Goal: Task Accomplishment & Management: Complete application form

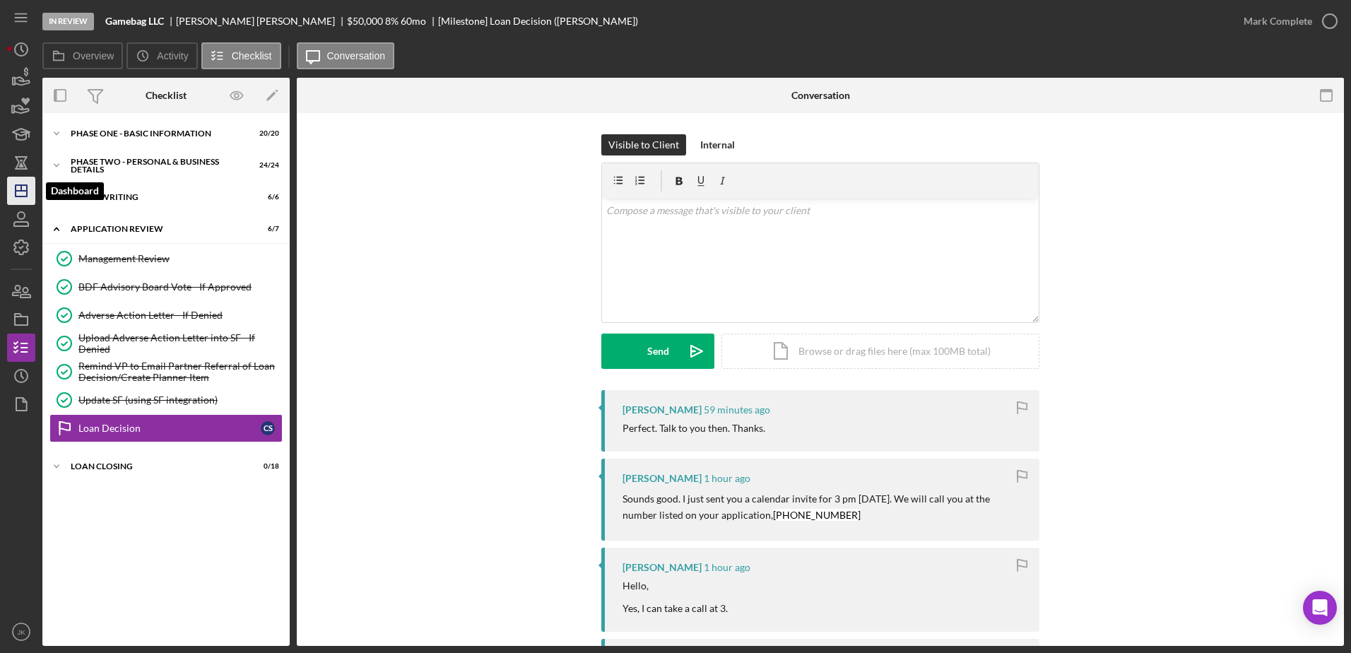
click at [16, 193] on polygon "button" at bounding box center [21, 190] width 11 height 11
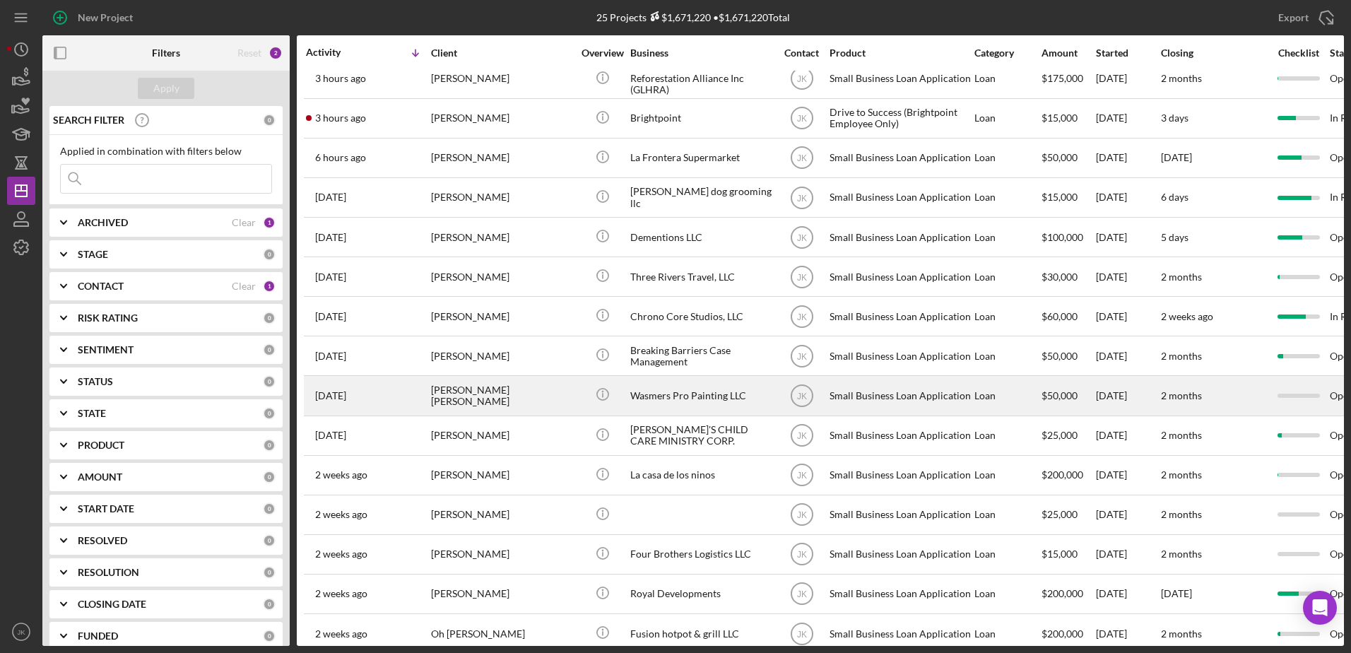
scroll to position [81, 0]
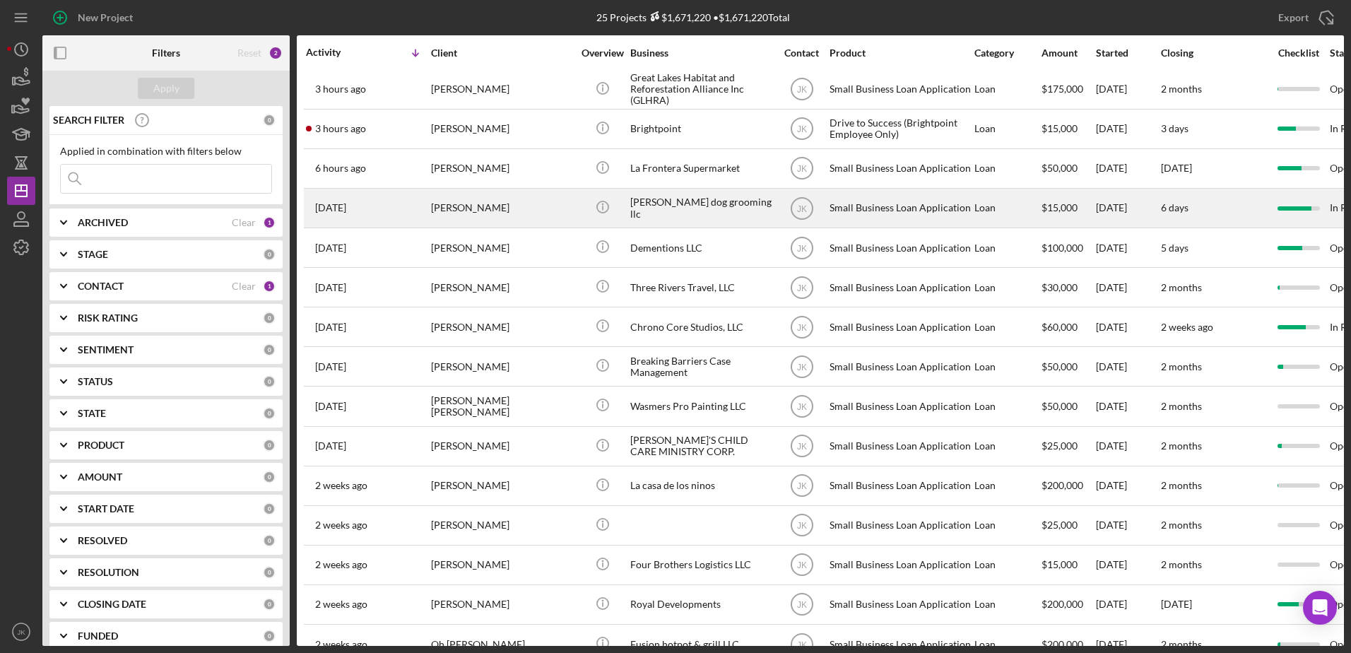
click at [670, 198] on div "[PERSON_NAME] dog grooming llc" at bounding box center [700, 207] width 141 height 37
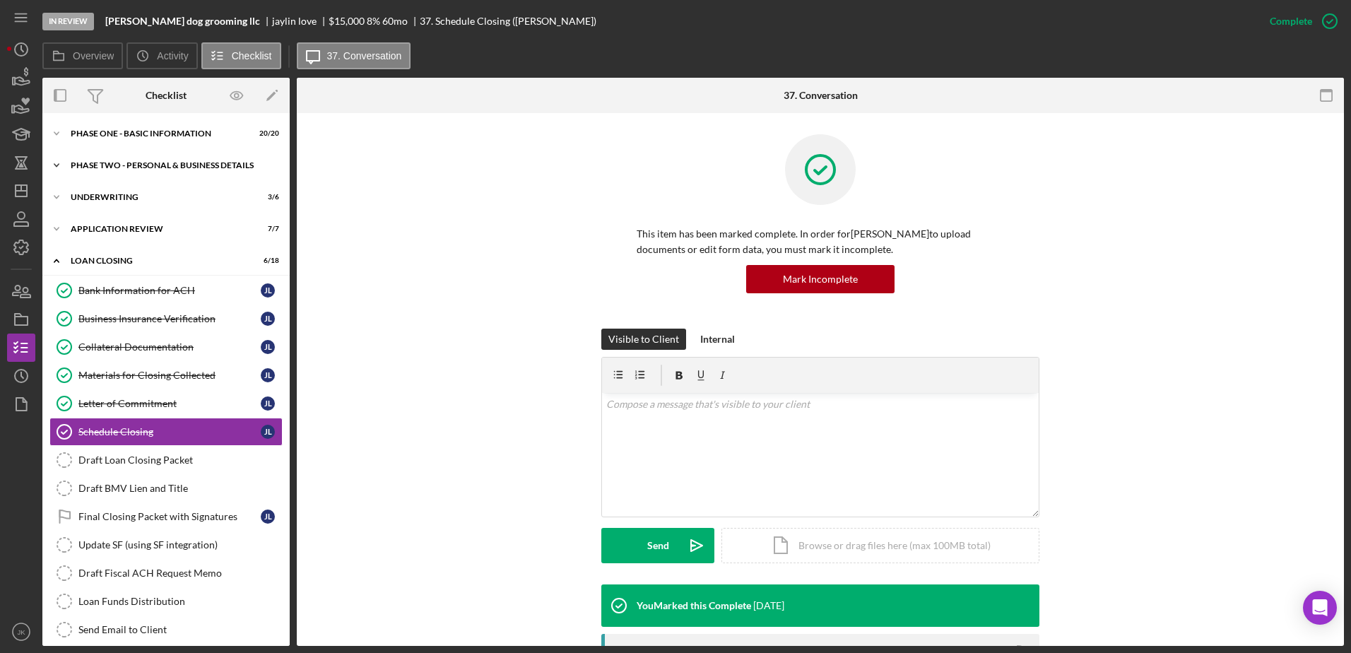
click at [148, 171] on div "Icon/Expander PHASE TWO - PERSONAL & BUSINESS DETAILS 24 / 24" at bounding box center [165, 165] width 247 height 28
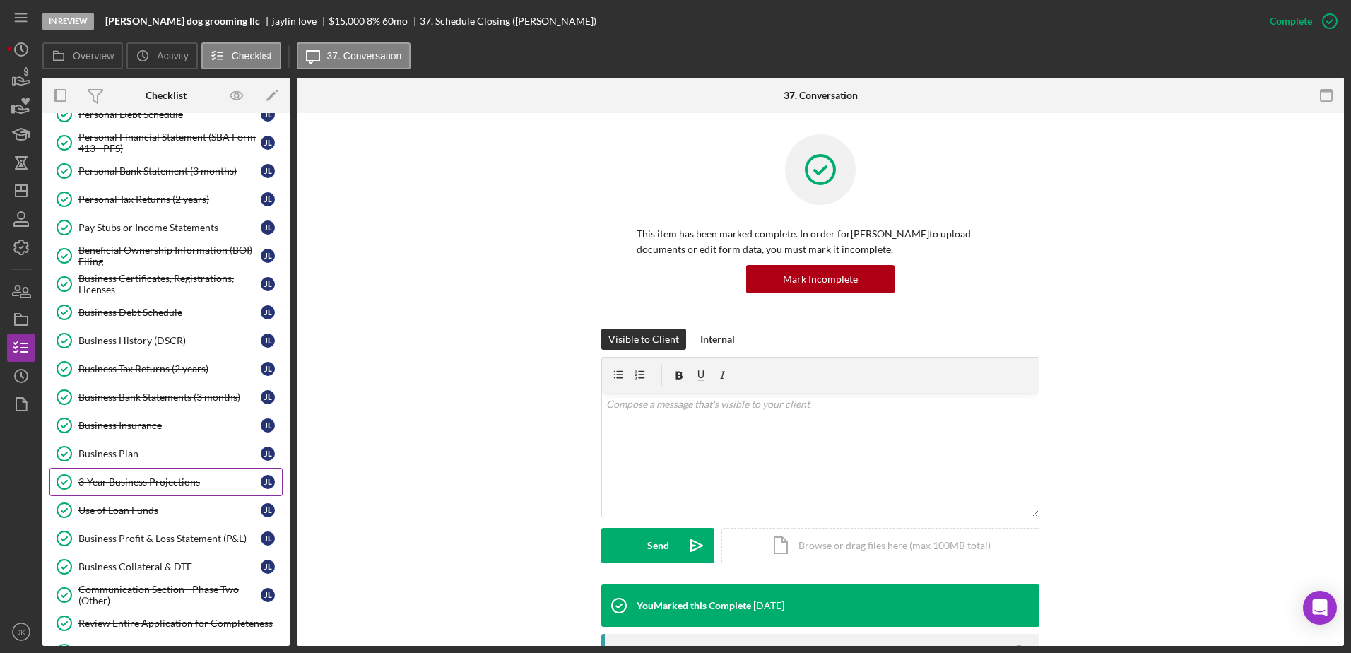
scroll to position [141, 0]
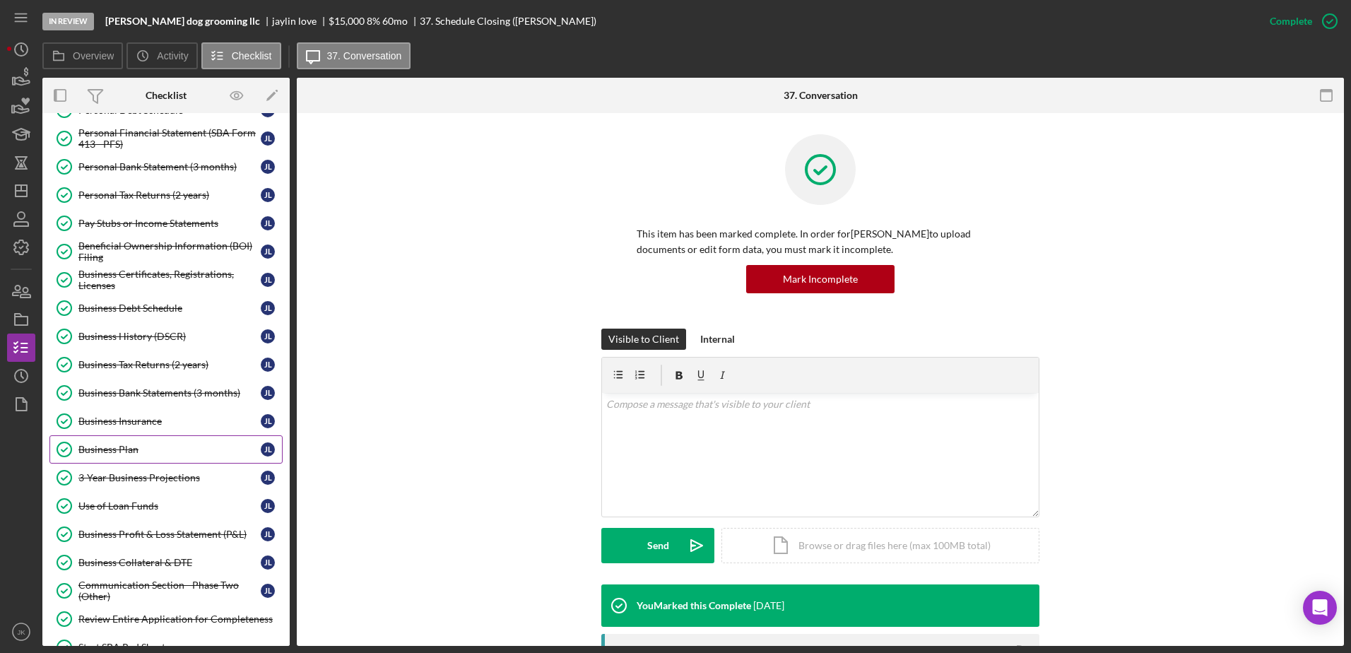
click at [180, 449] on div "Business Plan" at bounding box center [169, 449] width 182 height 11
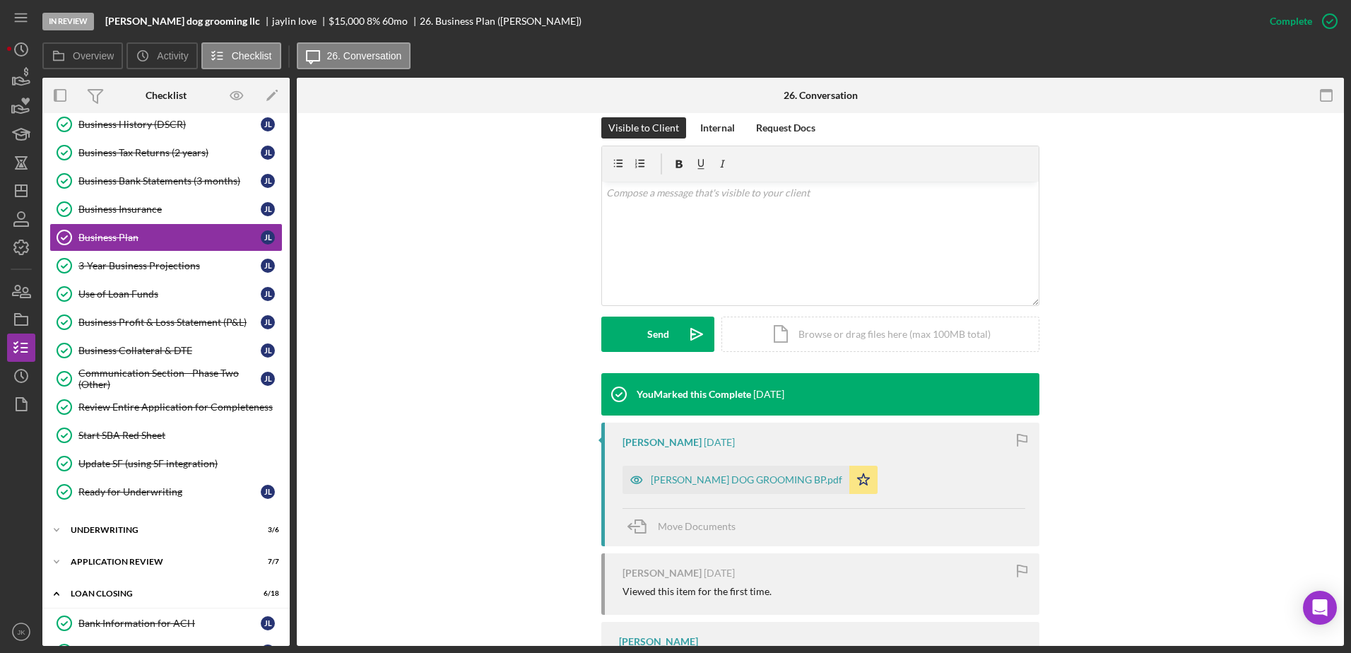
scroll to position [212, 0]
click at [706, 478] on div "JAY LUVS DOG GROOMING BP.pdf" at bounding box center [746, 478] width 191 height 11
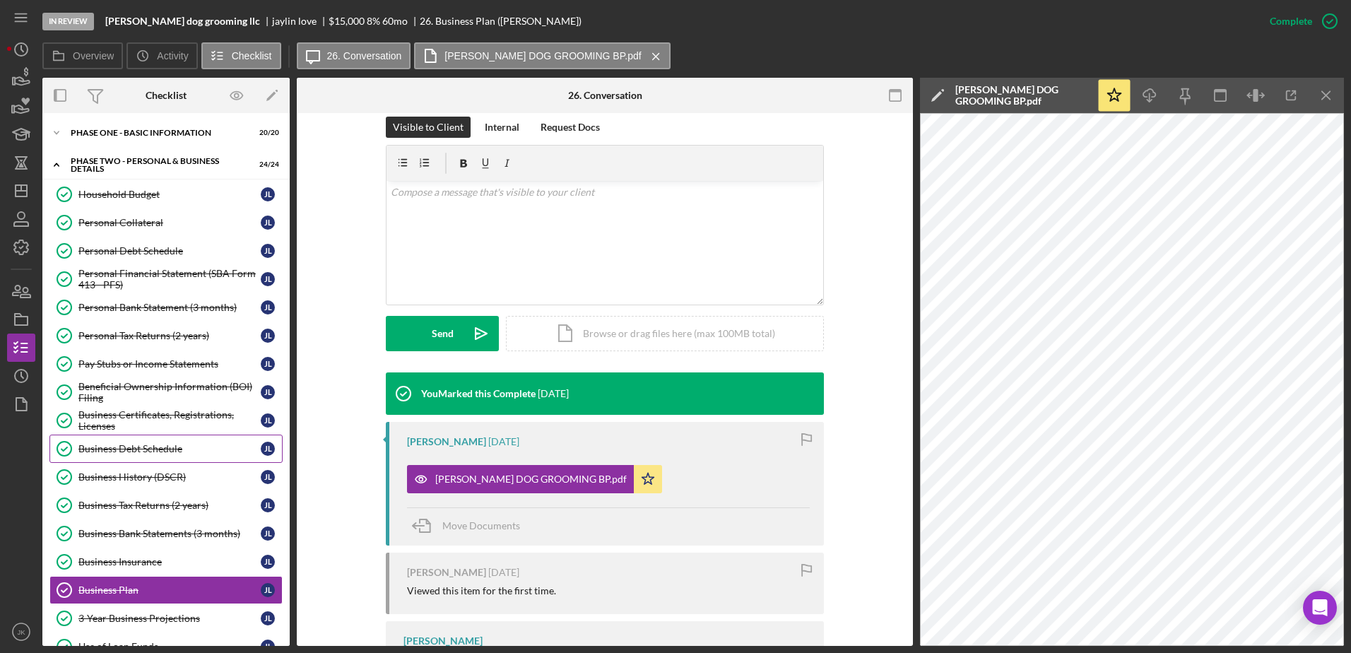
scroll to position [0, 0]
click at [170, 139] on div "Icon/Expander Phase One - Basic Information 20 / 20" at bounding box center [165, 133] width 247 height 28
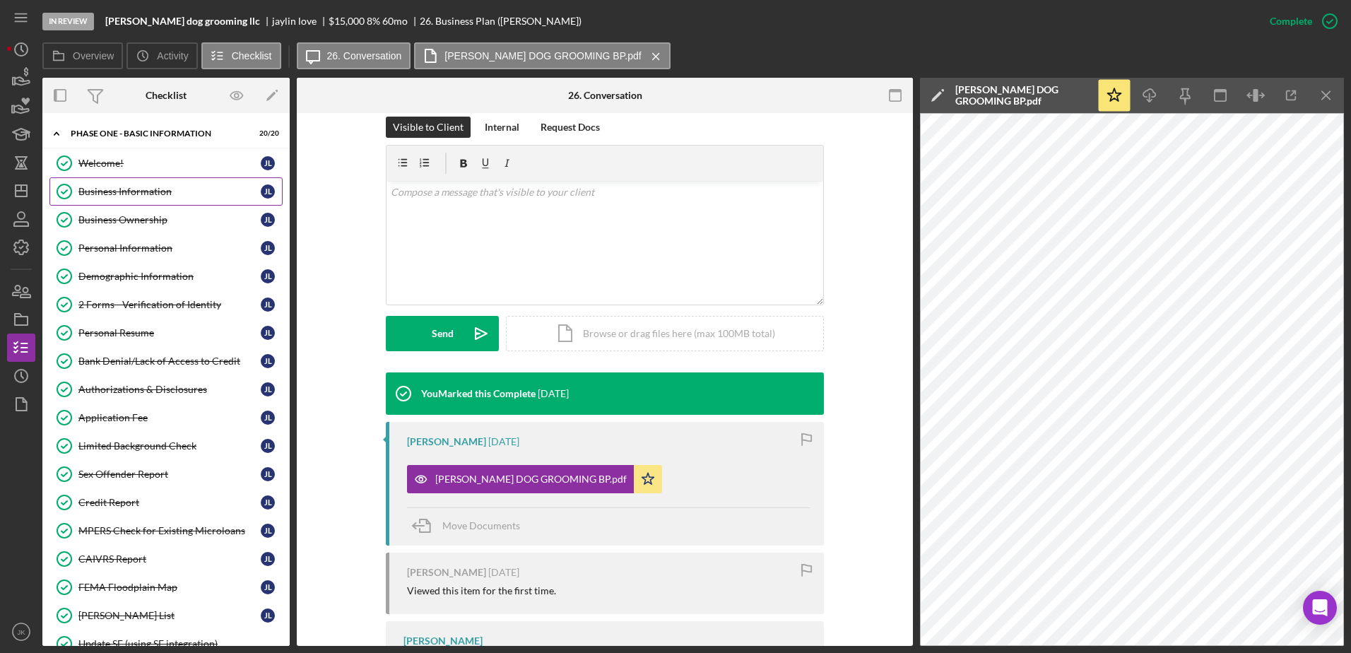
click at [168, 201] on link "Business Information Business Information j l" at bounding box center [165, 191] width 233 height 28
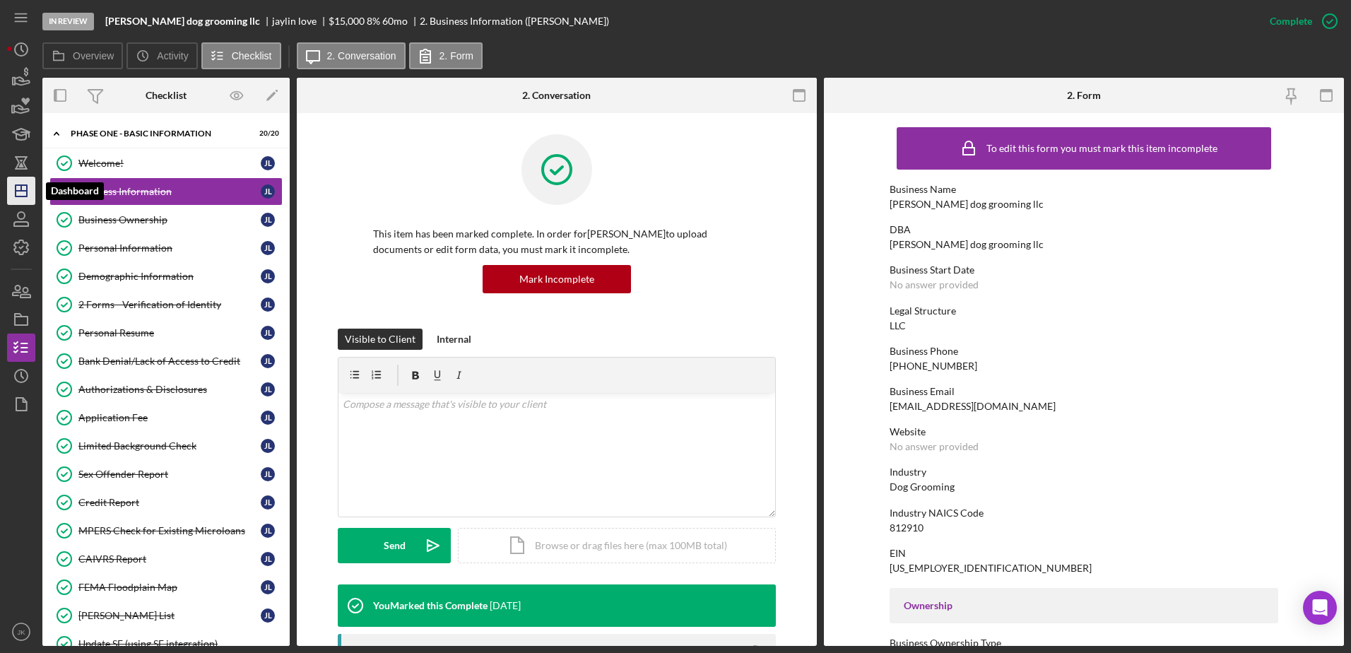
click at [14, 194] on icon "Icon/Dashboard" at bounding box center [21, 190] width 35 height 35
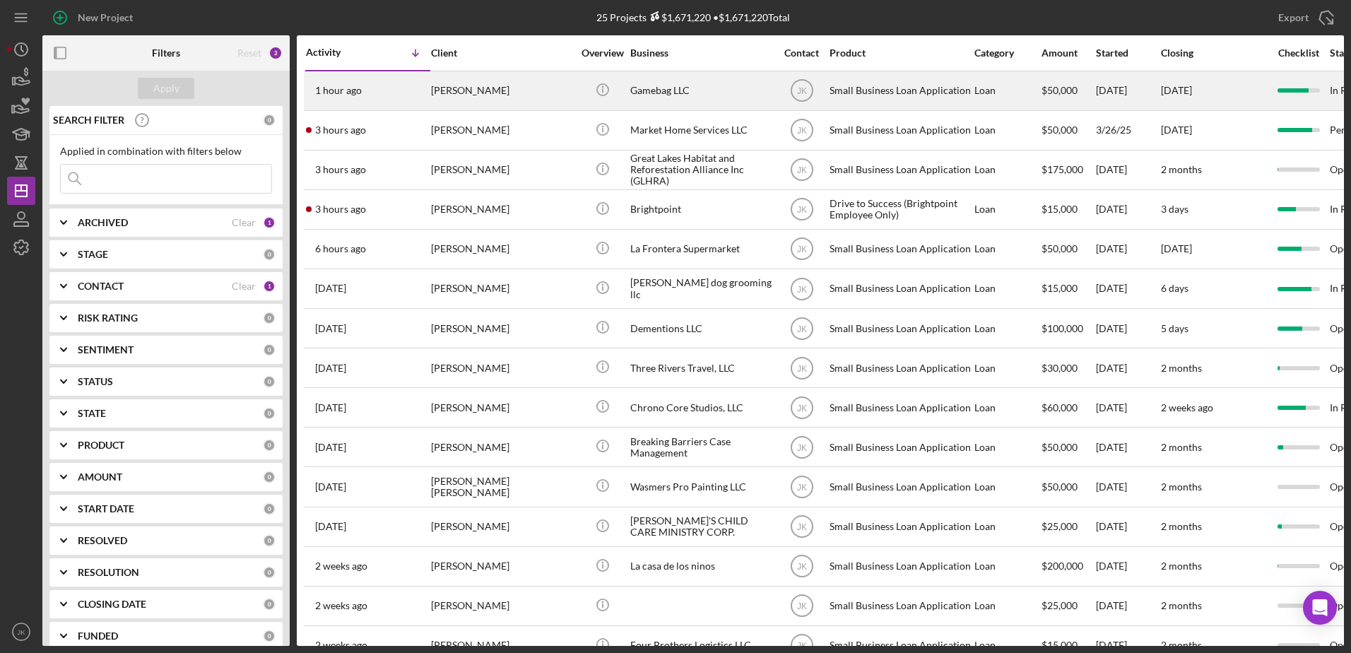
click at [464, 97] on div "Cody Strack" at bounding box center [501, 90] width 141 height 37
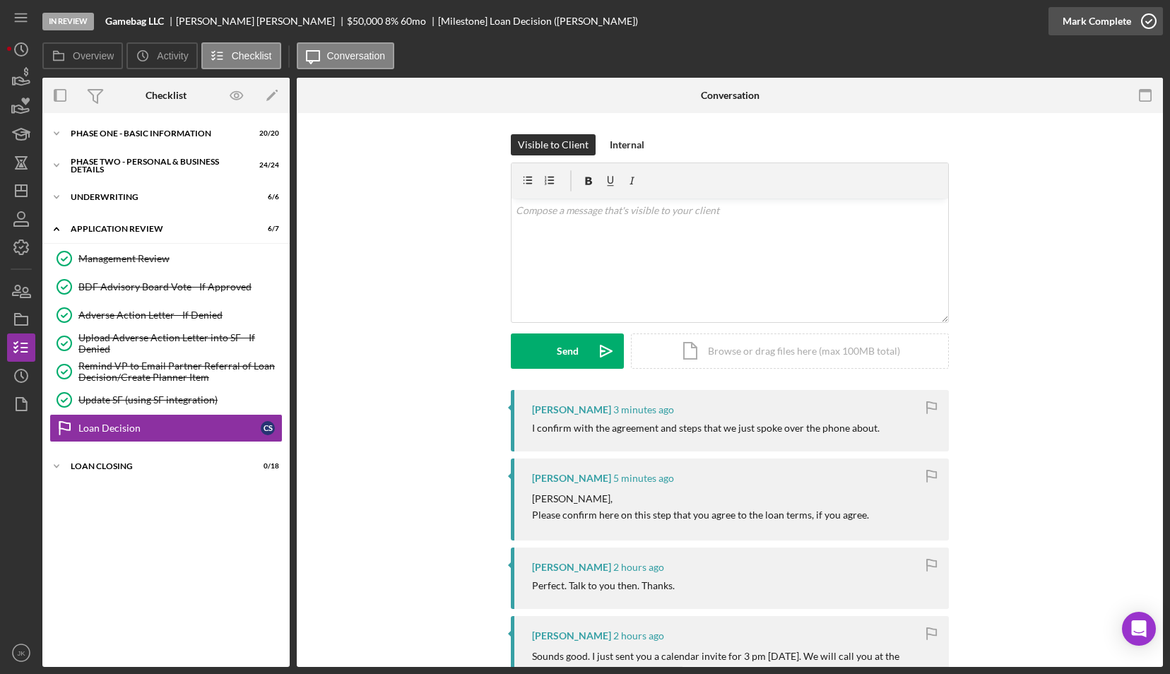
click at [1123, 20] on div "Mark Complete" at bounding box center [1096, 21] width 69 height 28
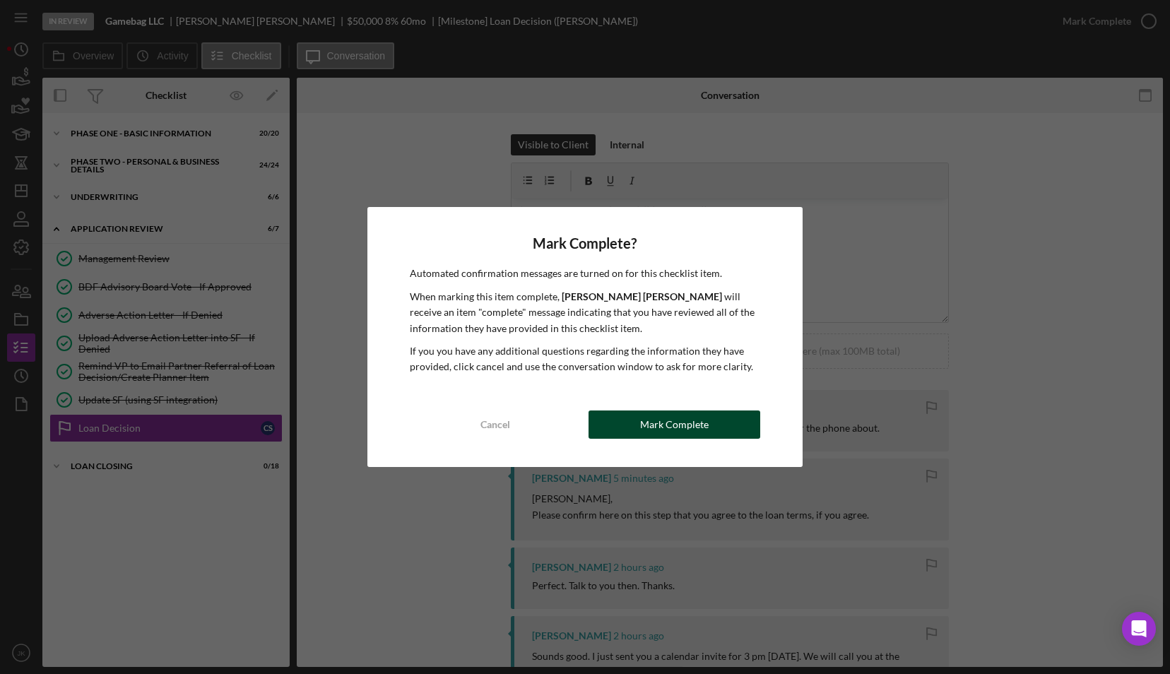
click at [675, 431] on div "Mark Complete" at bounding box center [674, 424] width 69 height 28
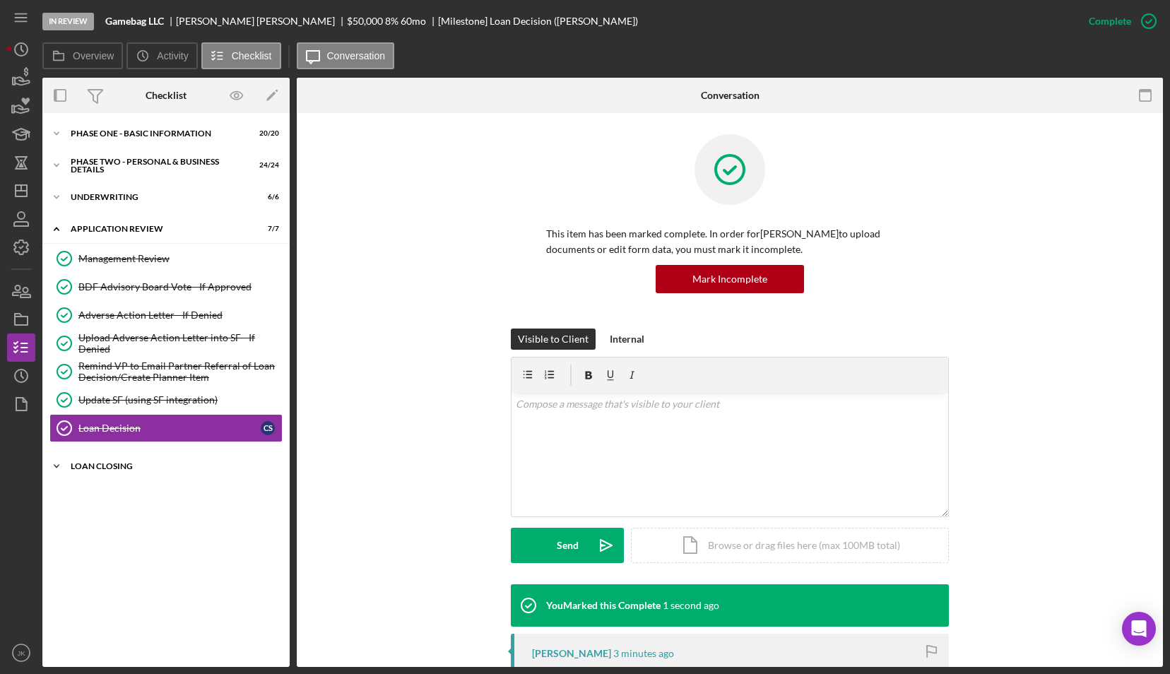
click at [173, 462] on div "Loan Closing" at bounding box center [171, 466] width 201 height 8
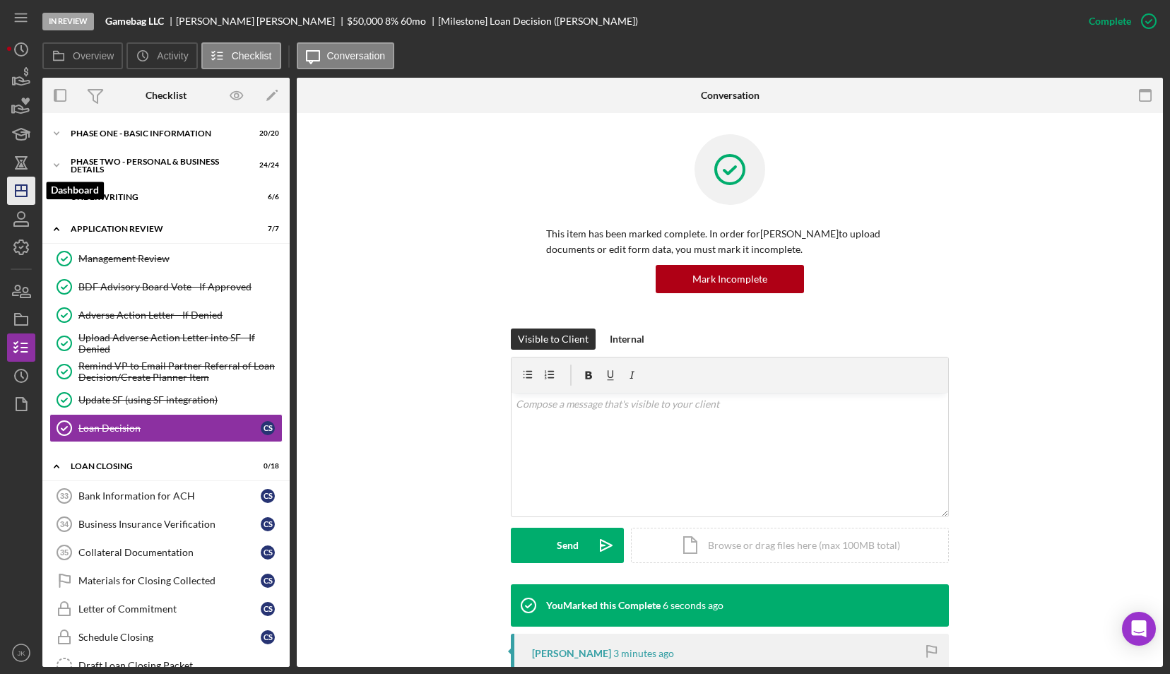
click at [30, 190] on icon "Icon/Dashboard" at bounding box center [21, 190] width 35 height 35
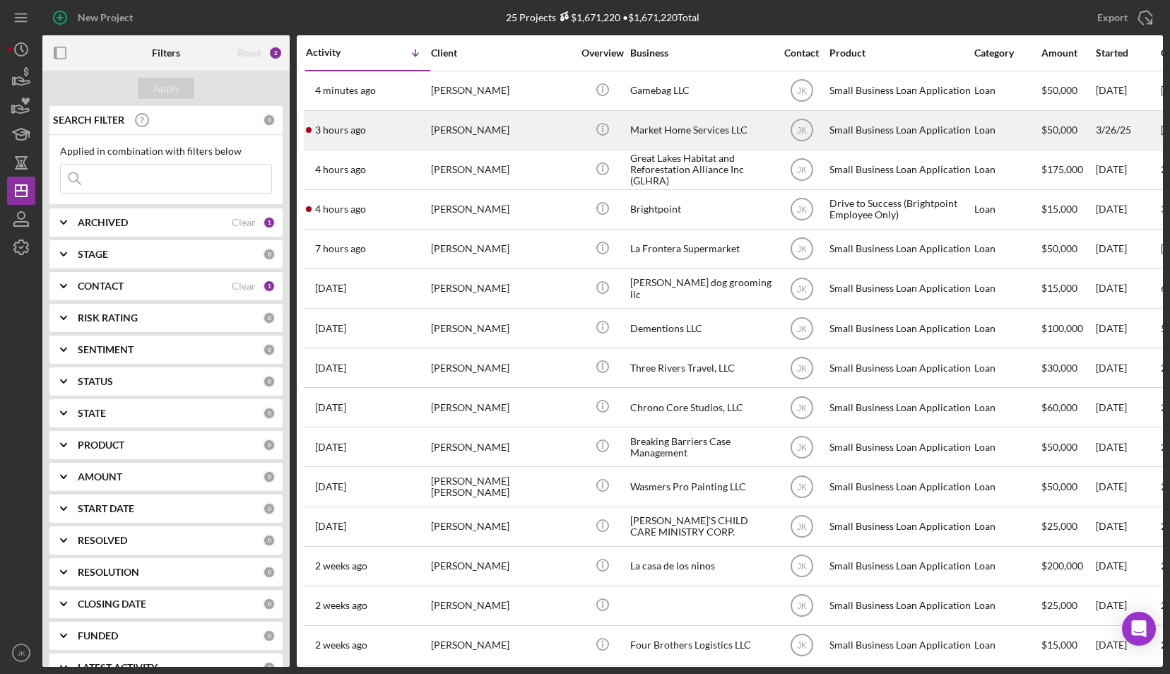
click at [478, 136] on div "[PERSON_NAME]" at bounding box center [501, 130] width 141 height 37
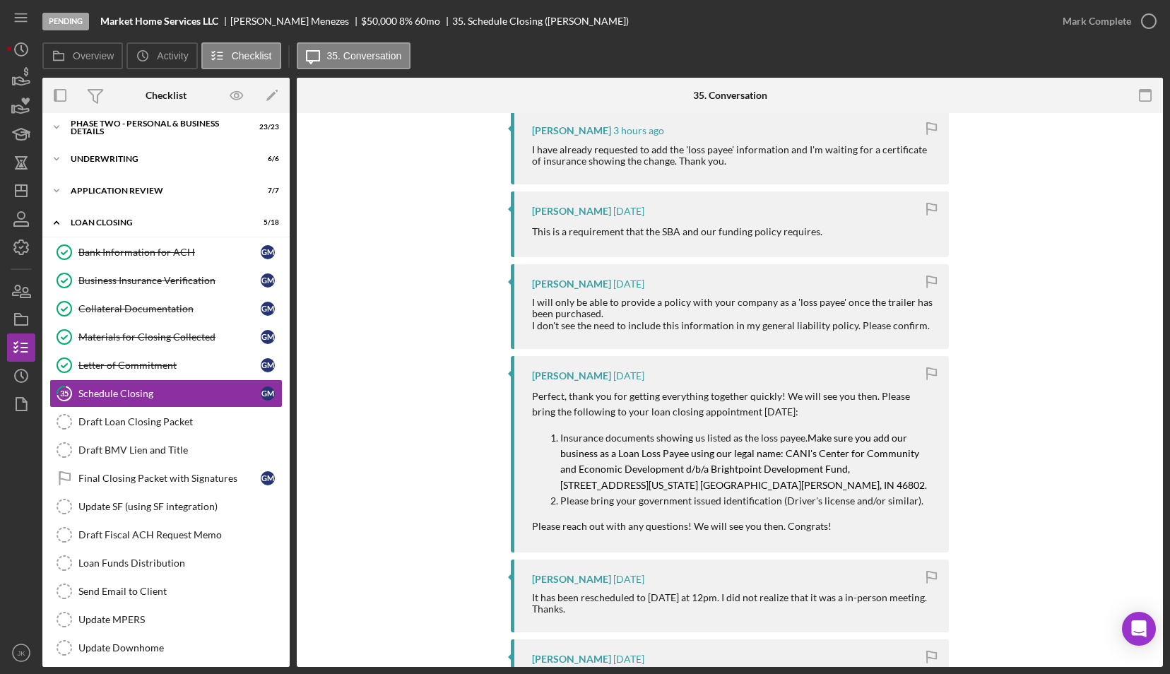
scroll to position [353, 0]
click at [30, 186] on icon "Icon/Dashboard" at bounding box center [21, 190] width 35 height 35
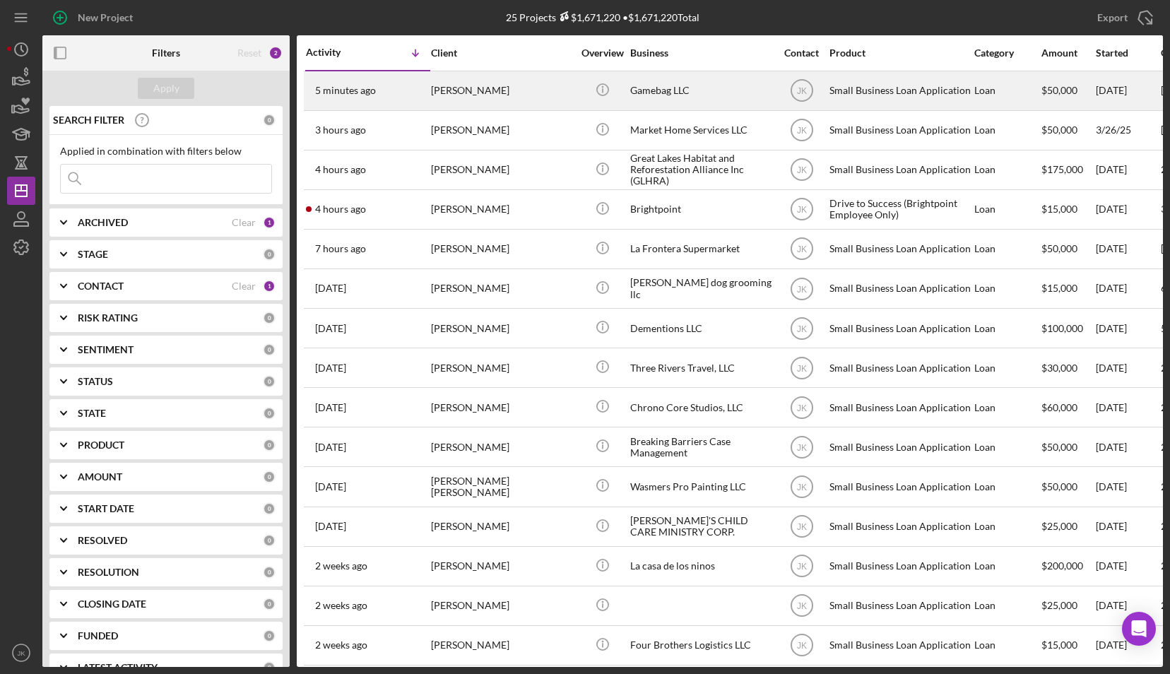
click at [478, 99] on div "[PERSON_NAME]" at bounding box center [501, 90] width 141 height 37
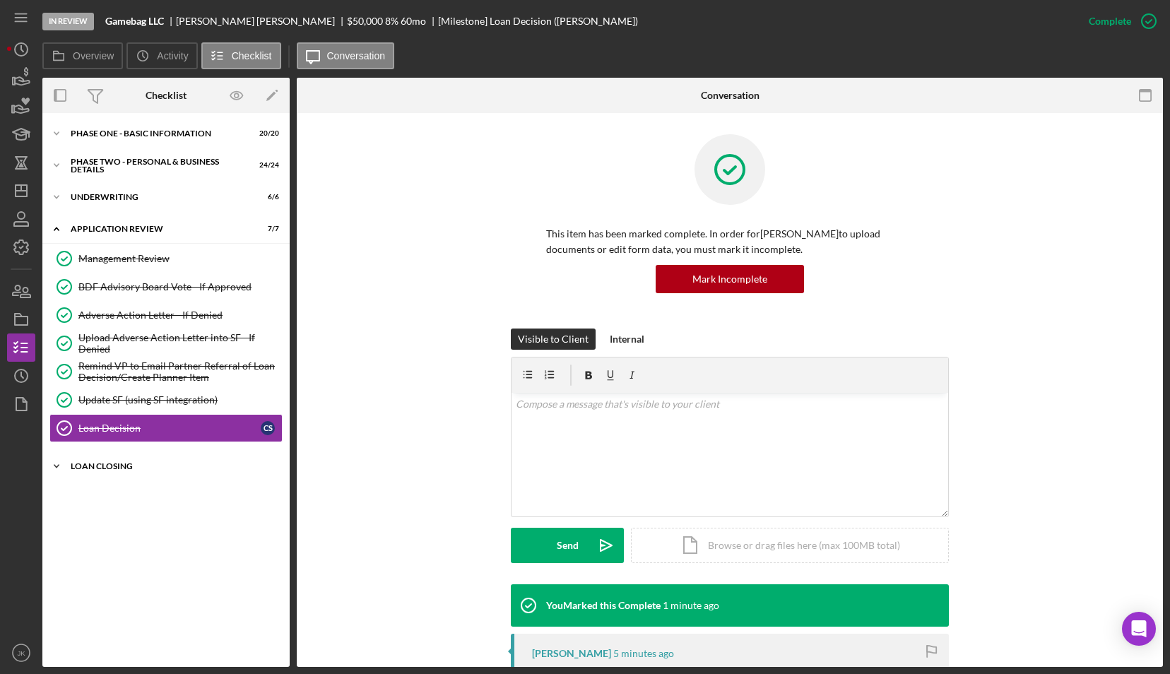
click at [188, 464] on div "Loan Closing" at bounding box center [171, 466] width 201 height 8
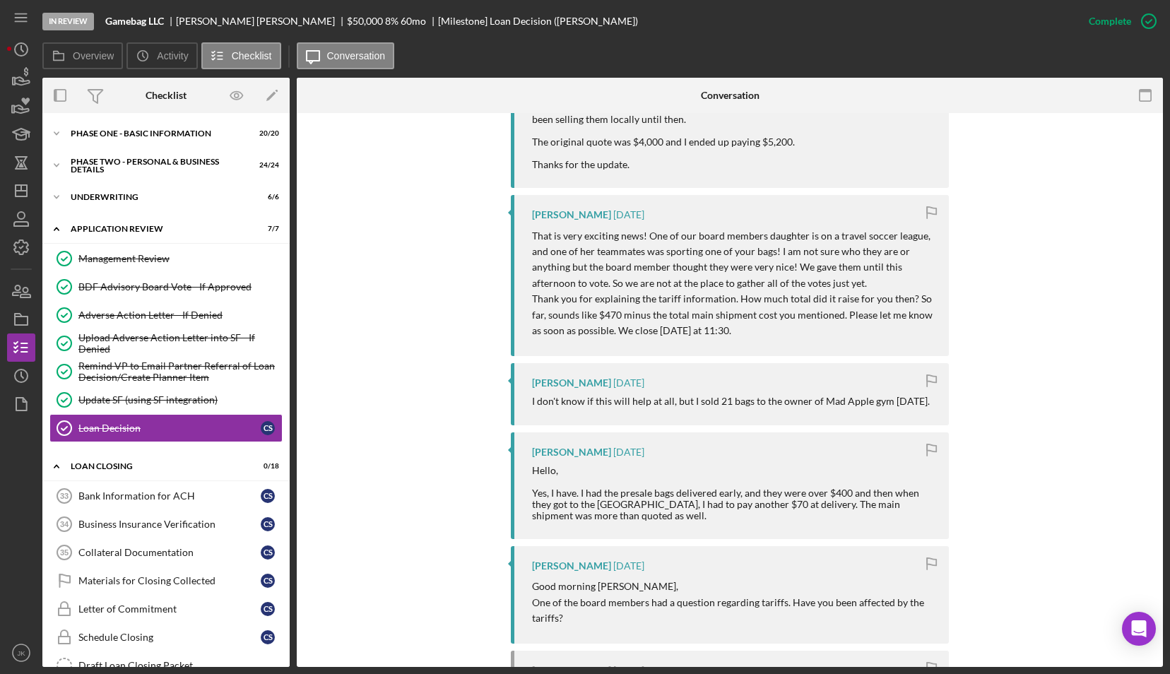
scroll to position [848, 0]
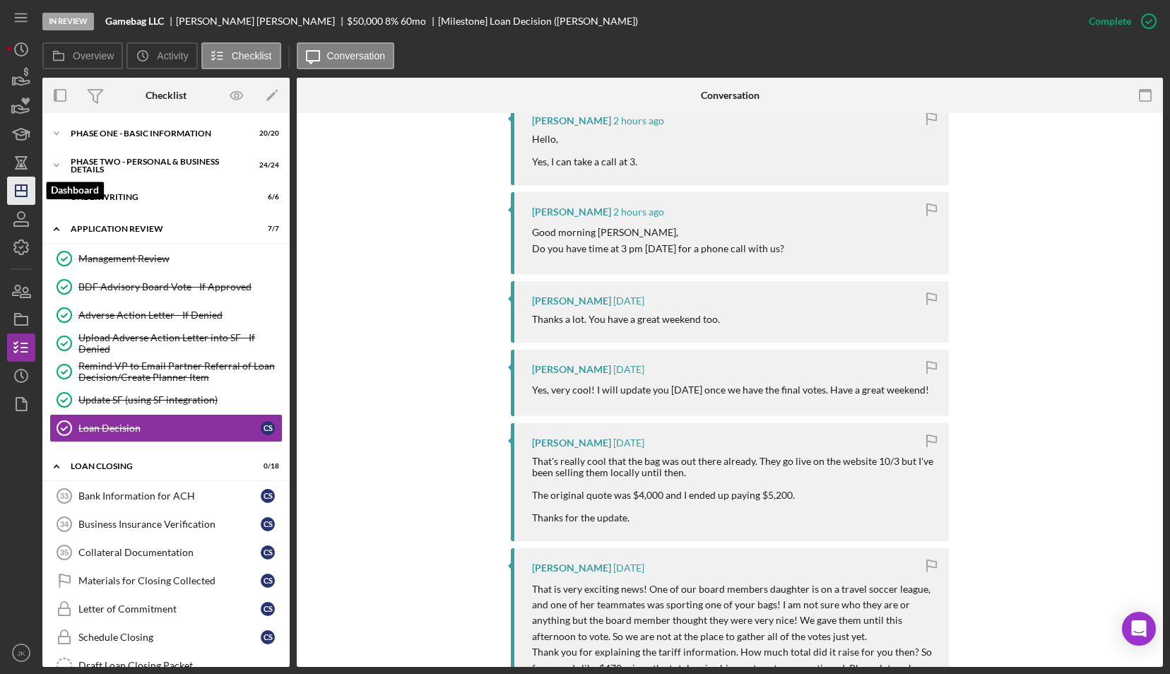
click at [28, 185] on icon "Icon/Dashboard" at bounding box center [21, 190] width 35 height 35
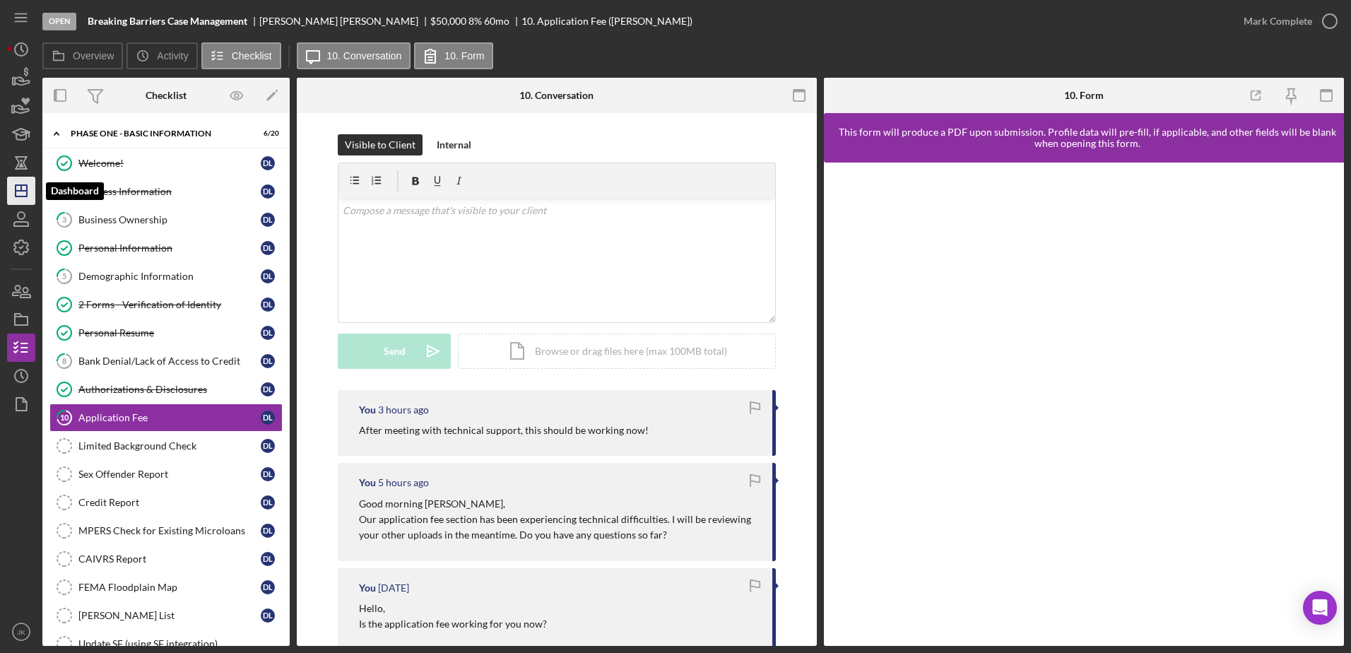
click at [23, 192] on icon "Icon/Dashboard" at bounding box center [21, 190] width 35 height 35
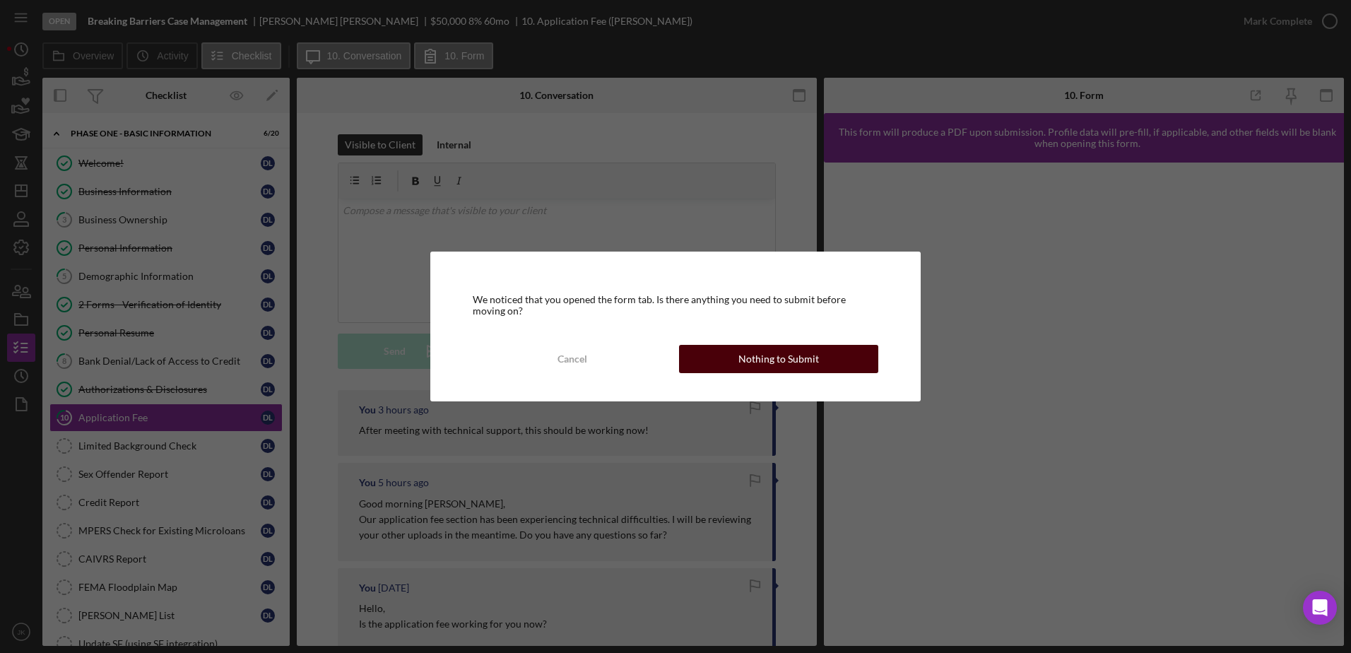
click at [793, 365] on div "Nothing to Submit" at bounding box center [778, 359] width 81 height 28
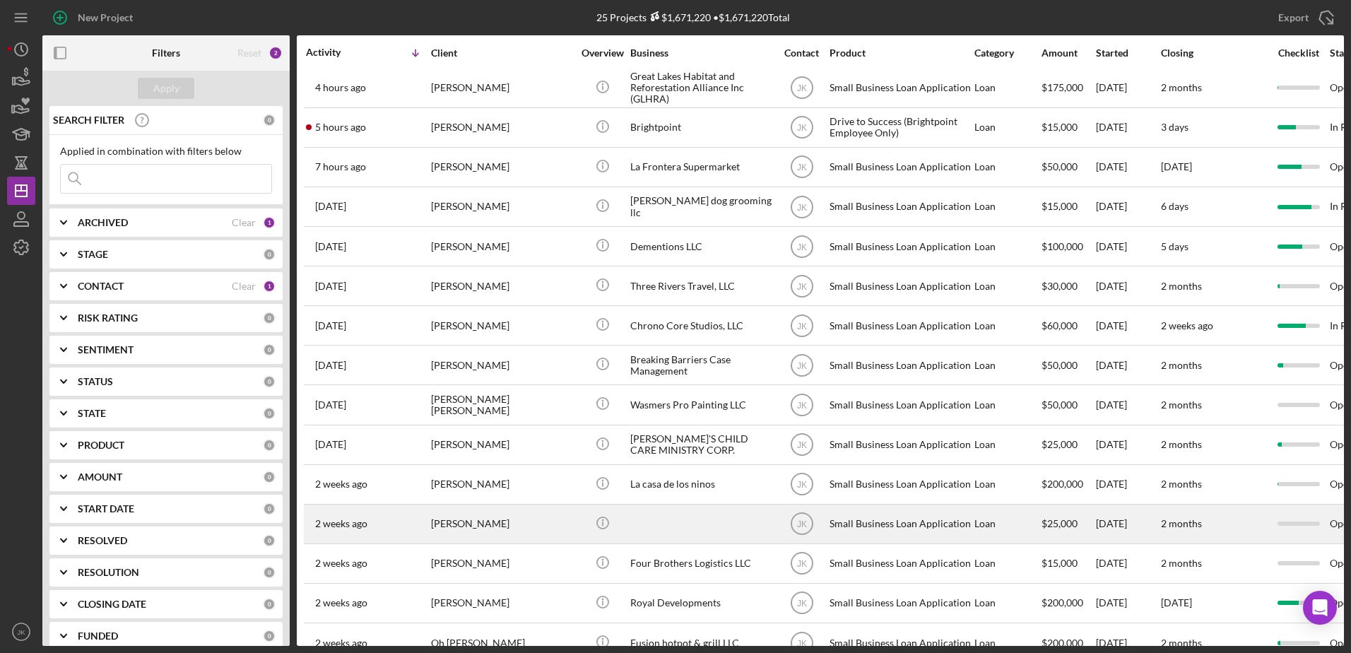
scroll to position [81, 0]
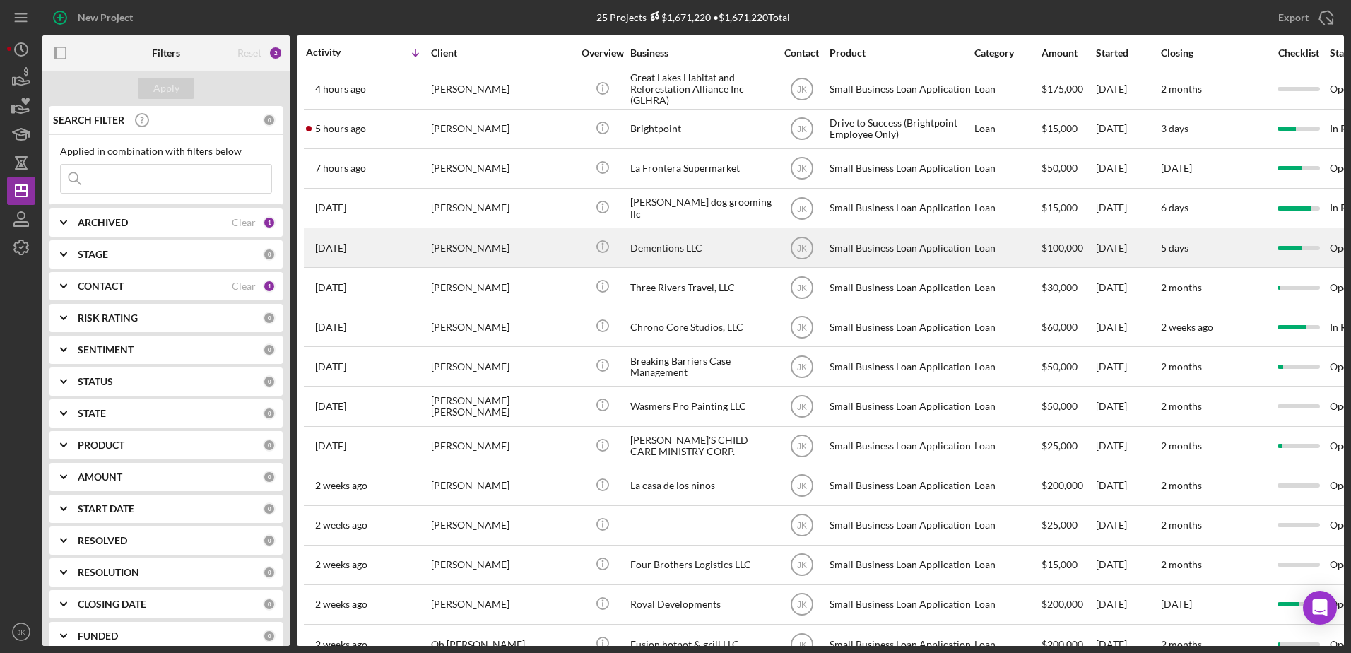
click at [492, 252] on div "[PERSON_NAME]" at bounding box center [501, 247] width 141 height 37
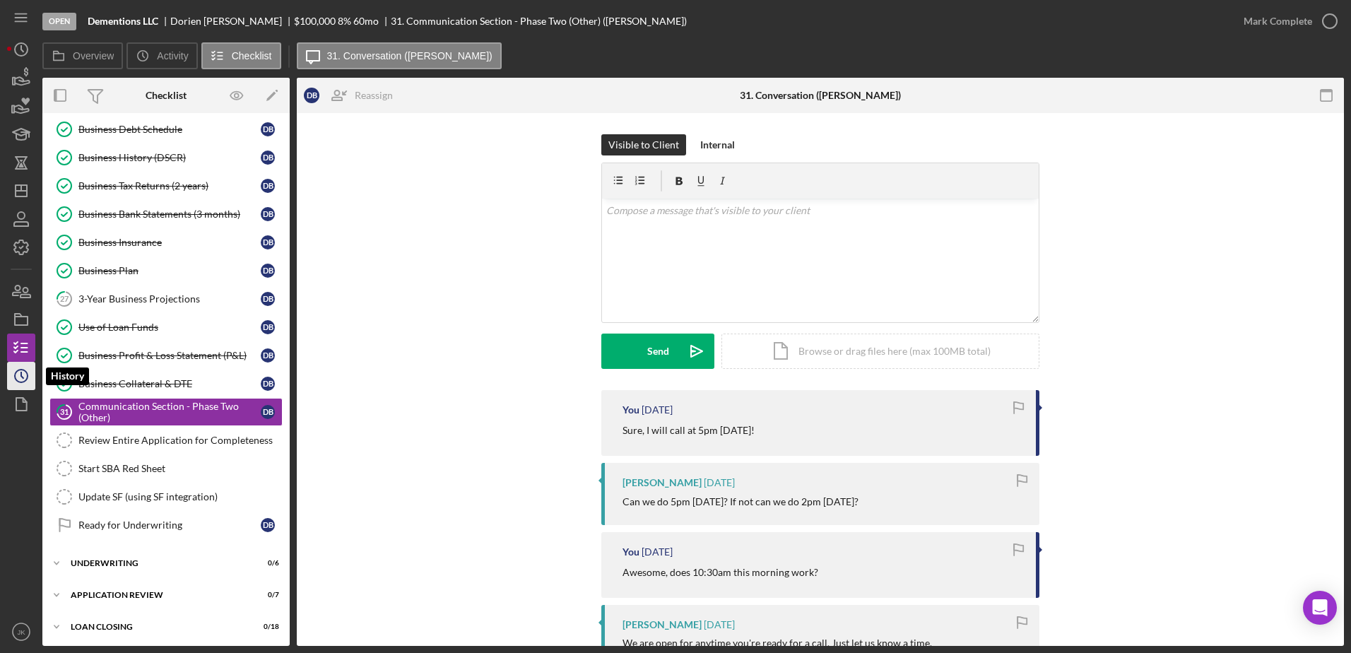
scroll to position [550, 0]
click at [23, 369] on circle "button" at bounding box center [21, 375] width 13 height 13
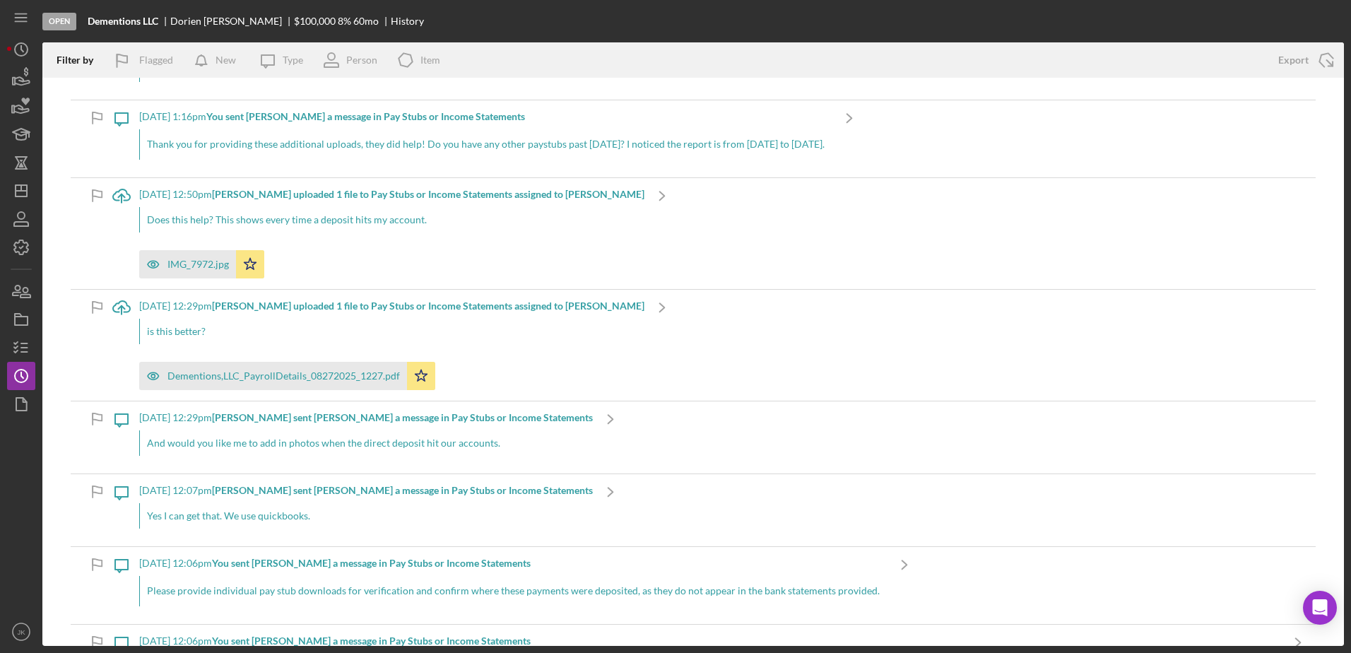
scroll to position [2472, 0]
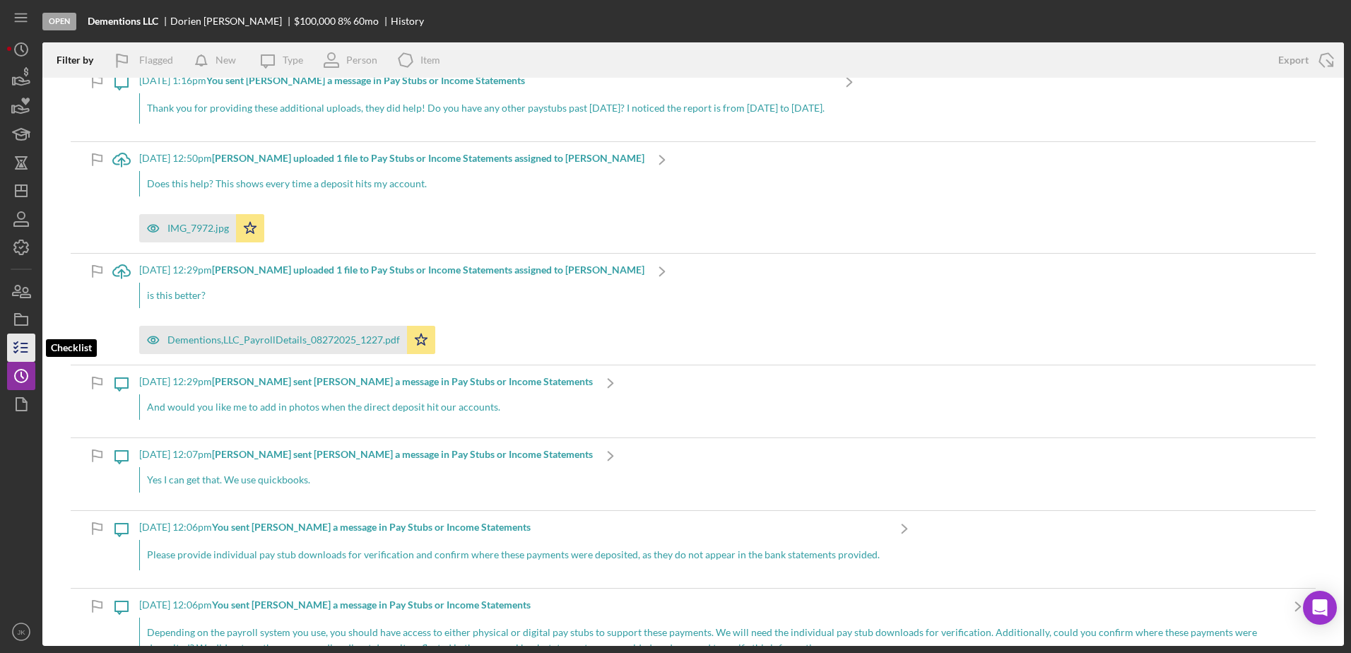
click at [25, 343] on line "button" at bounding box center [24, 343] width 6 height 0
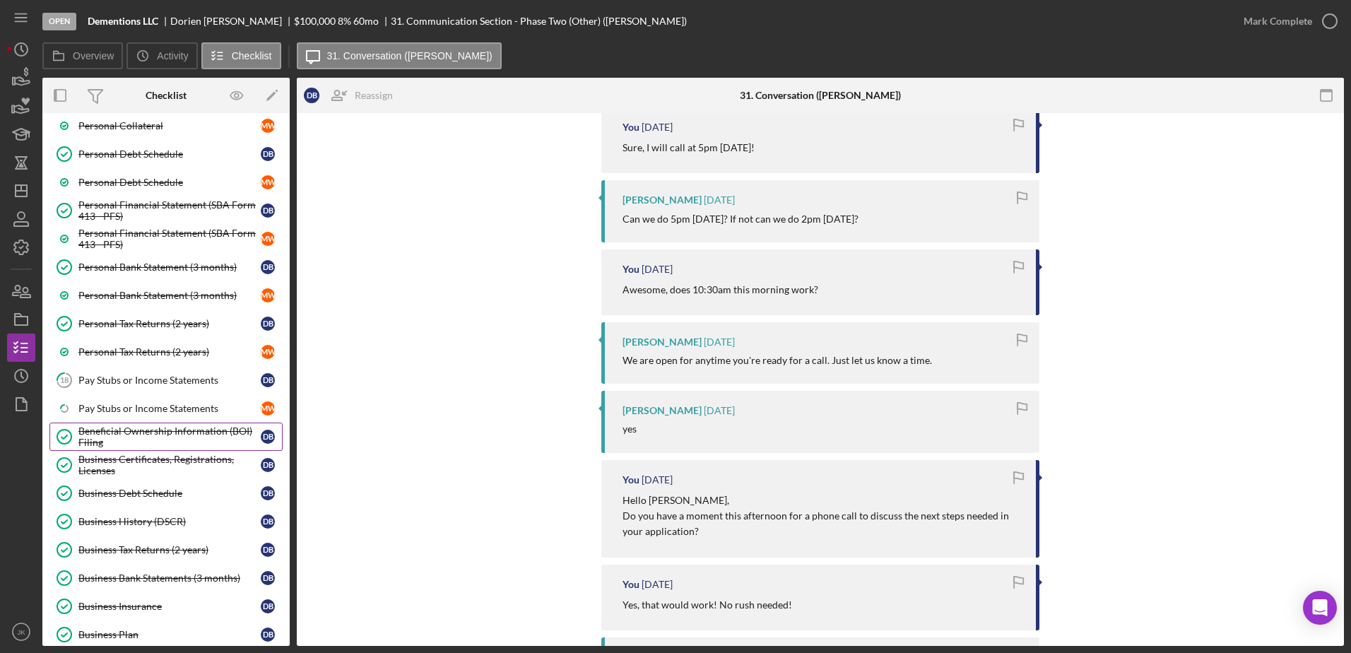
scroll to position [353, 0]
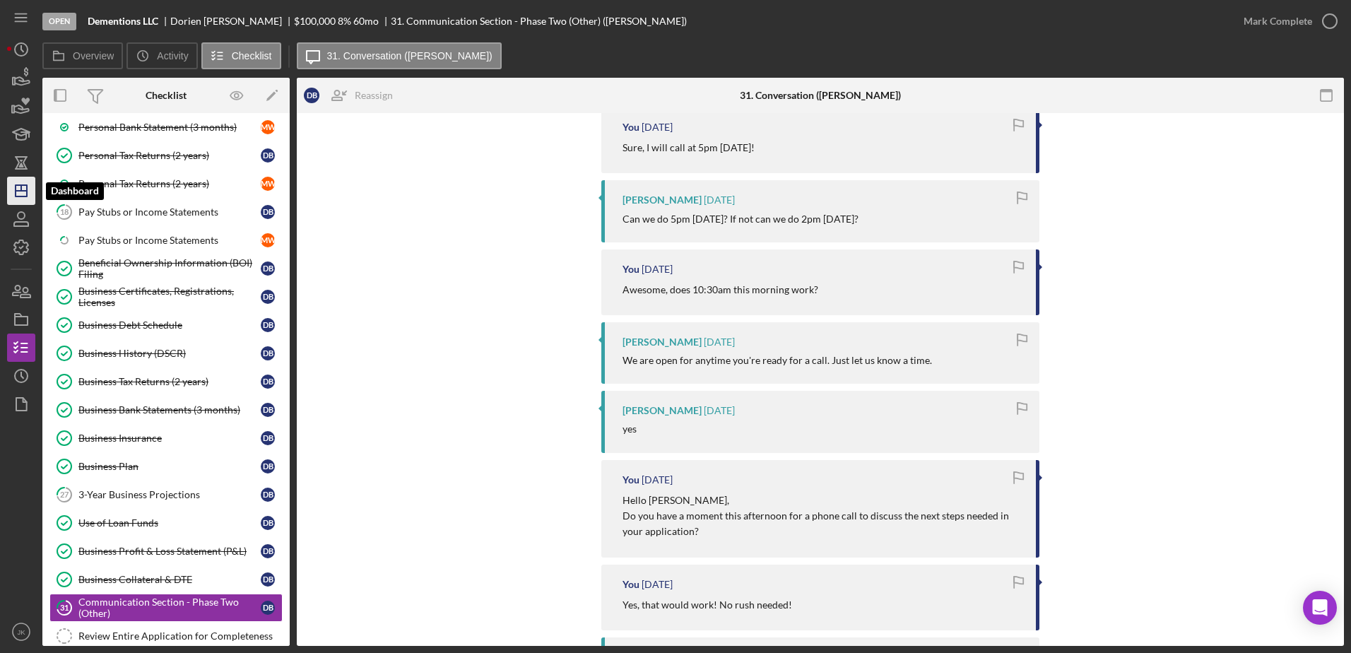
click at [21, 194] on icon "Icon/Dashboard" at bounding box center [21, 190] width 35 height 35
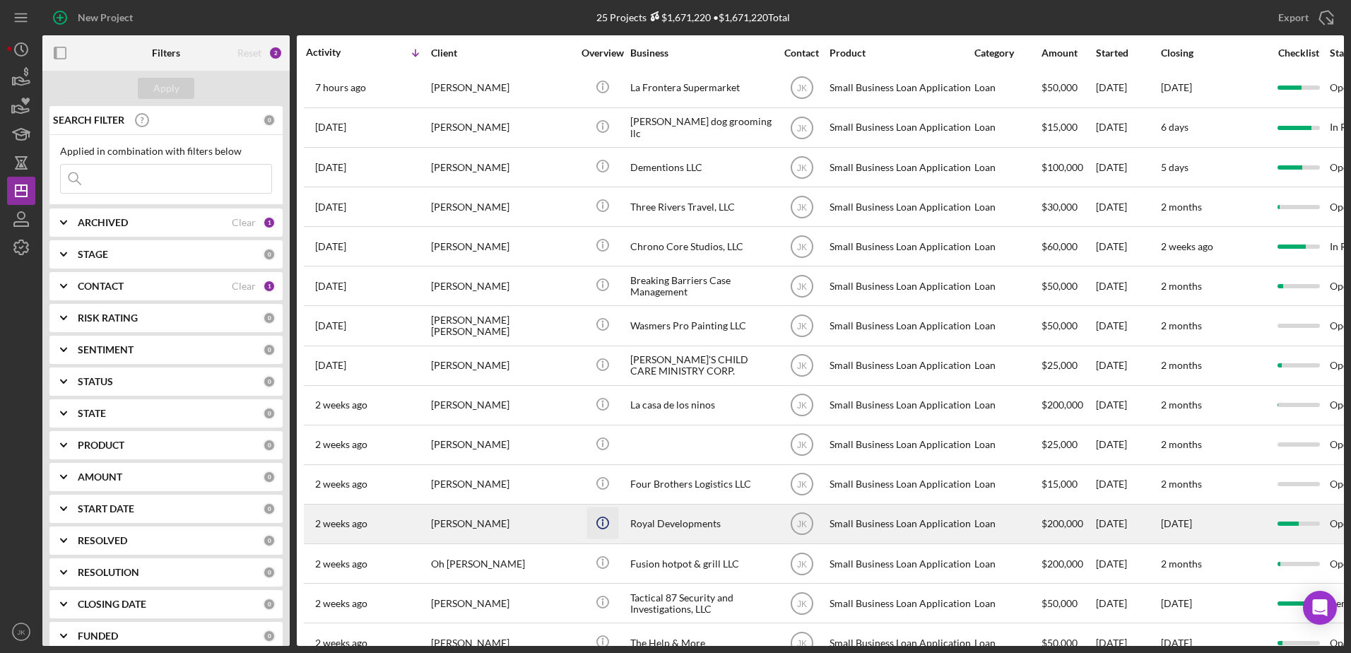
scroll to position [151, 0]
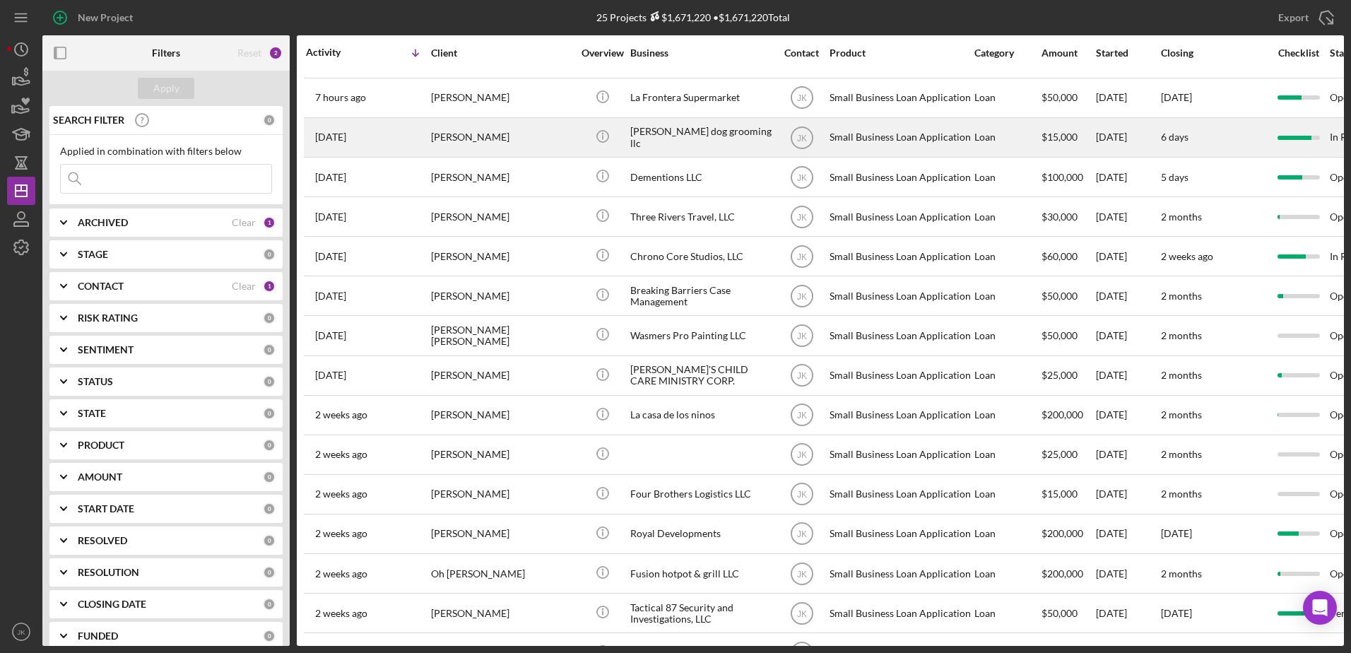
click at [658, 148] on div "jay luvs dog grooming llc" at bounding box center [700, 137] width 141 height 37
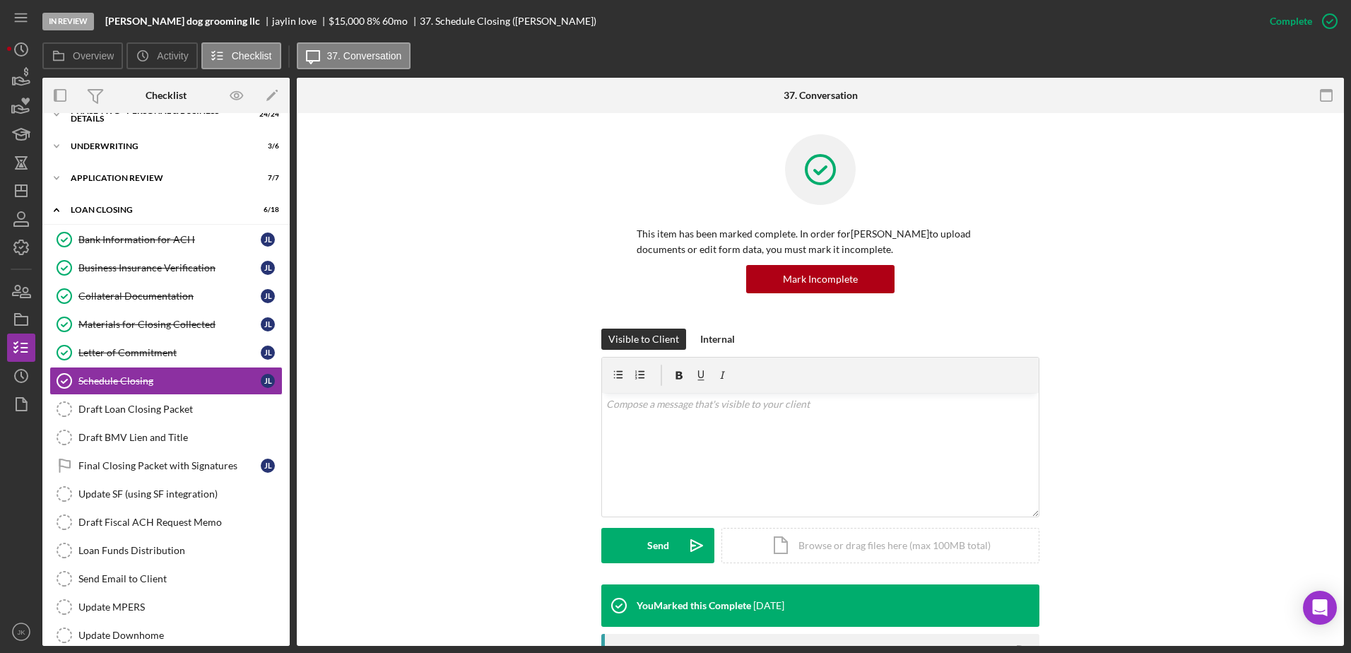
scroll to position [52, 0]
click at [22, 366] on icon "Icon/History" at bounding box center [21, 375] width 35 height 35
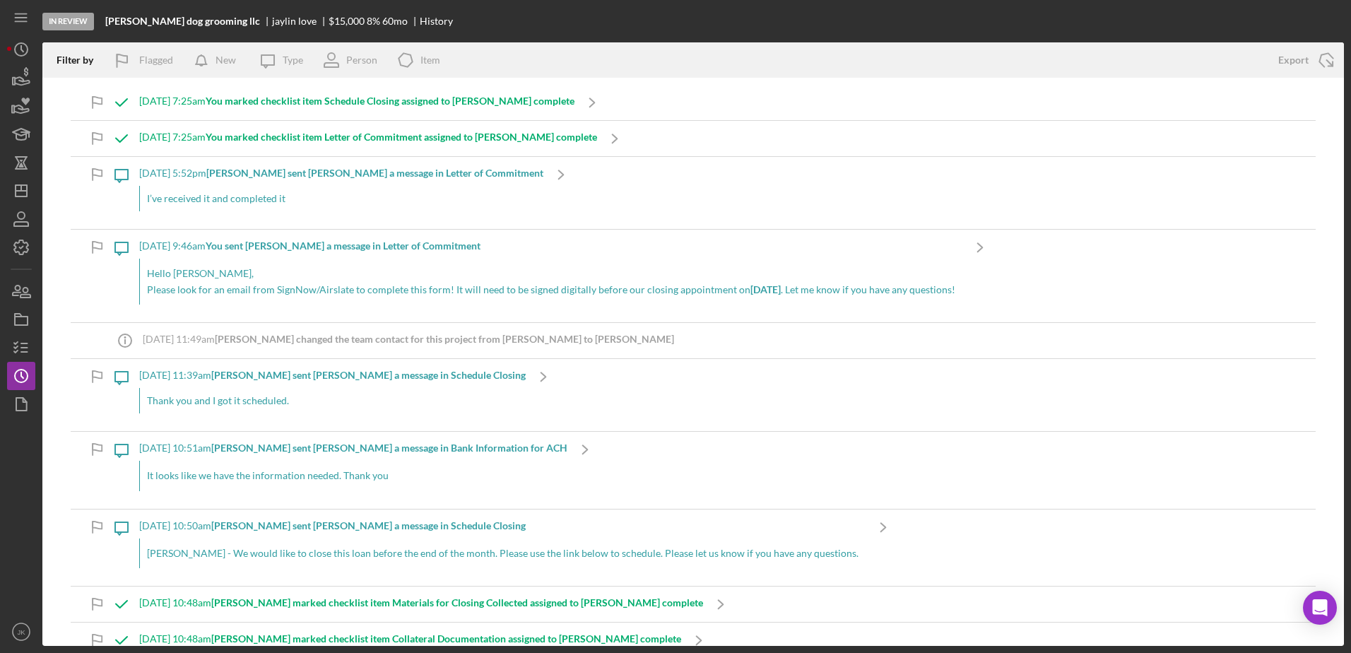
drag, startPoint x: 1146, startPoint y: 523, endPoint x: 1055, endPoint y: 152, distance: 382.0
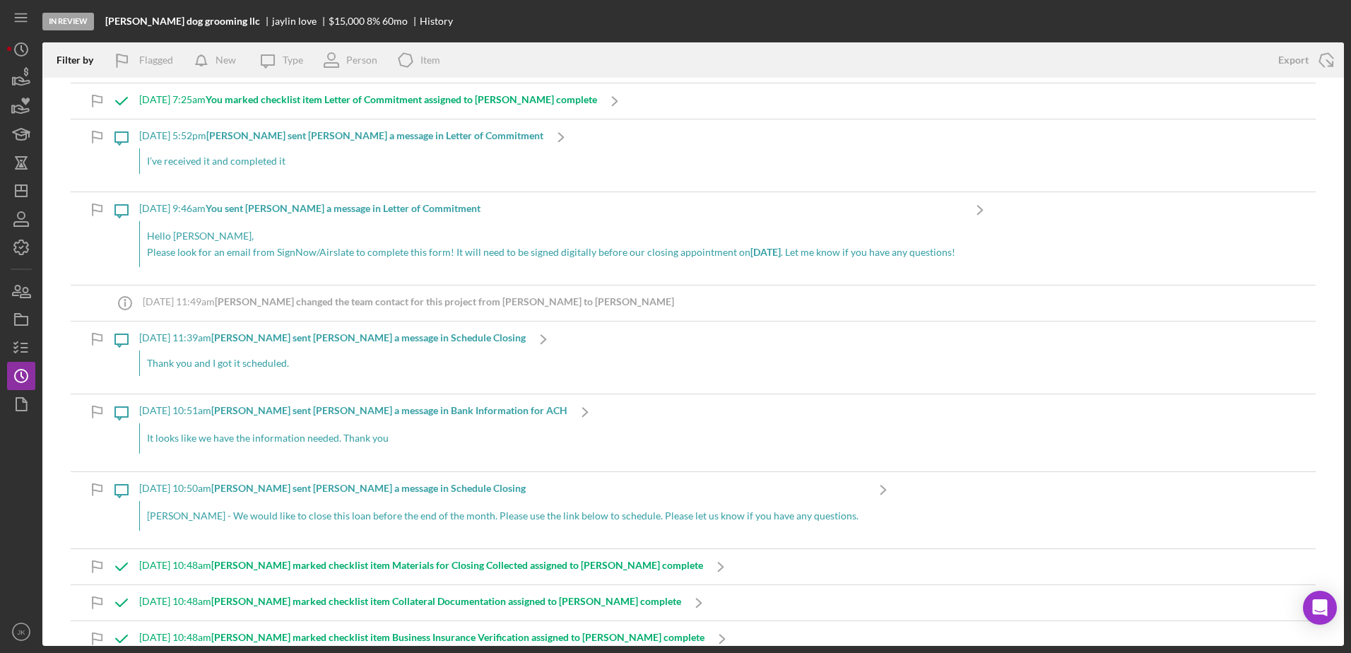
scroll to position [71, 0]
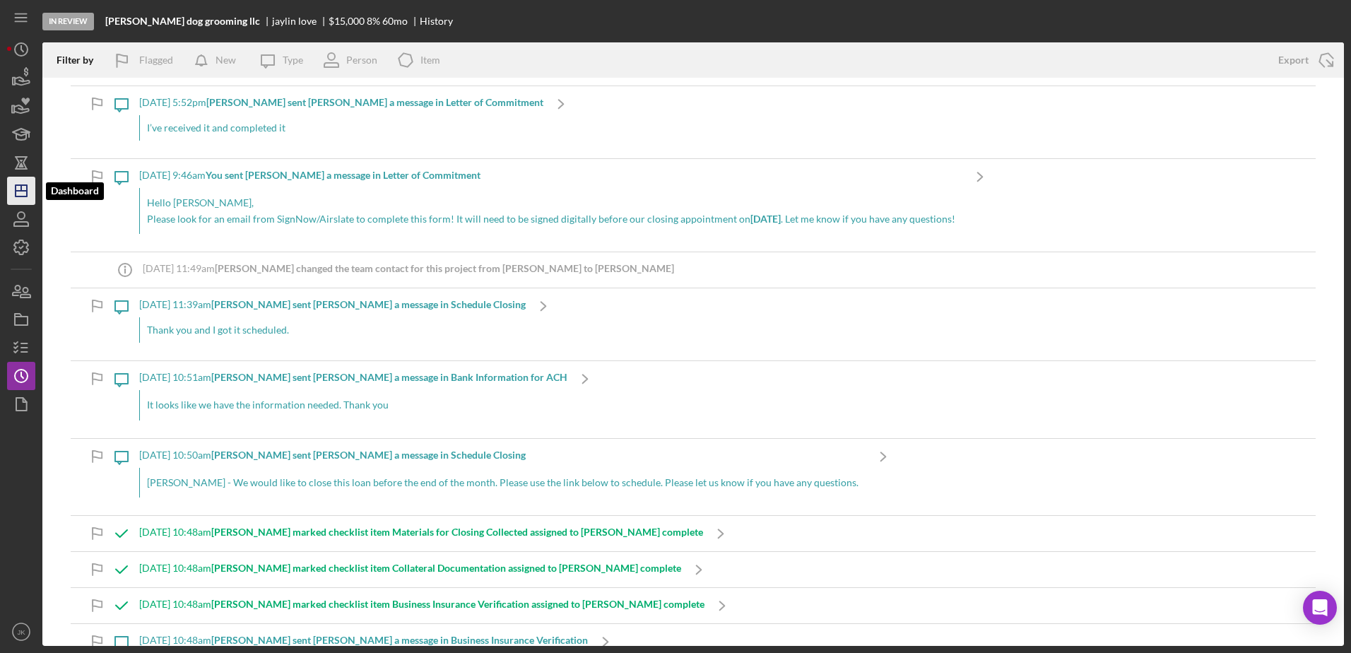
click at [23, 188] on icon "Icon/Dashboard" at bounding box center [21, 190] width 35 height 35
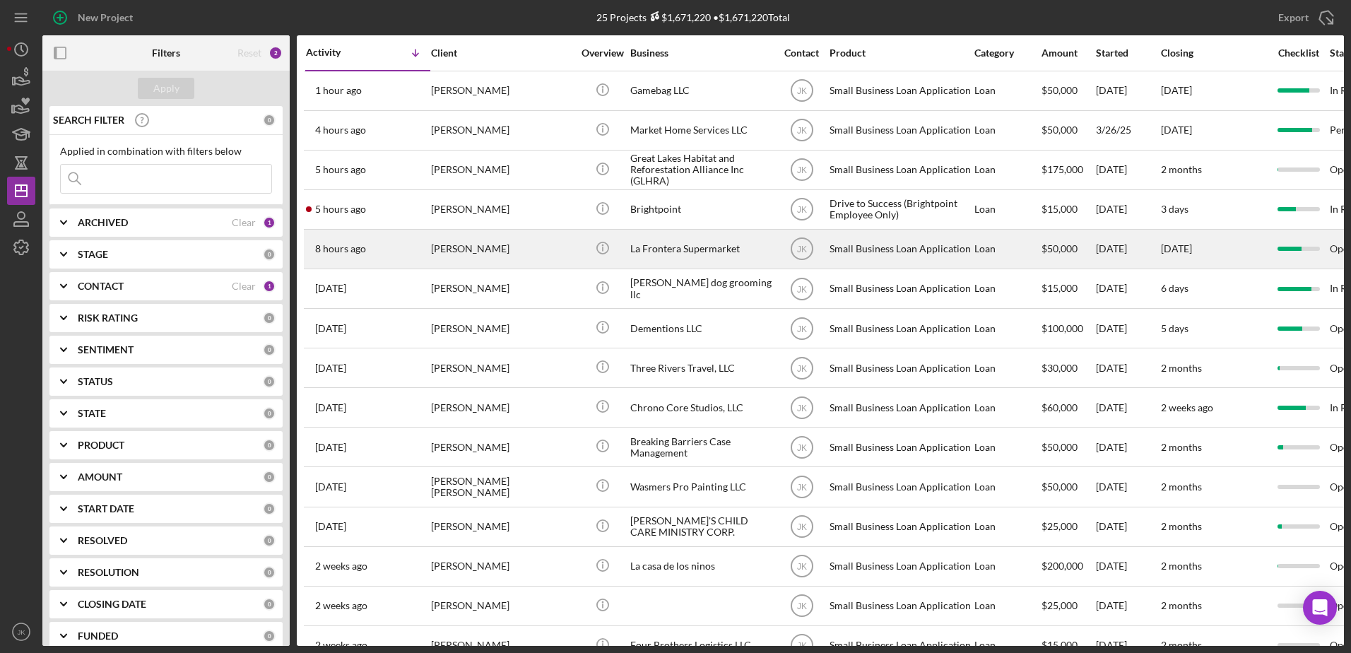
click at [677, 247] on div "La Frontera Supermarket" at bounding box center [700, 248] width 141 height 37
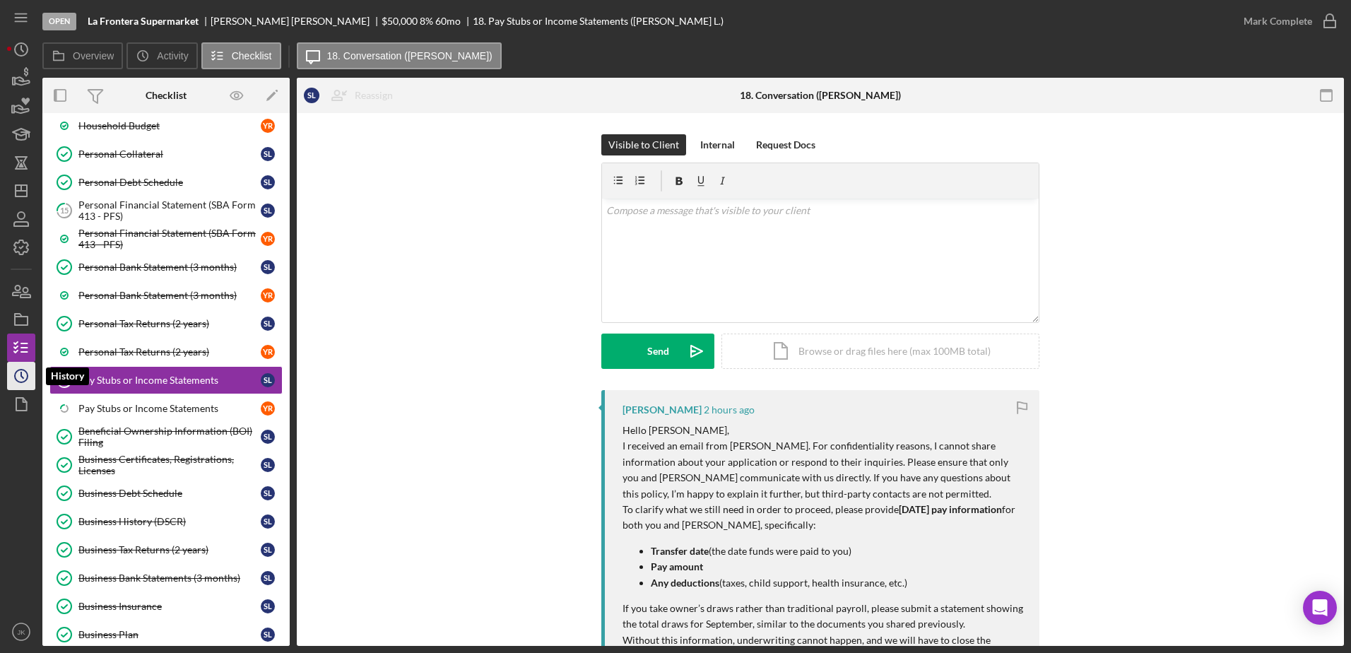
click at [23, 374] on icon "Icon/History" at bounding box center [21, 375] width 35 height 35
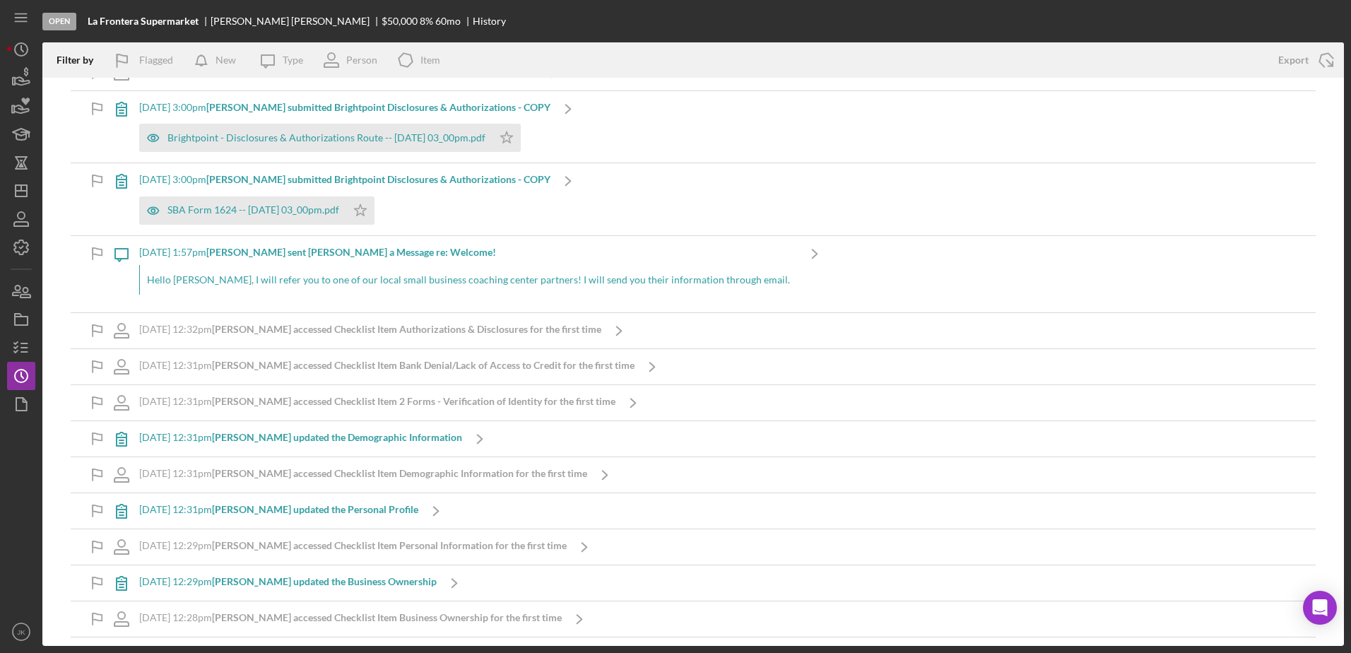
scroll to position [13516, 0]
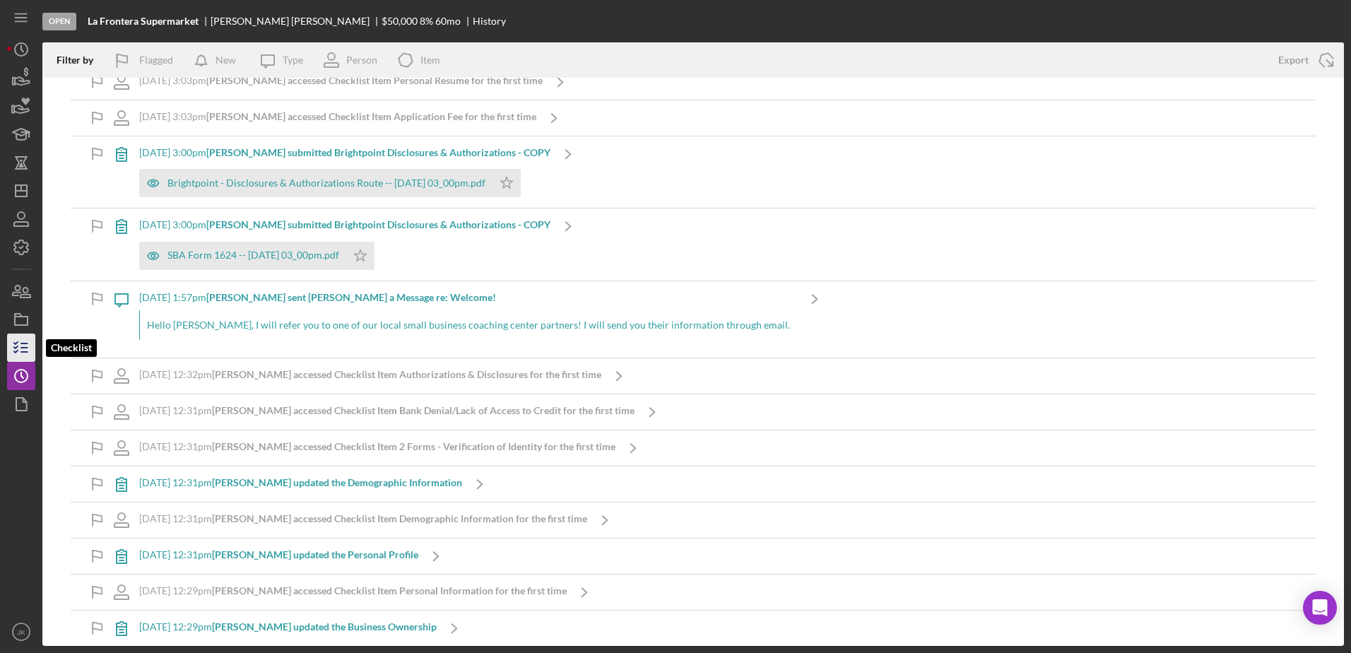
click at [16, 343] on polyline "button" at bounding box center [16, 343] width 4 height 2
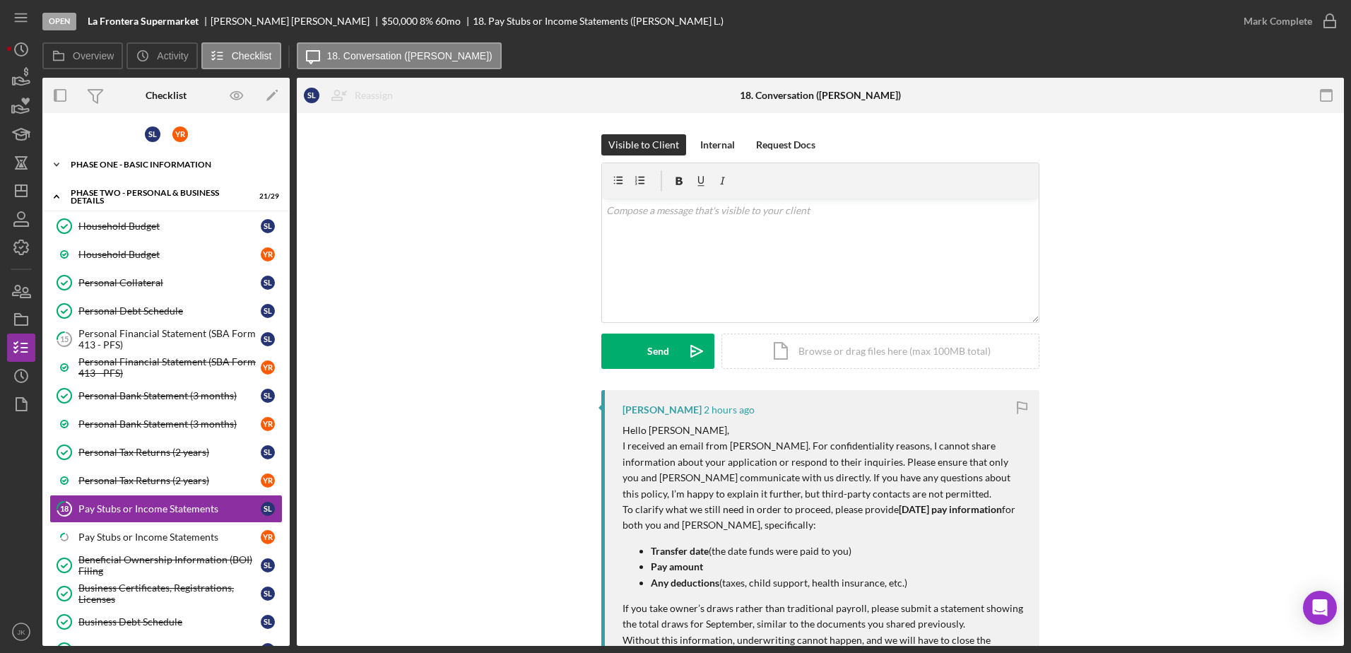
click at [176, 161] on div "Phase One - Basic Information" at bounding box center [171, 164] width 201 height 8
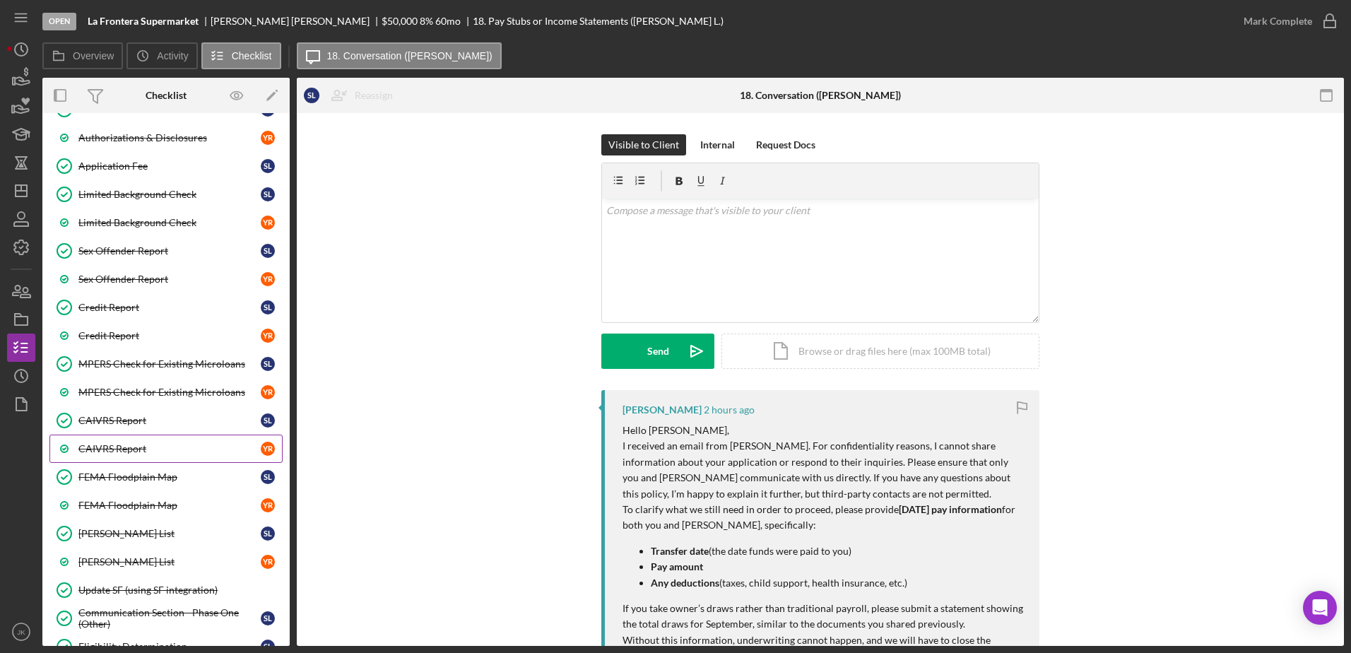
scroll to position [636, 0]
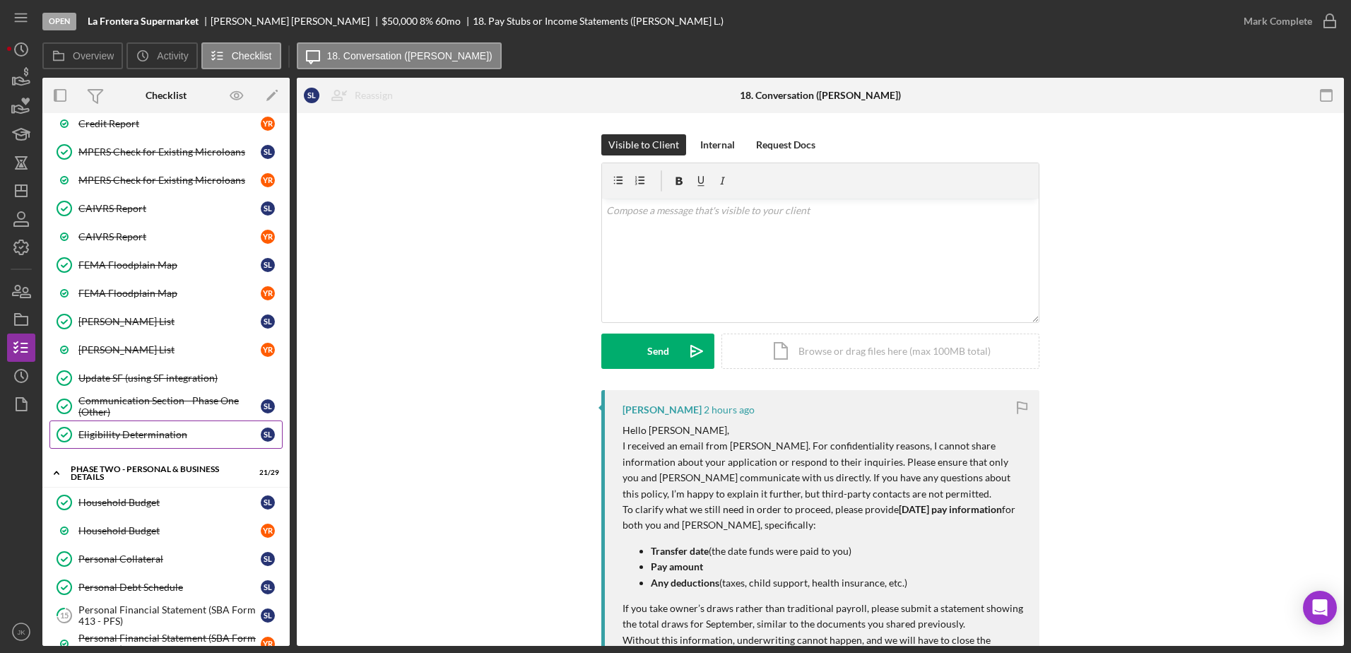
click at [164, 441] on link "Eligibility Determination Eligibility Determination S L" at bounding box center [165, 434] width 233 height 28
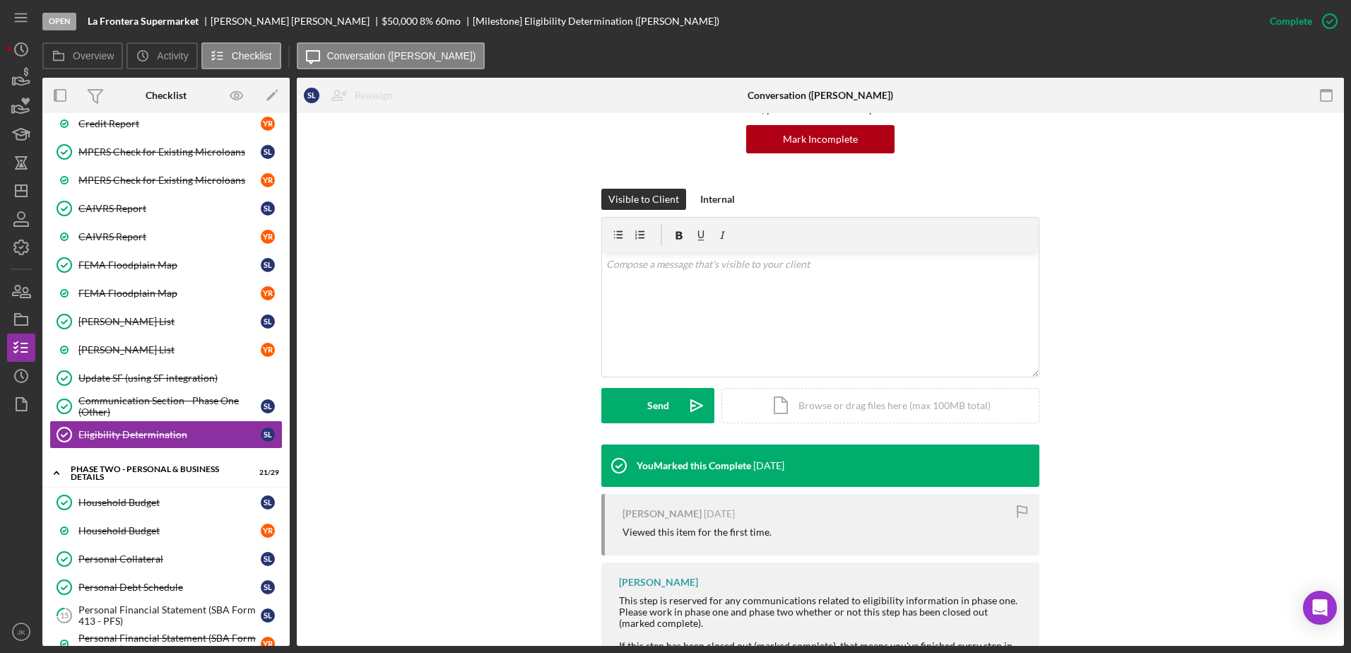
scroll to position [141, 0]
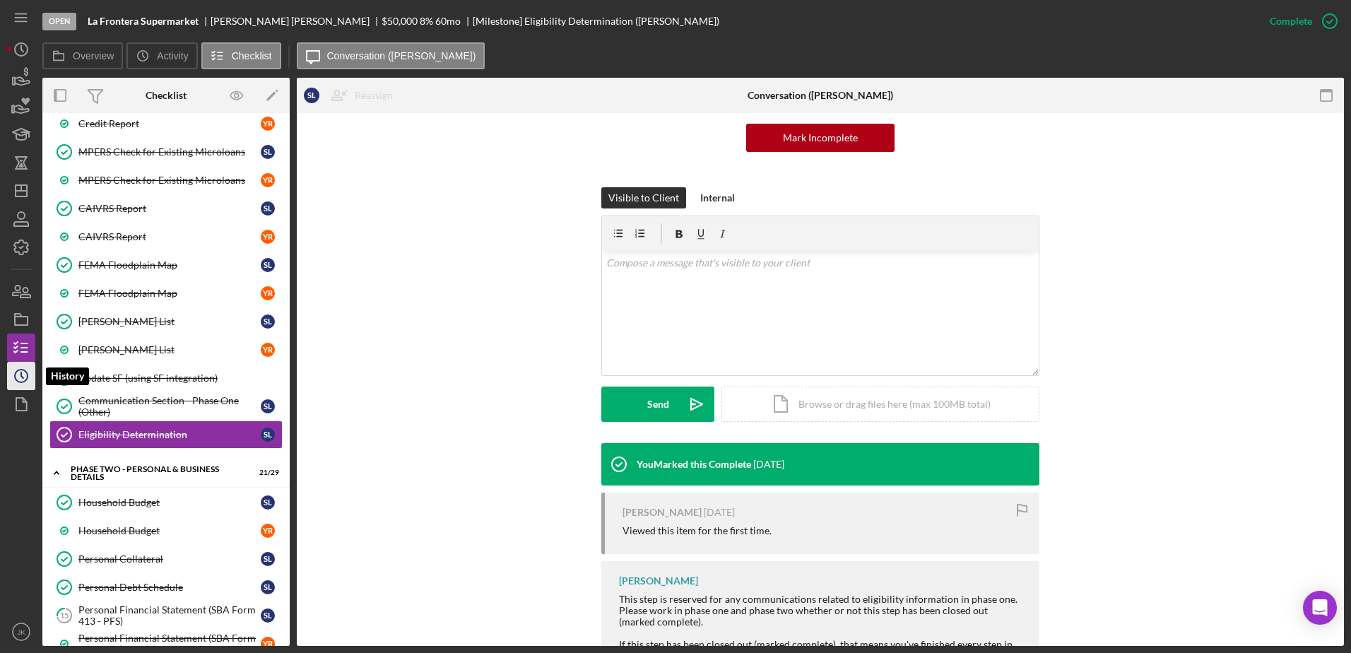
click at [25, 372] on icon "Icon/History" at bounding box center [21, 375] width 35 height 35
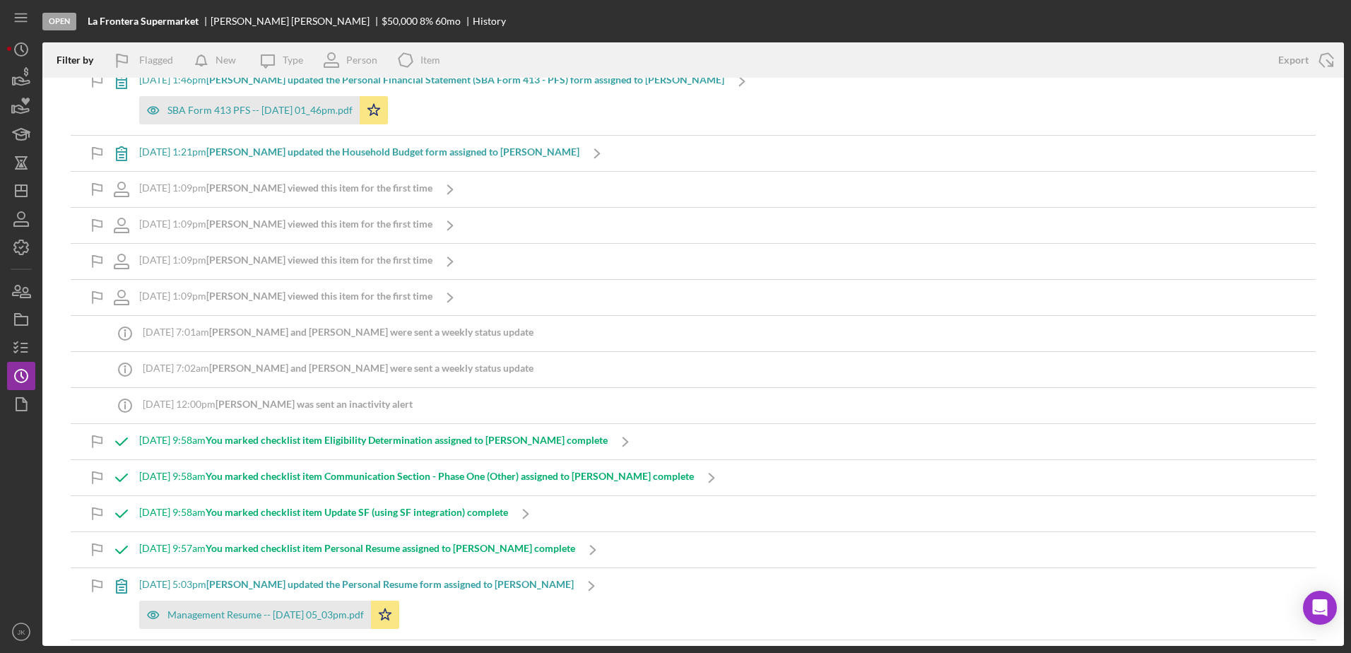
scroll to position [6544, 0]
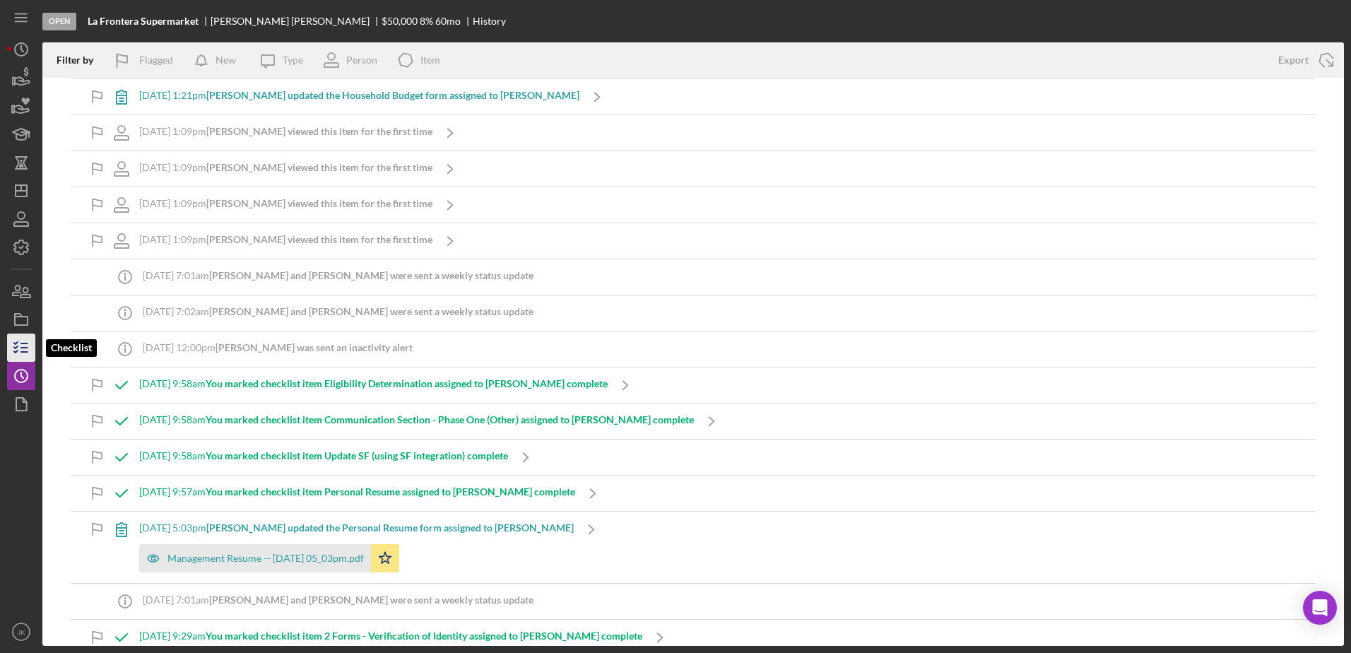
click at [25, 350] on icon "button" at bounding box center [21, 347] width 35 height 35
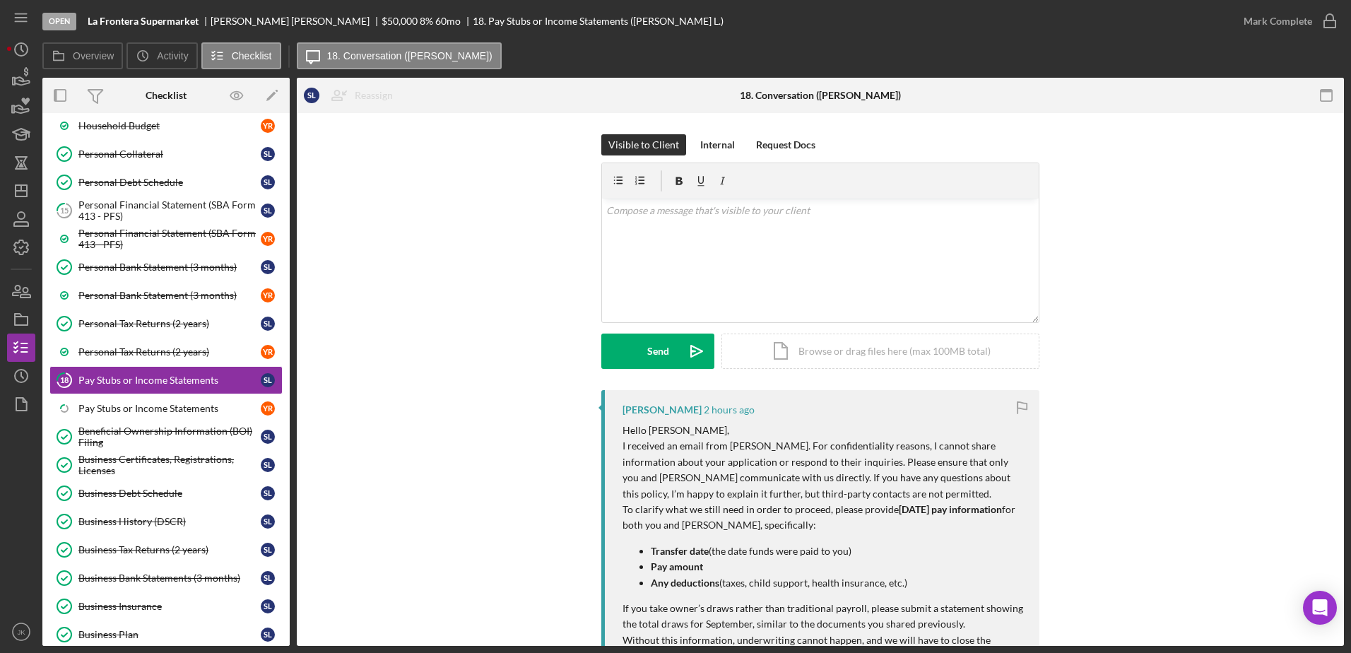
scroll to position [58, 0]
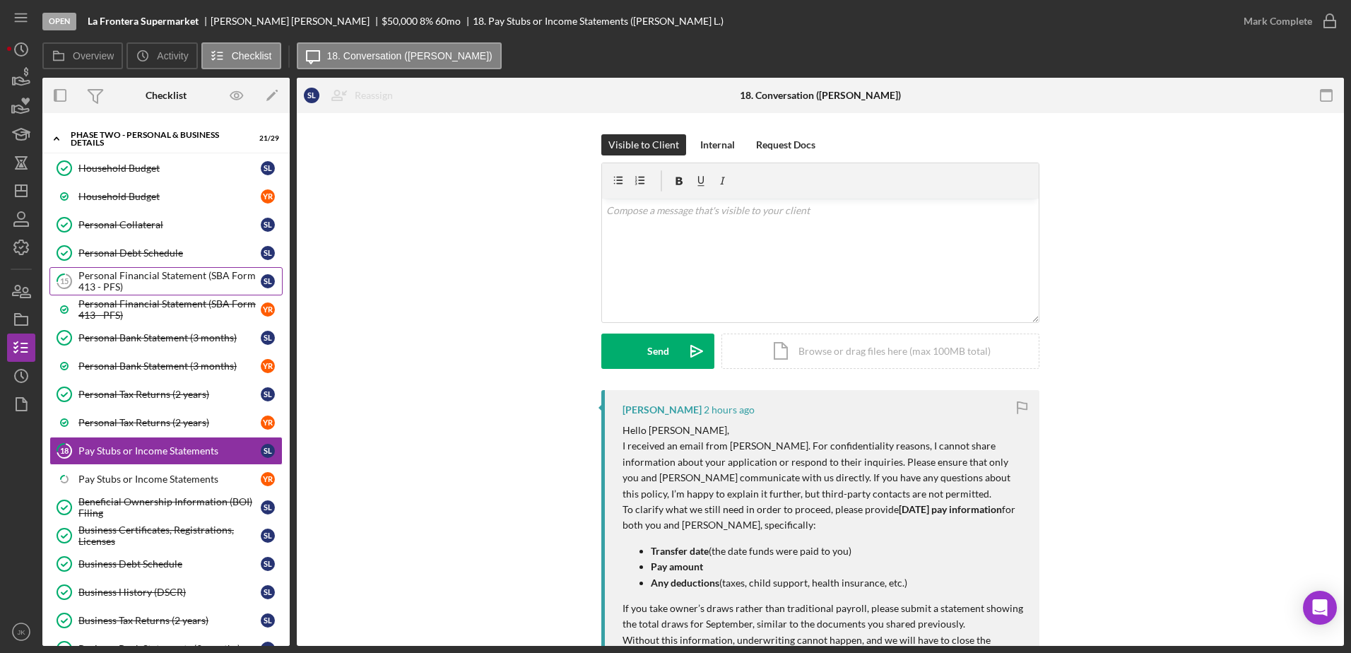
click at [160, 271] on div "Personal Financial Statement (SBA Form 413 - PFS)" at bounding box center [169, 281] width 182 height 23
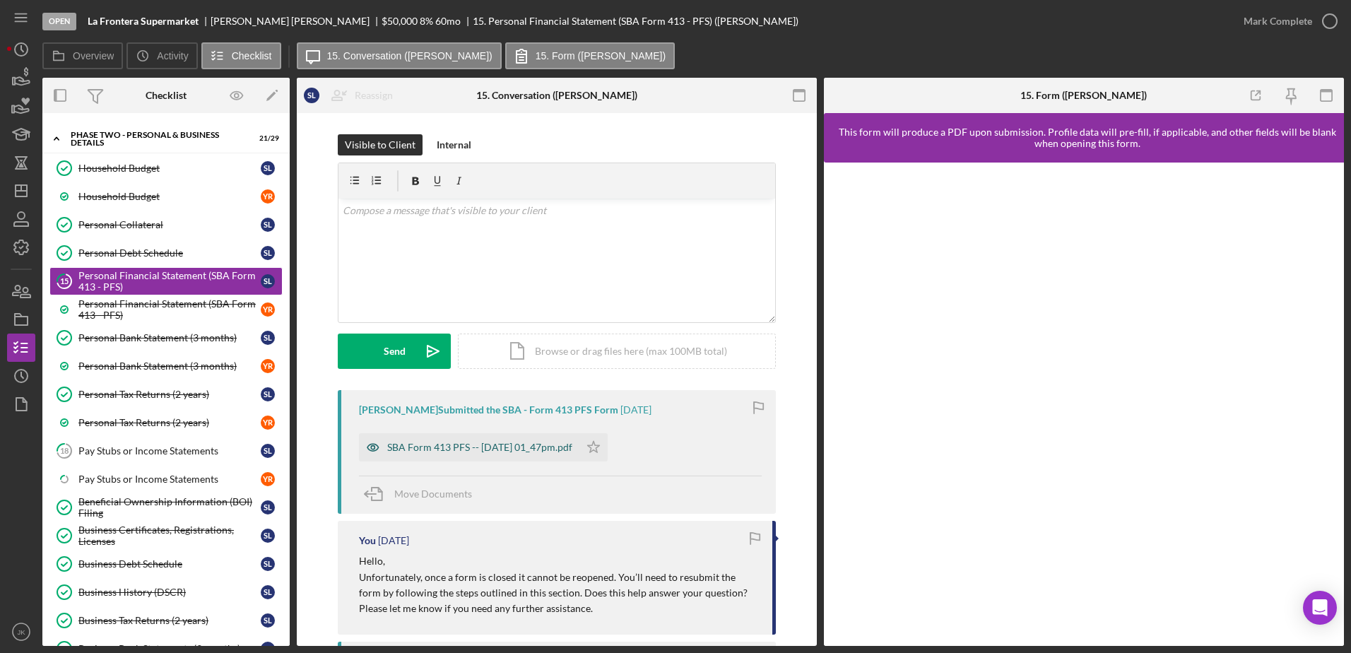
click at [449, 446] on div "SBA Form 413 PFS -- 2025-09-26 01_47pm.pdf" at bounding box center [479, 446] width 185 height 11
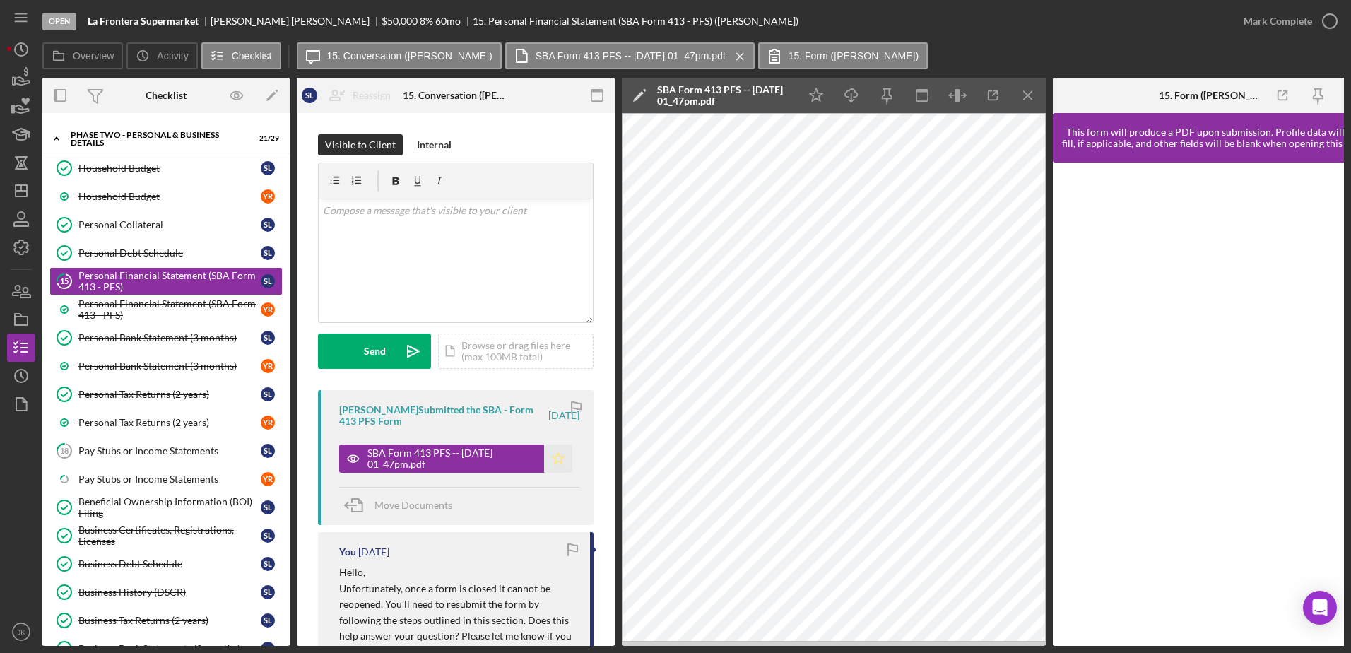
click at [550, 458] on icon "Icon/Star" at bounding box center [558, 458] width 28 height 28
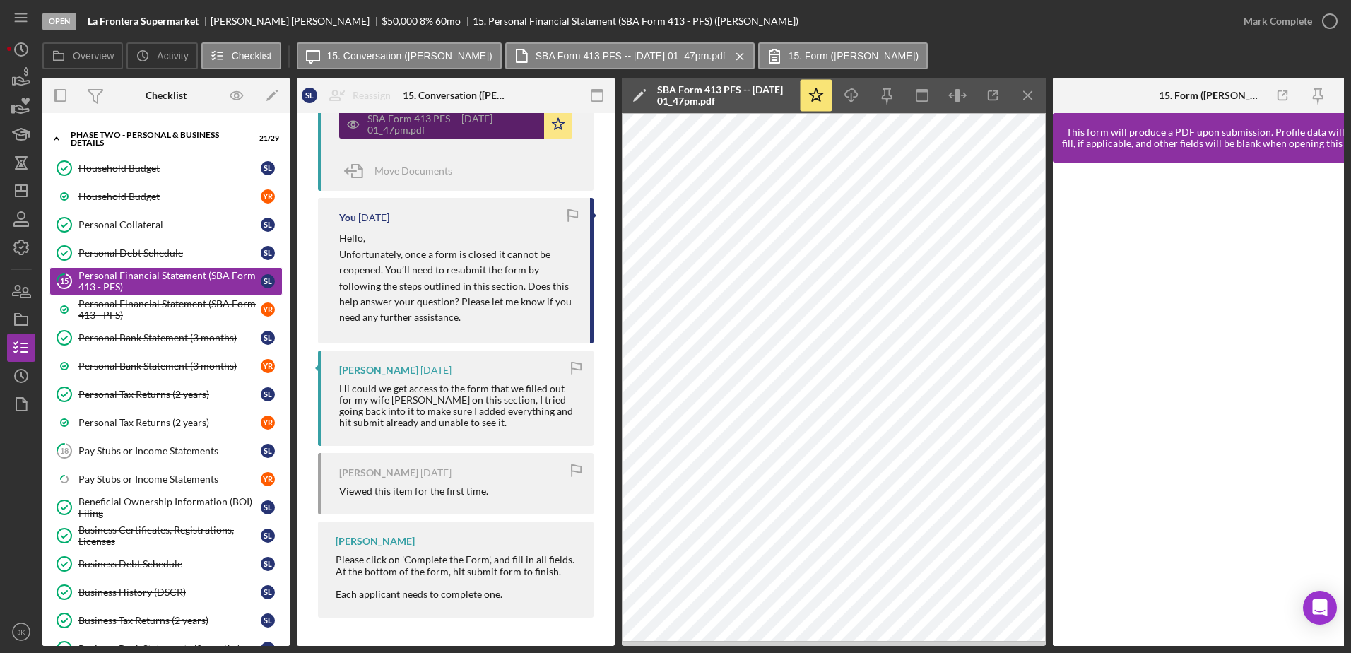
scroll to position [338, 0]
click at [1302, 16] on div "Mark Complete" at bounding box center [1277, 21] width 69 height 28
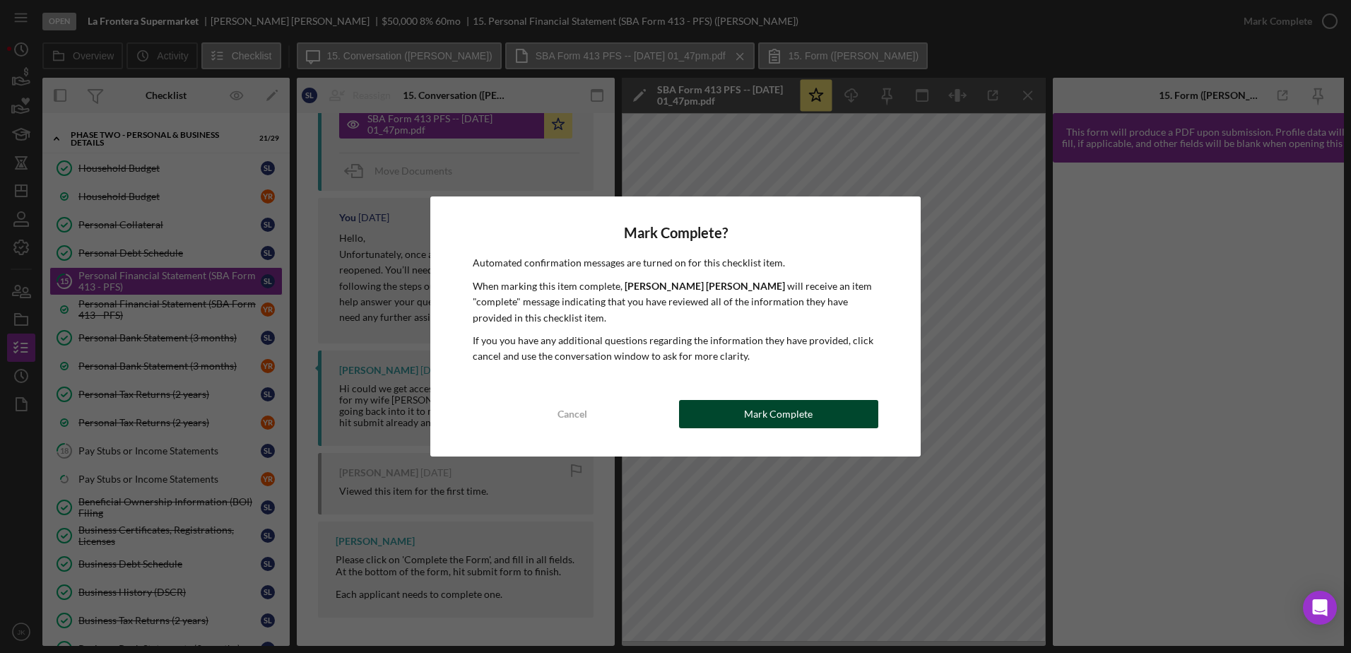
click at [810, 416] on div "Mark Complete" at bounding box center [778, 414] width 69 height 28
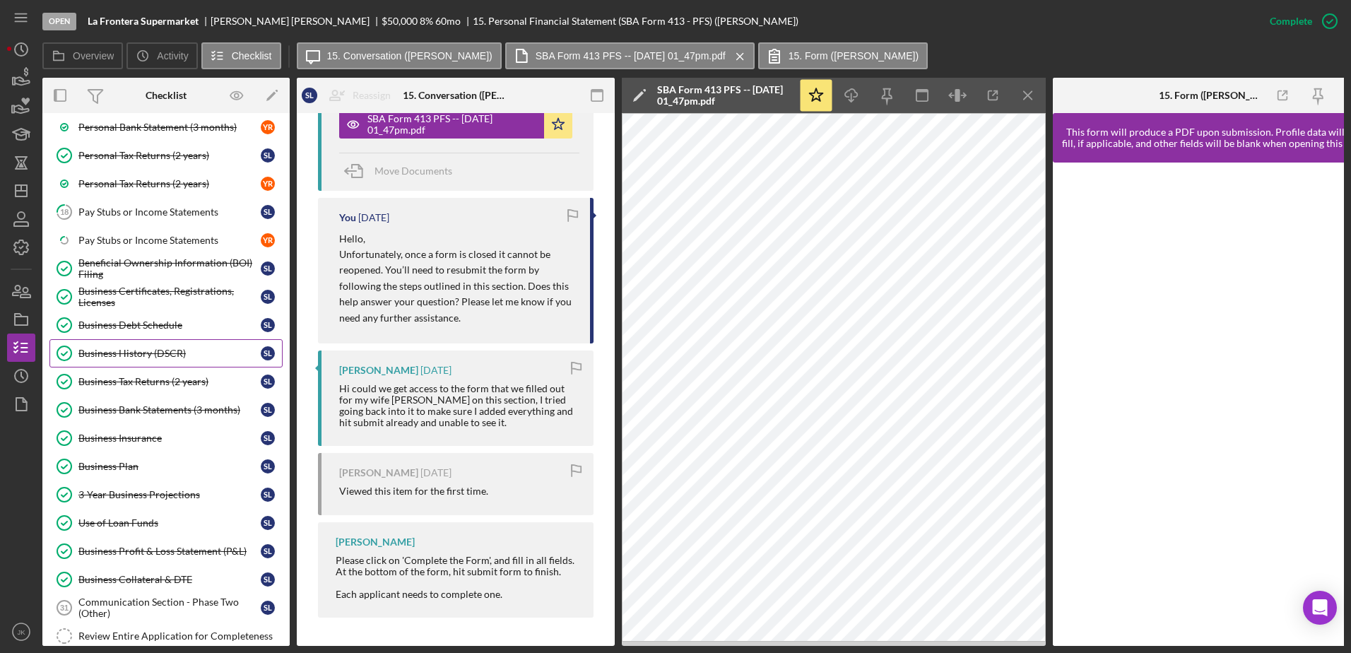
scroll to position [283, 0]
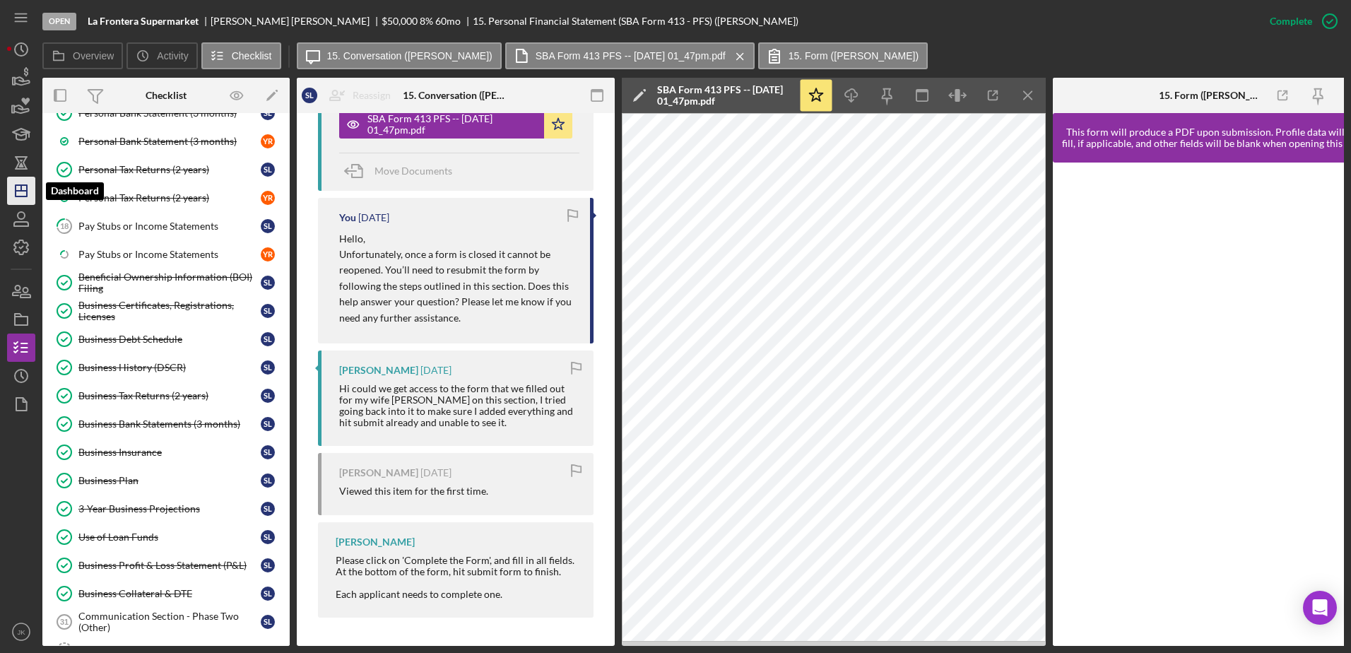
click at [16, 193] on polygon "button" at bounding box center [21, 190] width 11 height 11
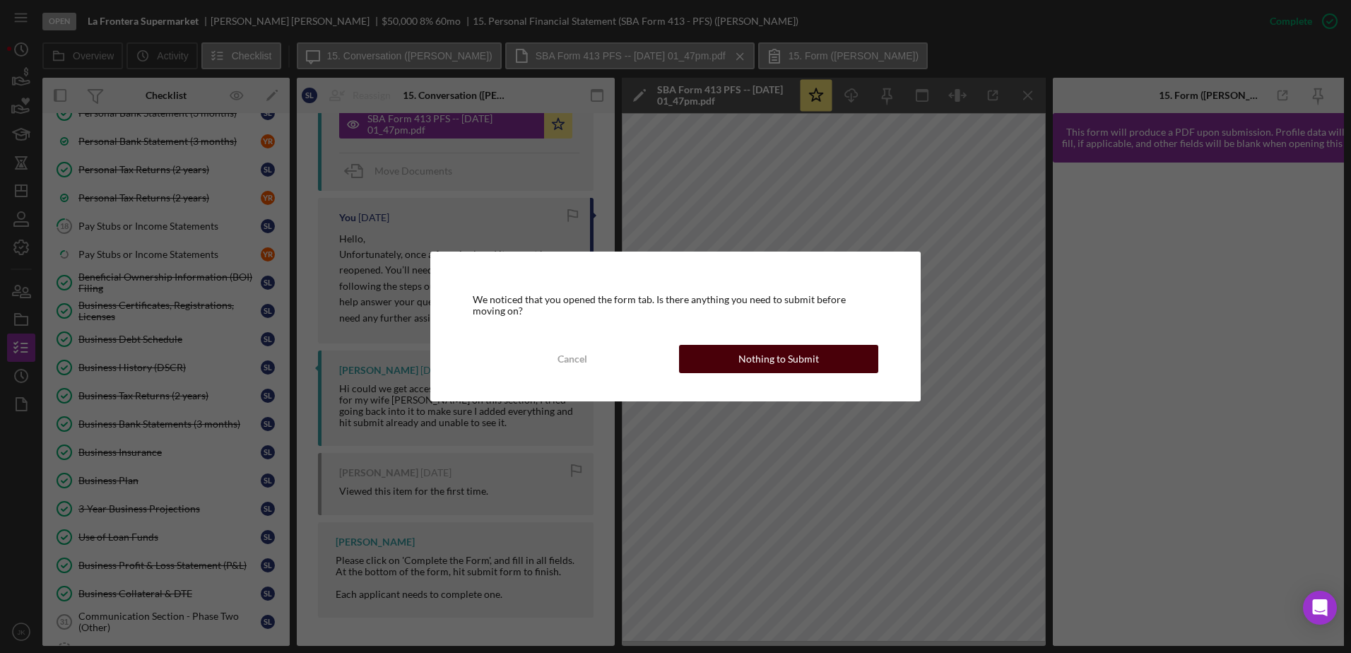
click at [755, 355] on div "Nothing to Submit" at bounding box center [778, 359] width 81 height 28
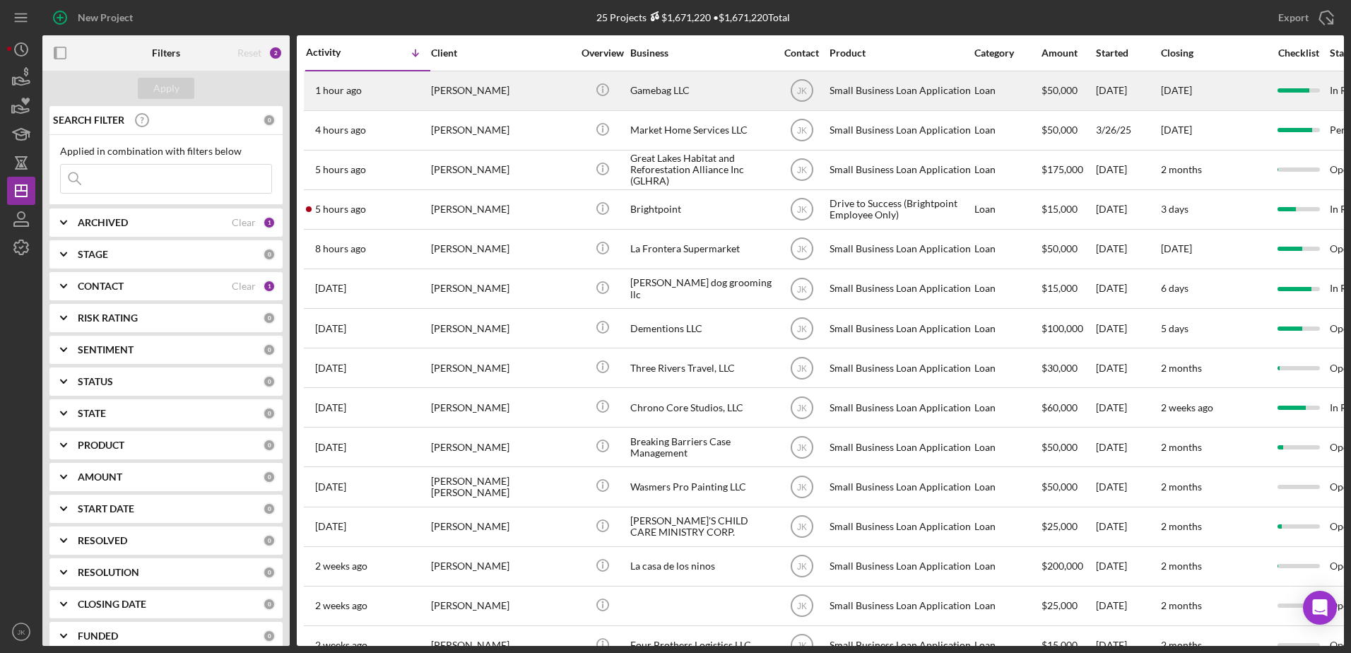
click at [513, 95] on div "[PERSON_NAME]" at bounding box center [501, 90] width 141 height 37
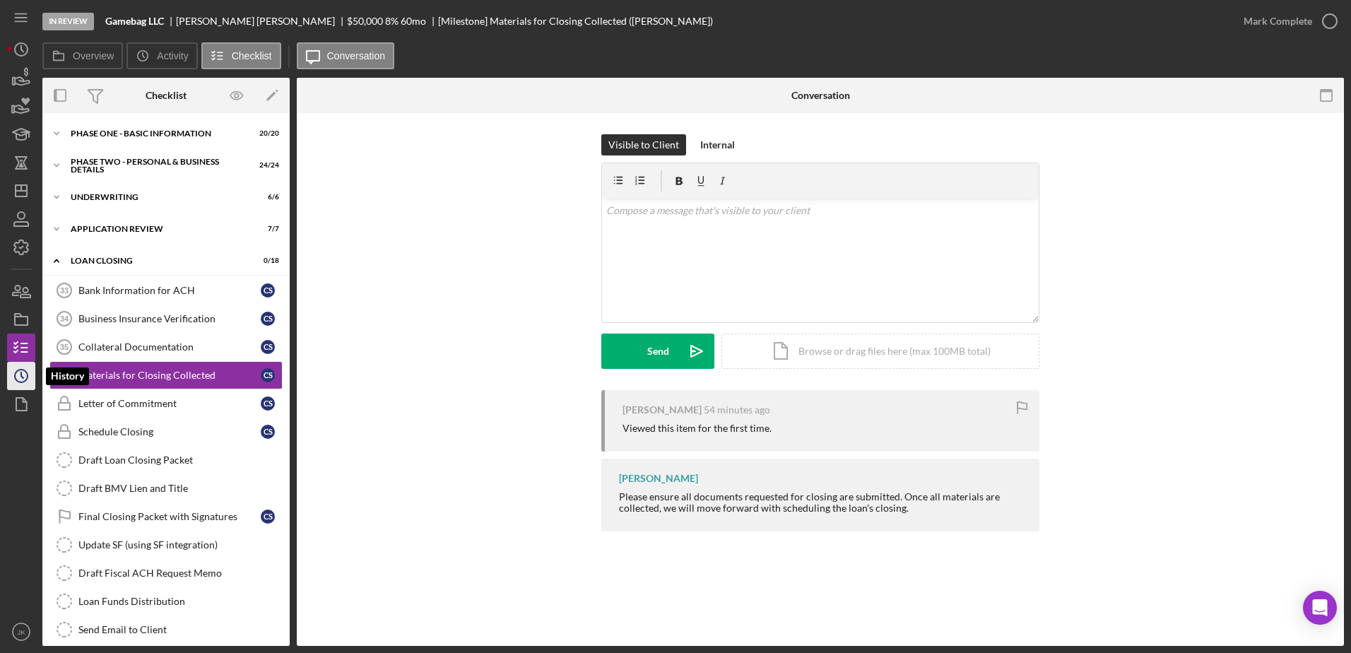
click at [22, 370] on circle "button" at bounding box center [21, 375] width 13 height 13
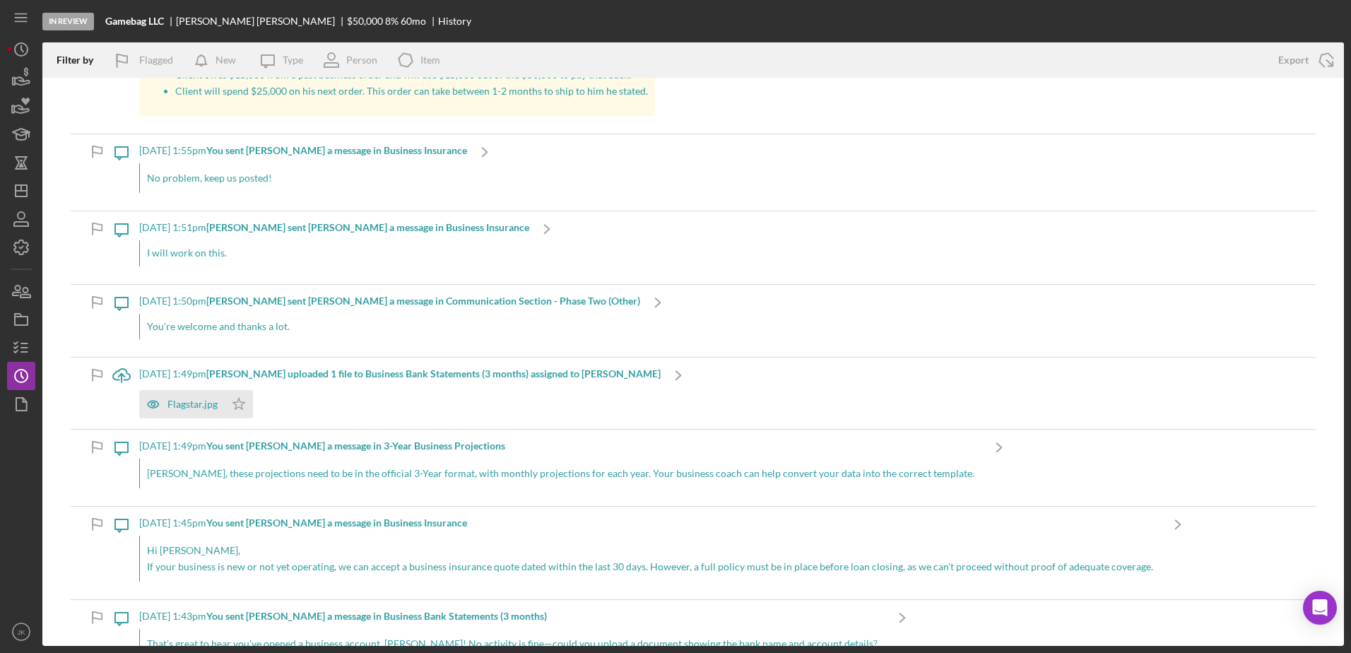
scroll to position [15820, 0]
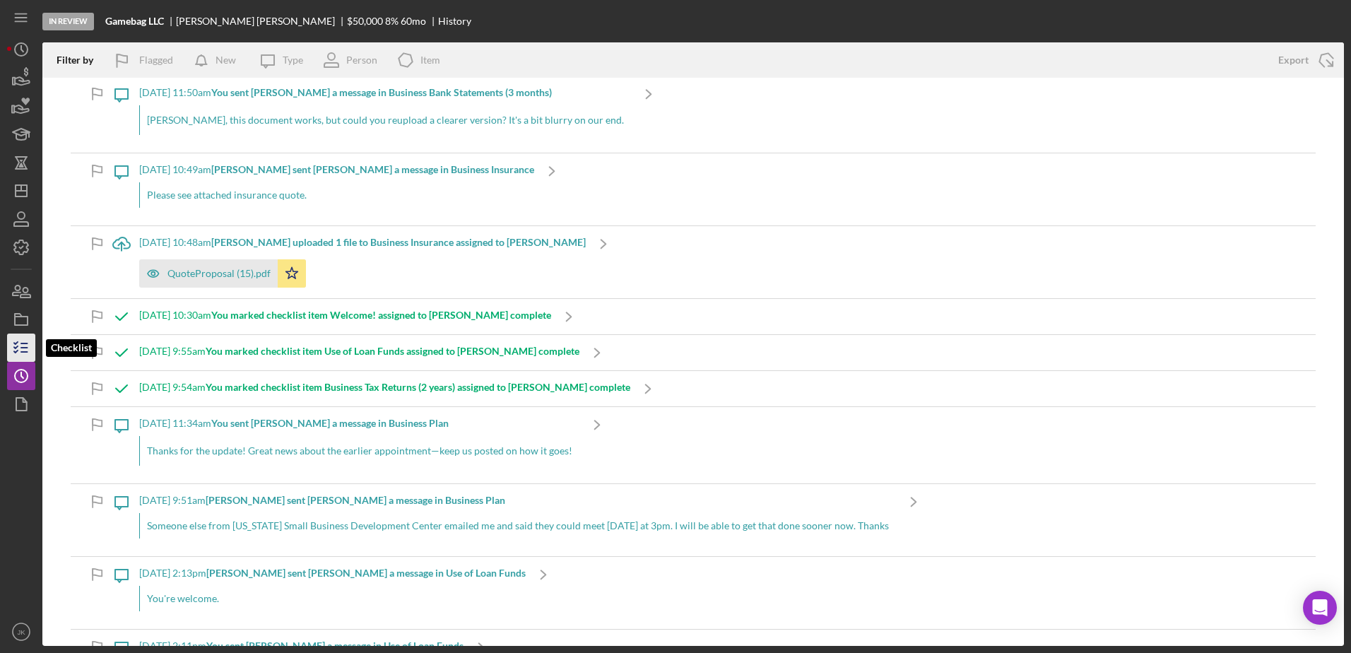
click at [15, 345] on icon "button" at bounding box center [21, 347] width 35 height 35
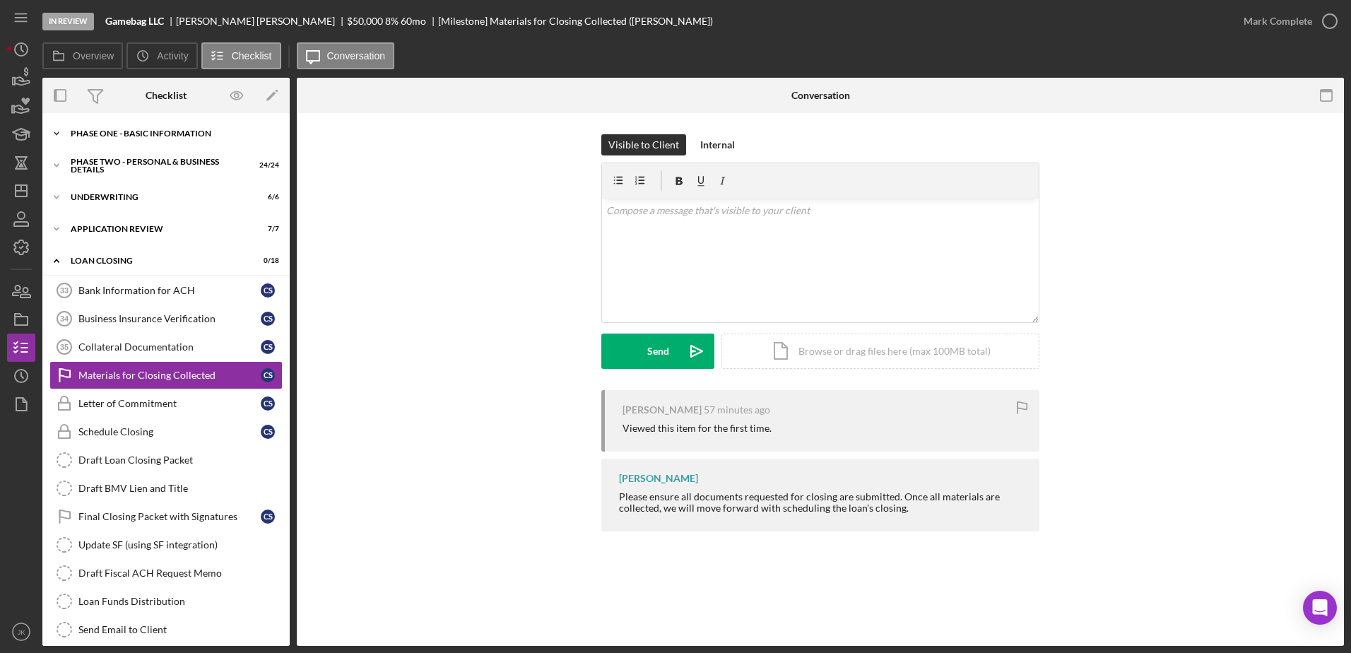
click at [157, 137] on div "Phase One - Basic Information" at bounding box center [171, 133] width 201 height 8
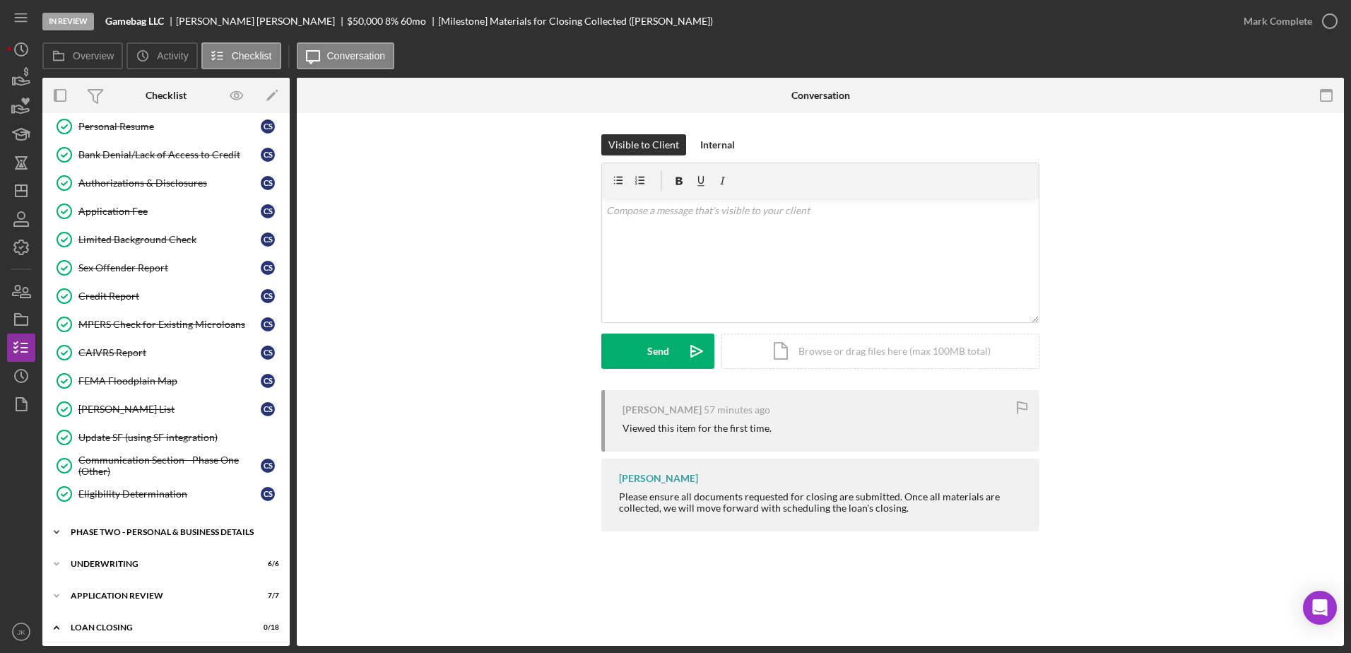
scroll to position [353, 0]
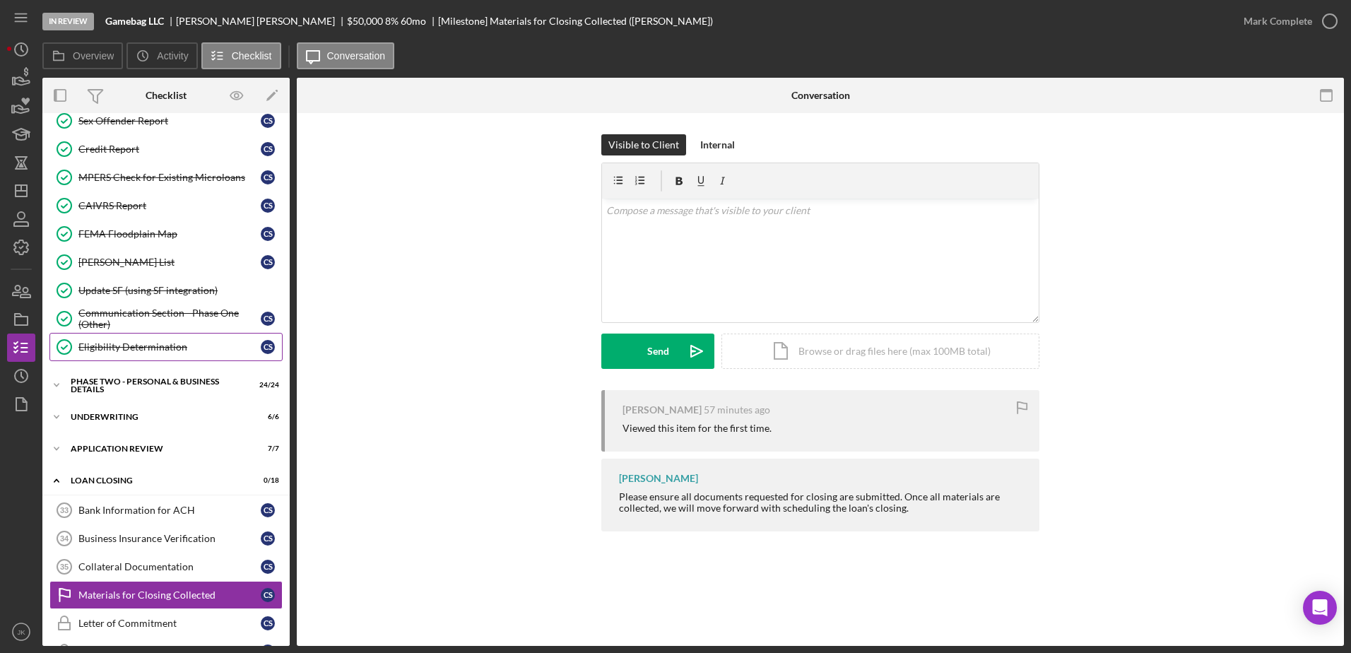
click at [176, 352] on div "Eligibility Determination" at bounding box center [169, 346] width 182 height 11
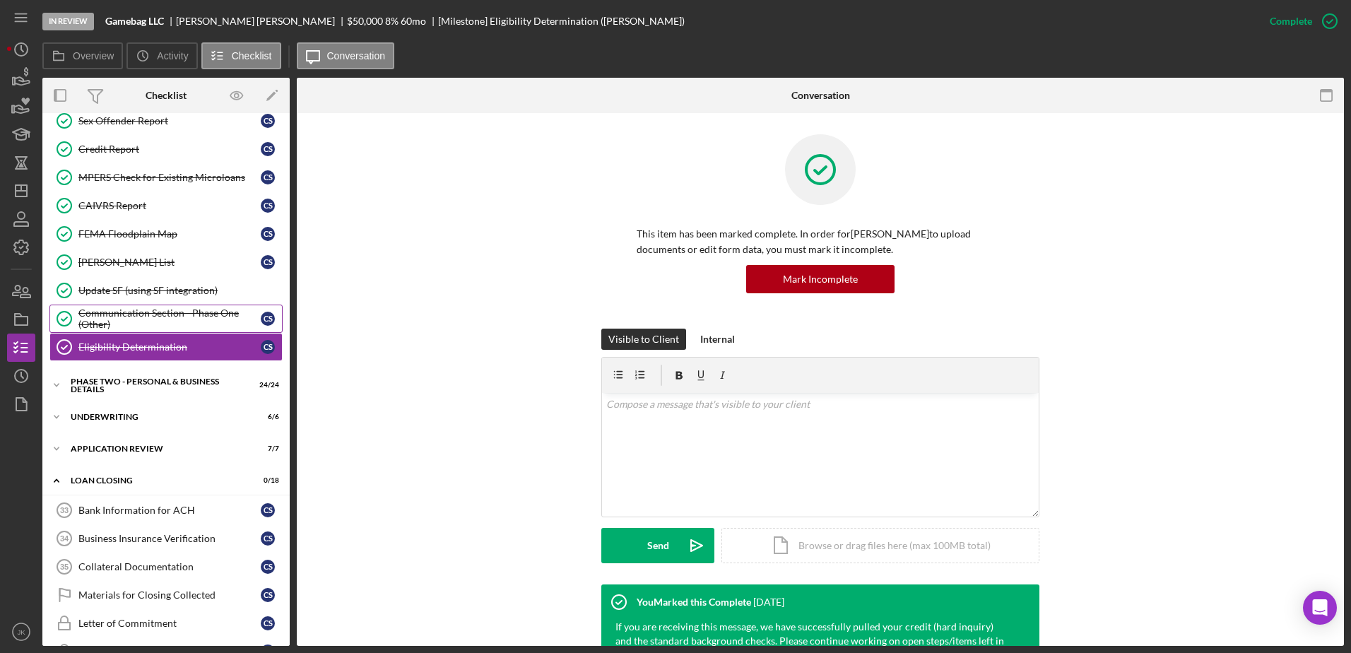
click at [177, 331] on link "Communication Section - Phase One (Other) Communication Section - Phase One (Ot…" at bounding box center [165, 318] width 233 height 28
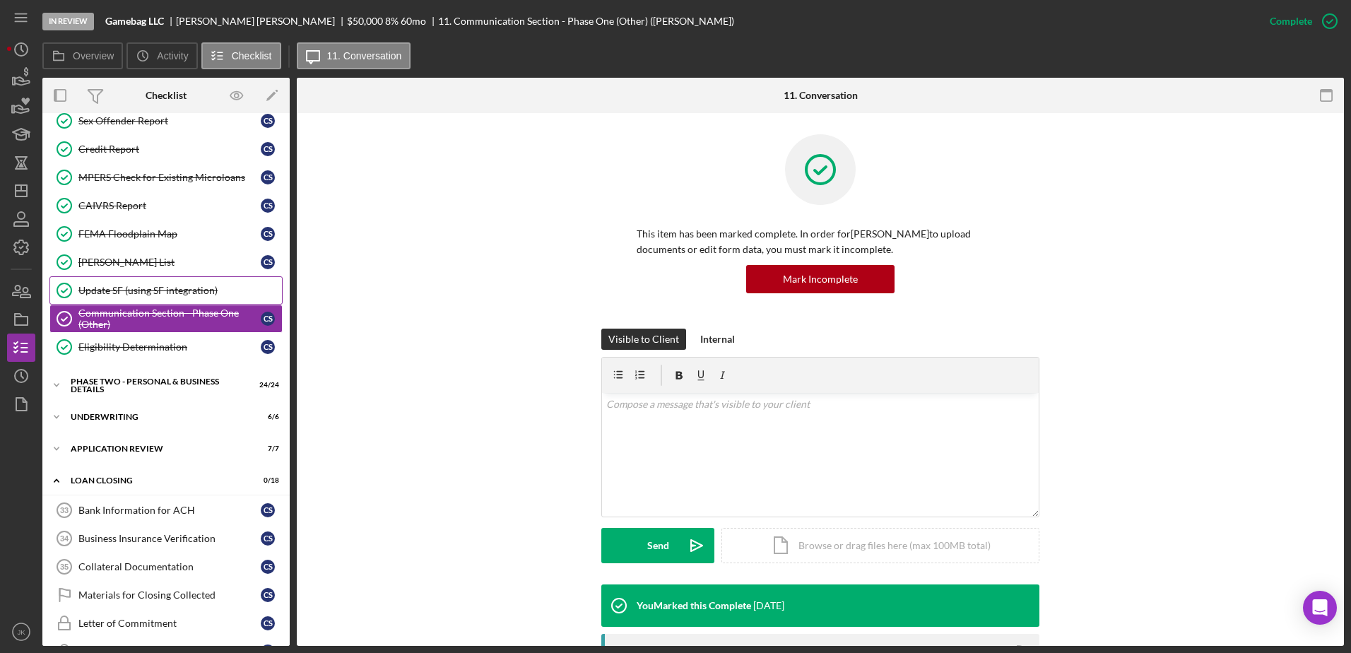
click at [183, 301] on link "Update SF (using SF integration) Update SF (using SF integration)" at bounding box center [165, 290] width 233 height 28
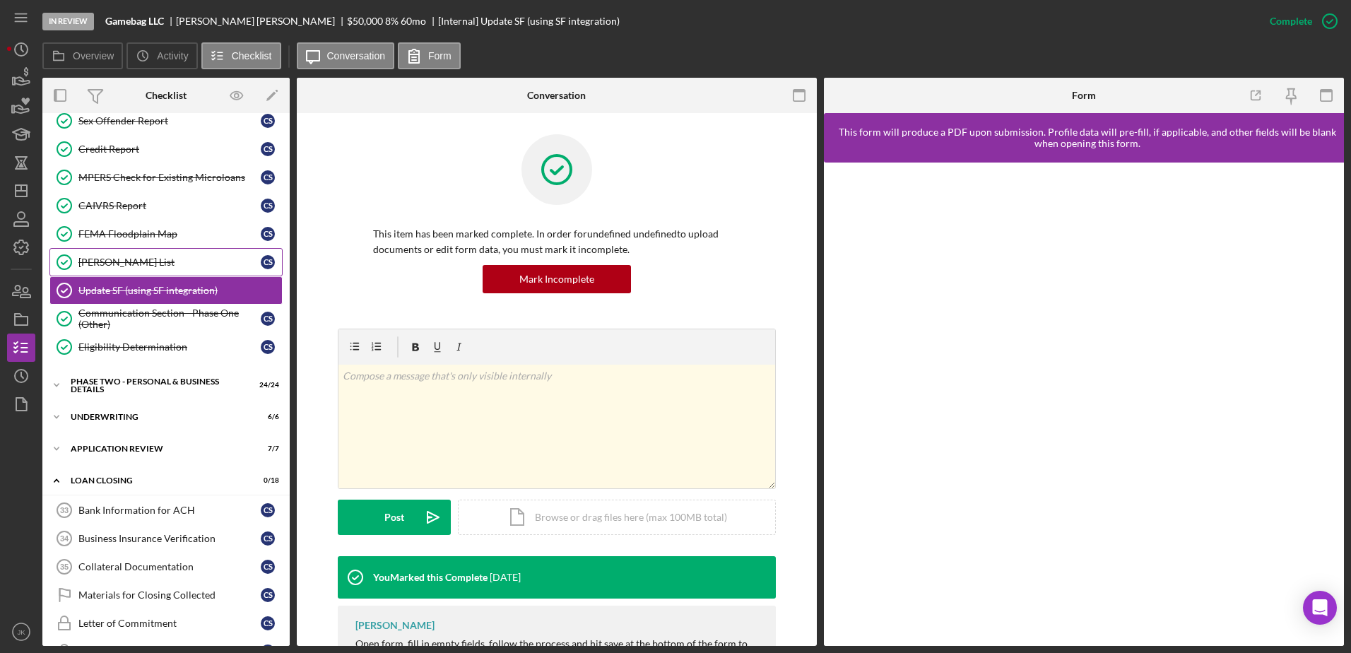
click at [186, 258] on div "[PERSON_NAME] List" at bounding box center [169, 261] width 182 height 11
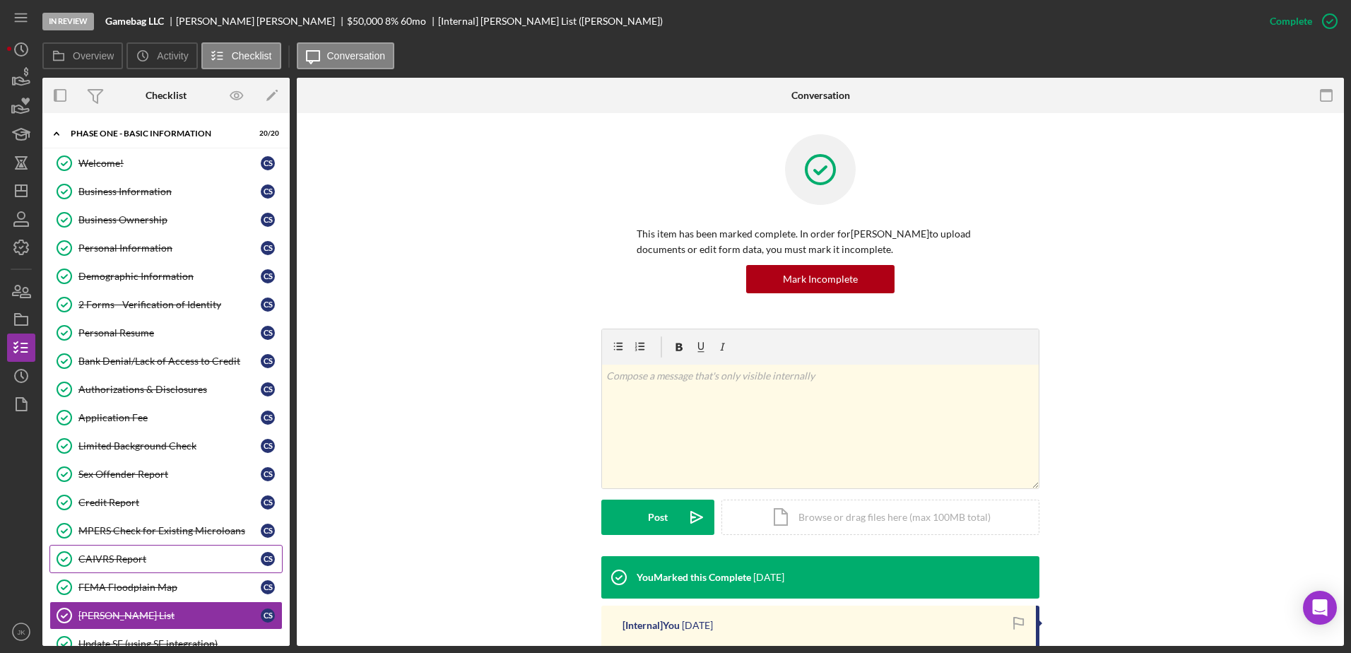
click at [158, 555] on div "CAIVRS Report" at bounding box center [169, 558] width 182 height 11
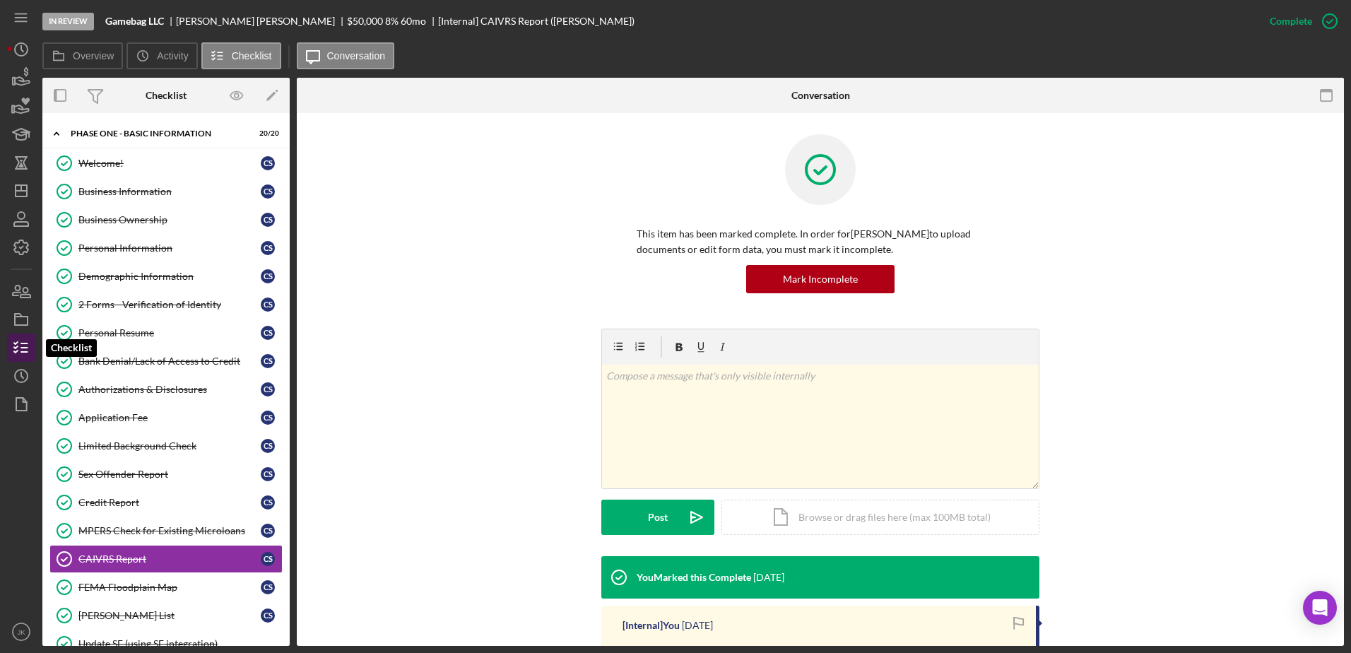
click at [27, 350] on icon "button" at bounding box center [21, 347] width 35 height 35
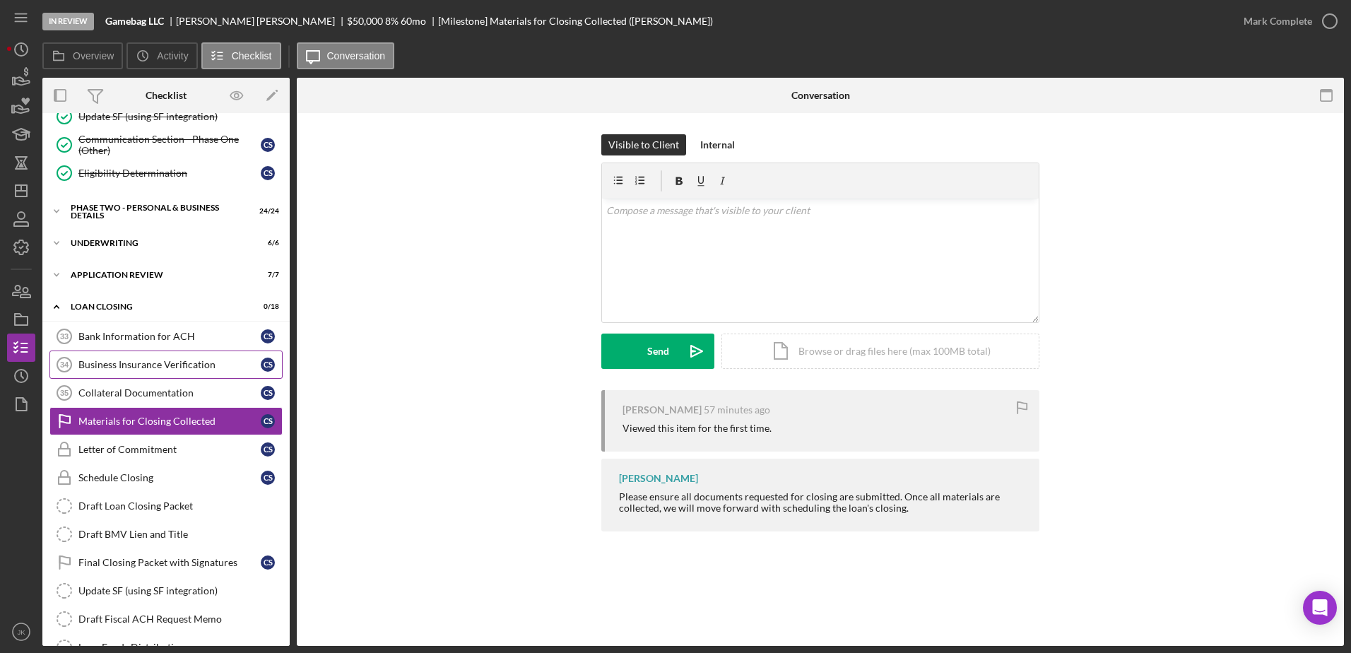
scroll to position [568, 0]
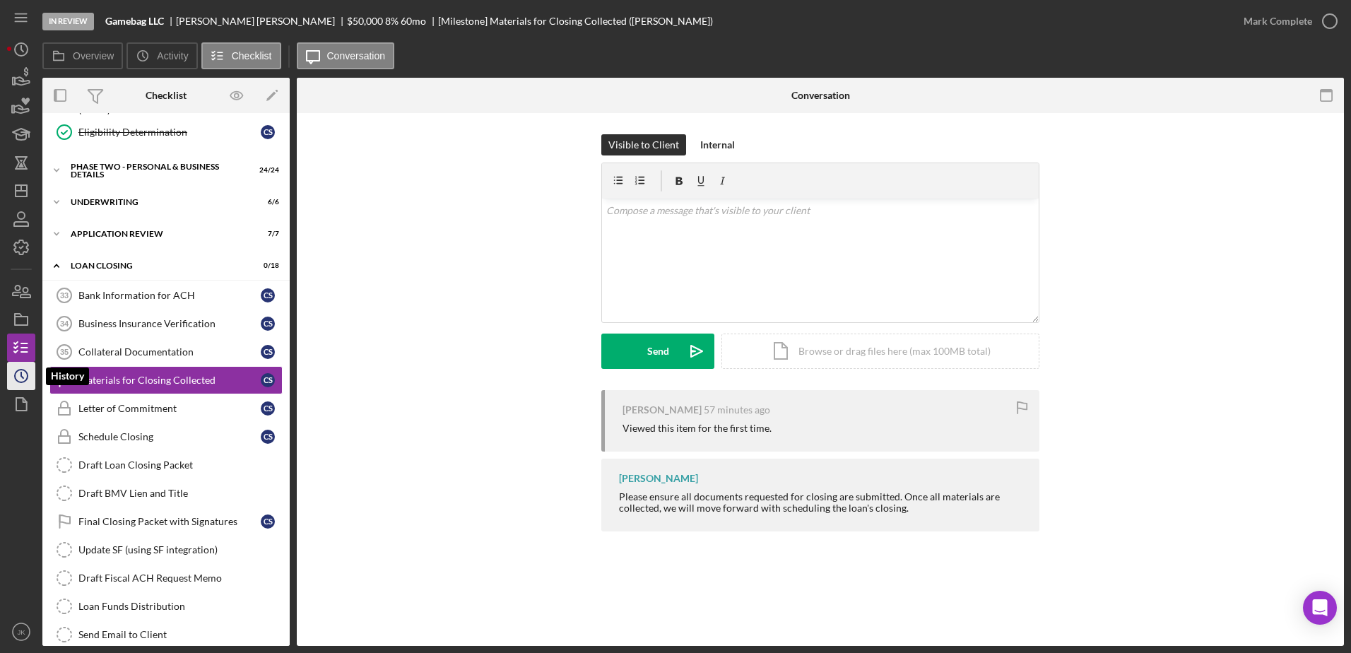
click at [28, 374] on icon "Icon/History" at bounding box center [21, 375] width 35 height 35
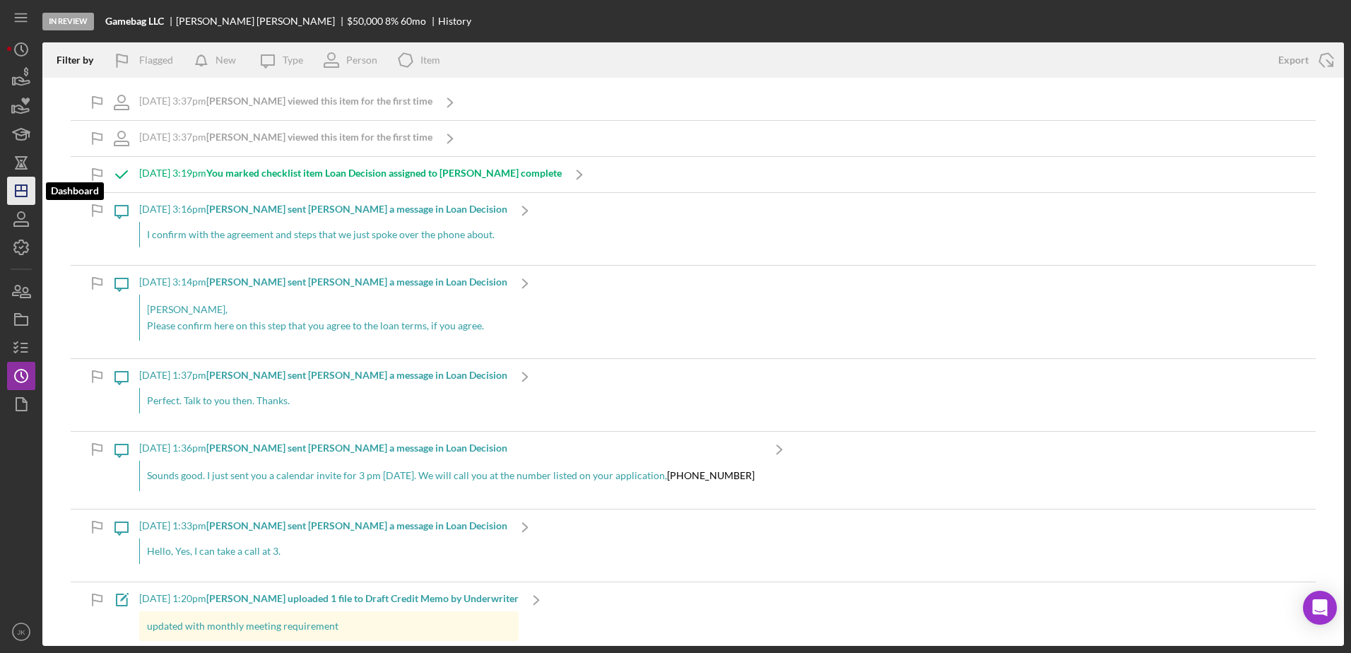
click at [27, 192] on polygon "button" at bounding box center [21, 190] width 11 height 11
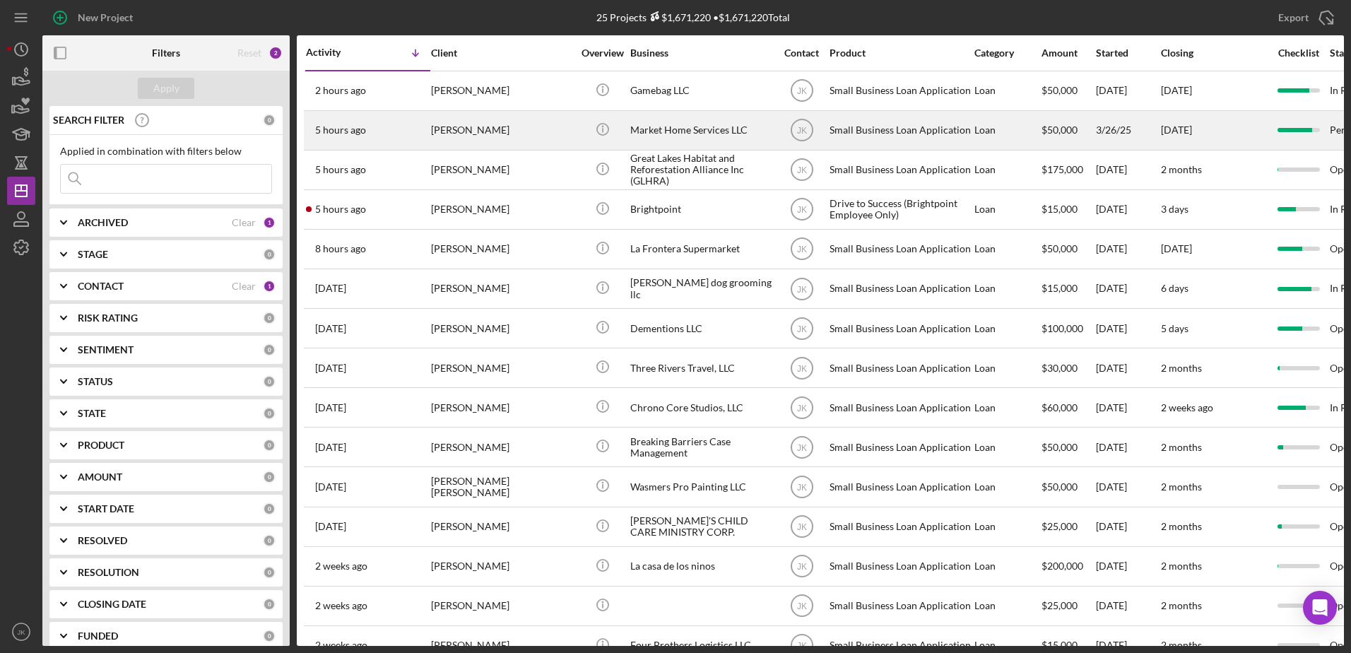
click at [506, 121] on div "[PERSON_NAME]" at bounding box center [501, 130] width 141 height 37
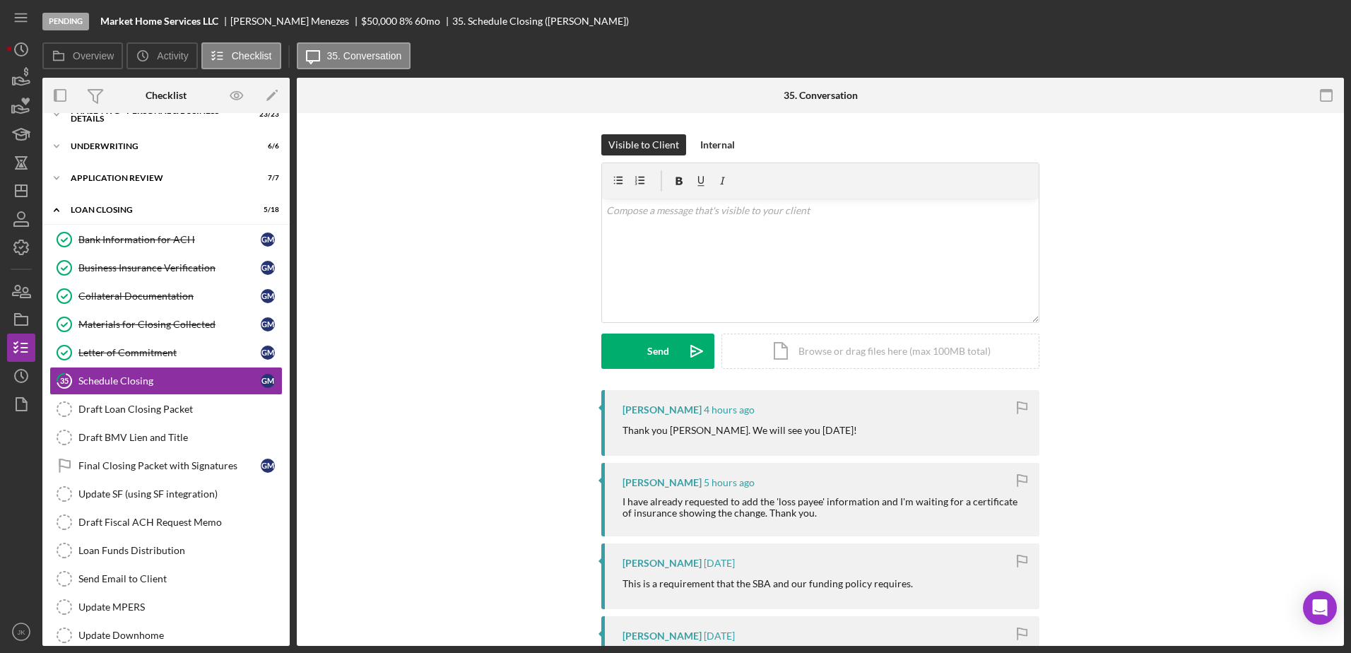
scroll to position [52, 0]
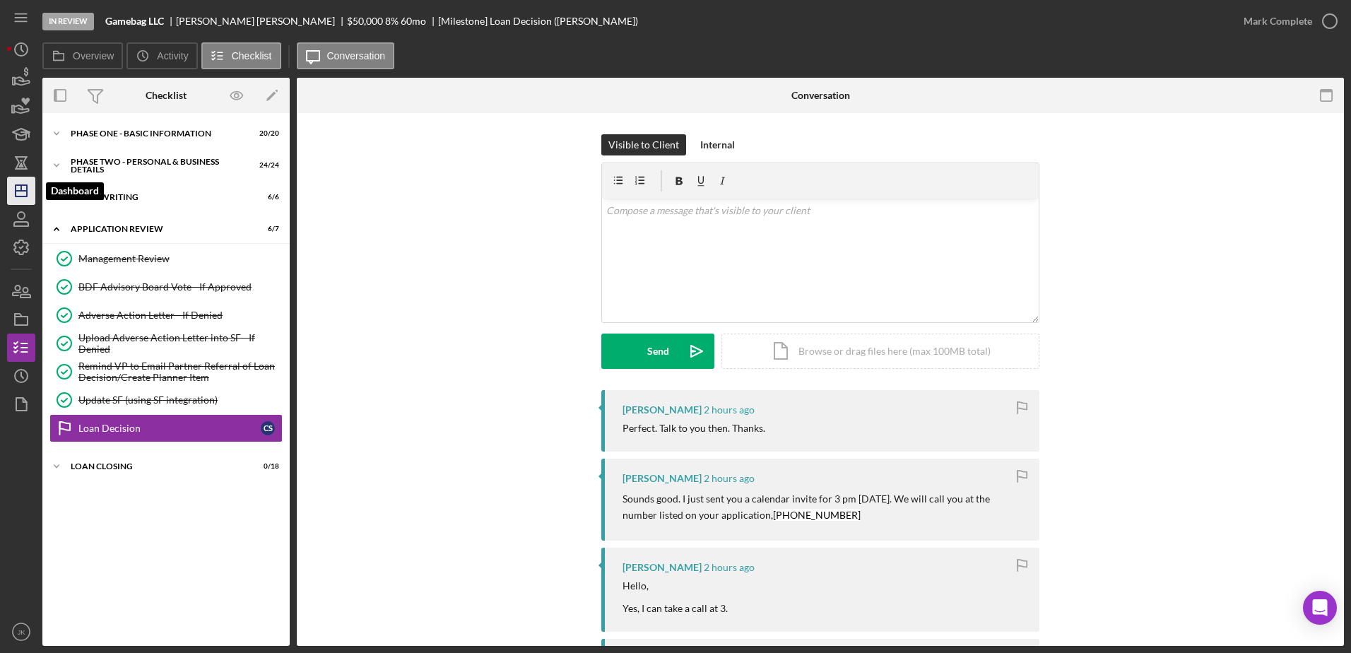
click at [20, 184] on icon "Icon/Dashboard" at bounding box center [21, 190] width 35 height 35
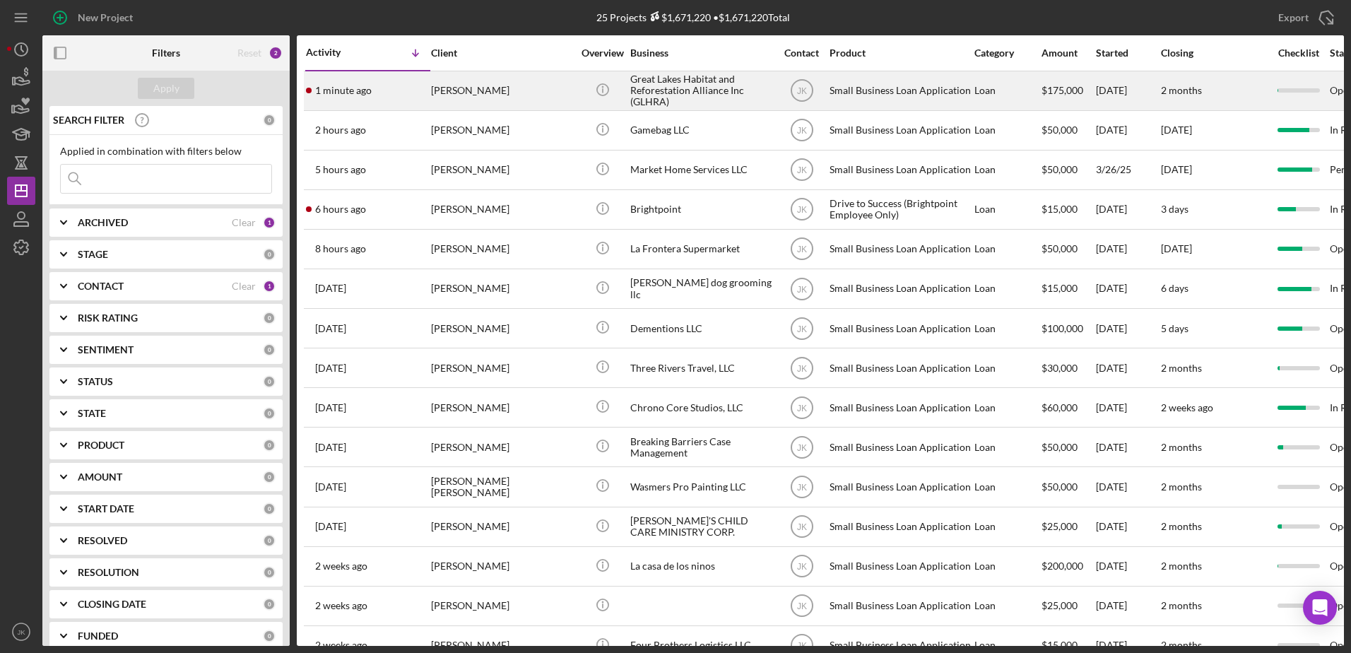
click at [526, 88] on div "[PERSON_NAME]" at bounding box center [501, 90] width 141 height 37
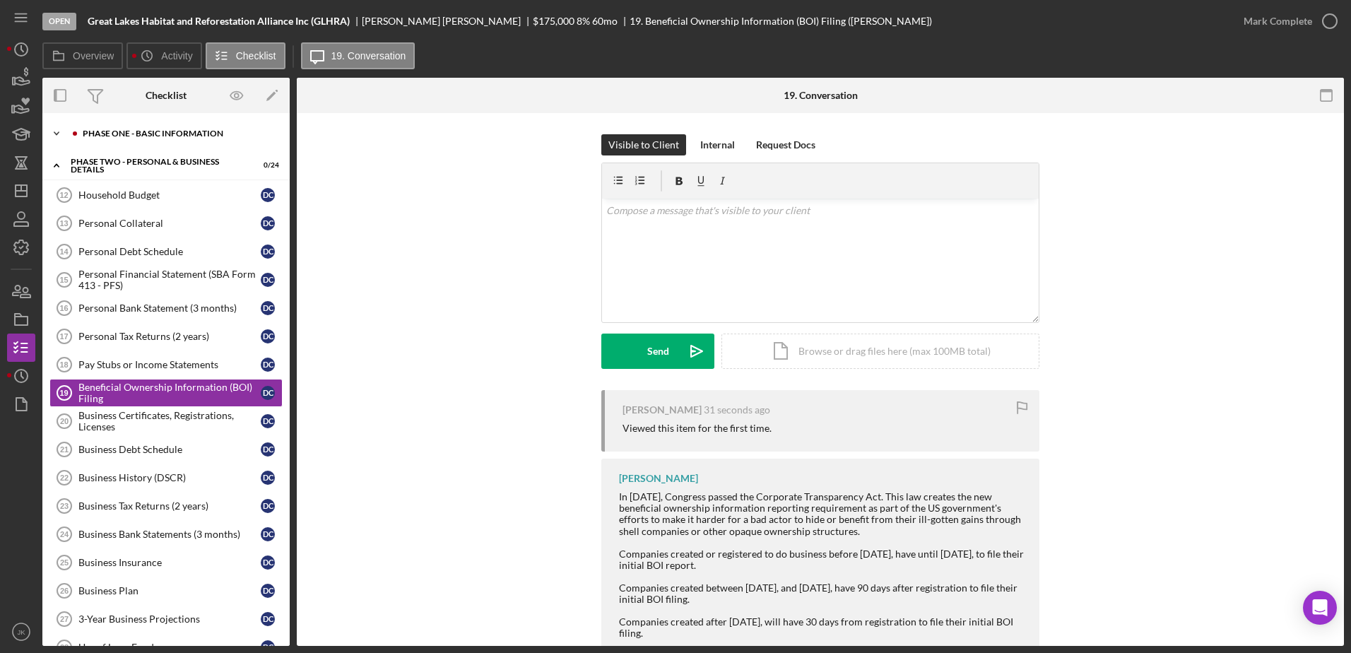
click at [156, 128] on div "Icon/Expander Phase One - Basic Information 2 / 20" at bounding box center [165, 133] width 247 height 28
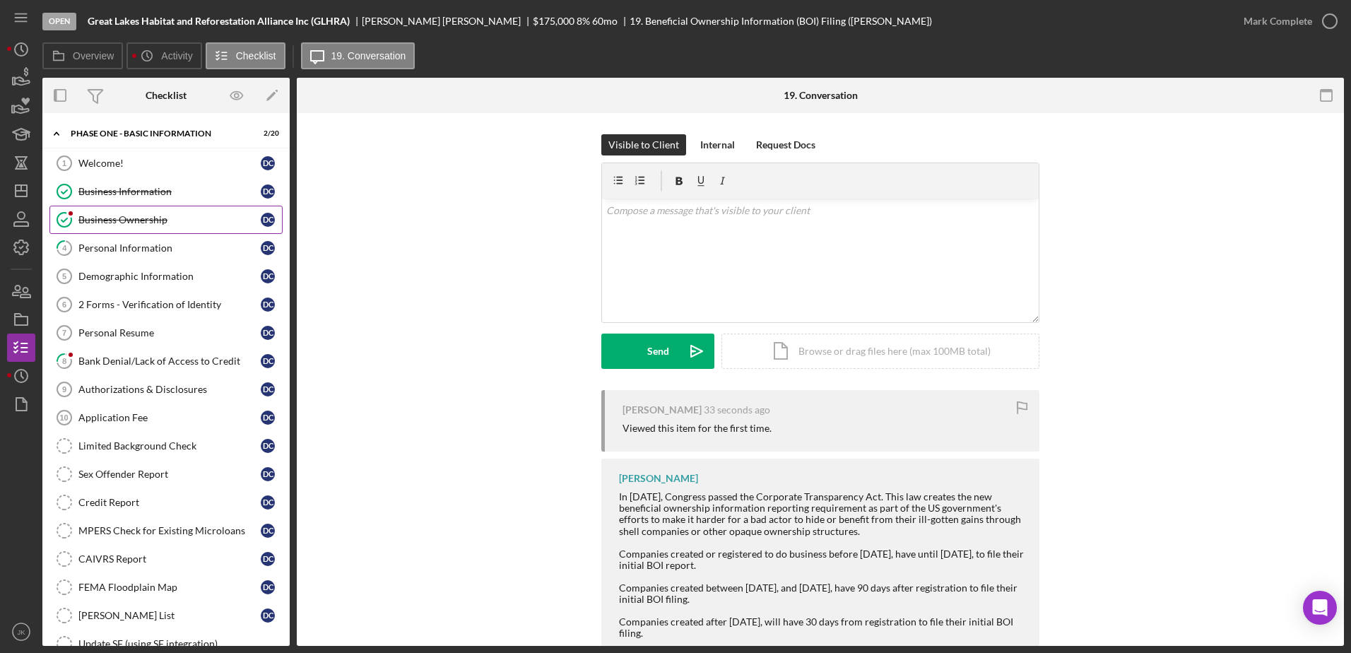
click at [155, 218] on div "Business Ownership" at bounding box center [169, 219] width 182 height 11
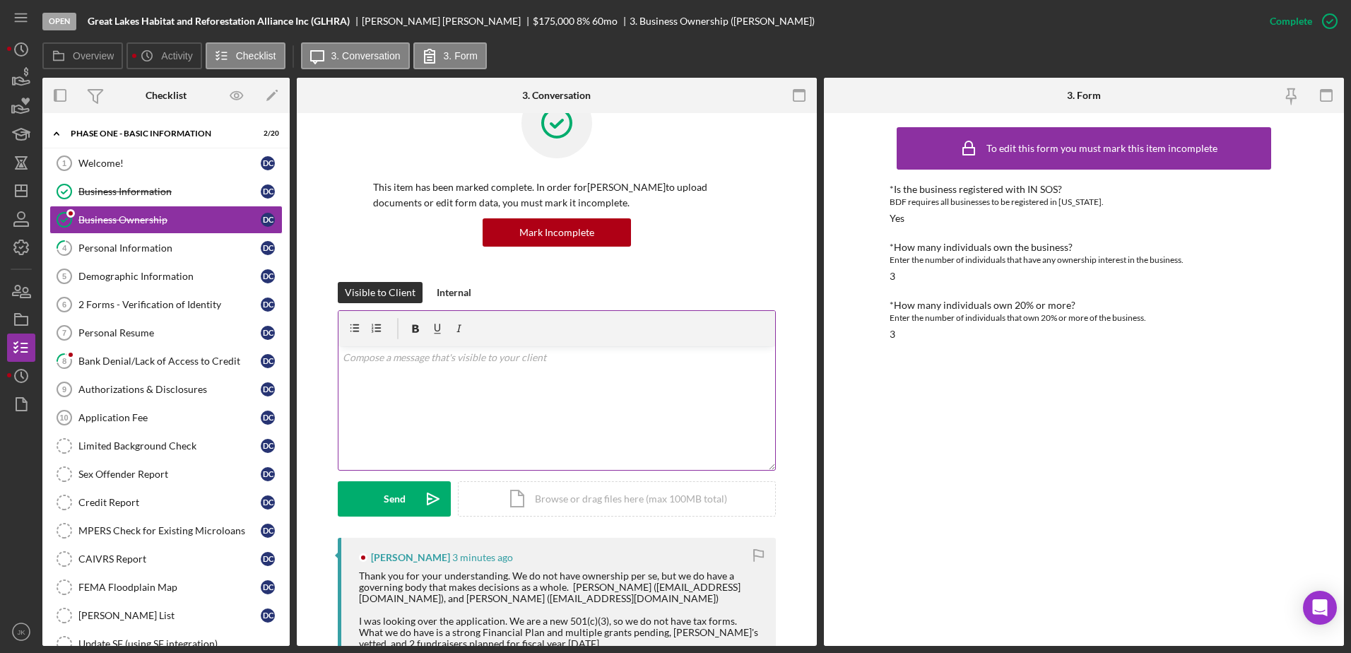
scroll to position [353, 0]
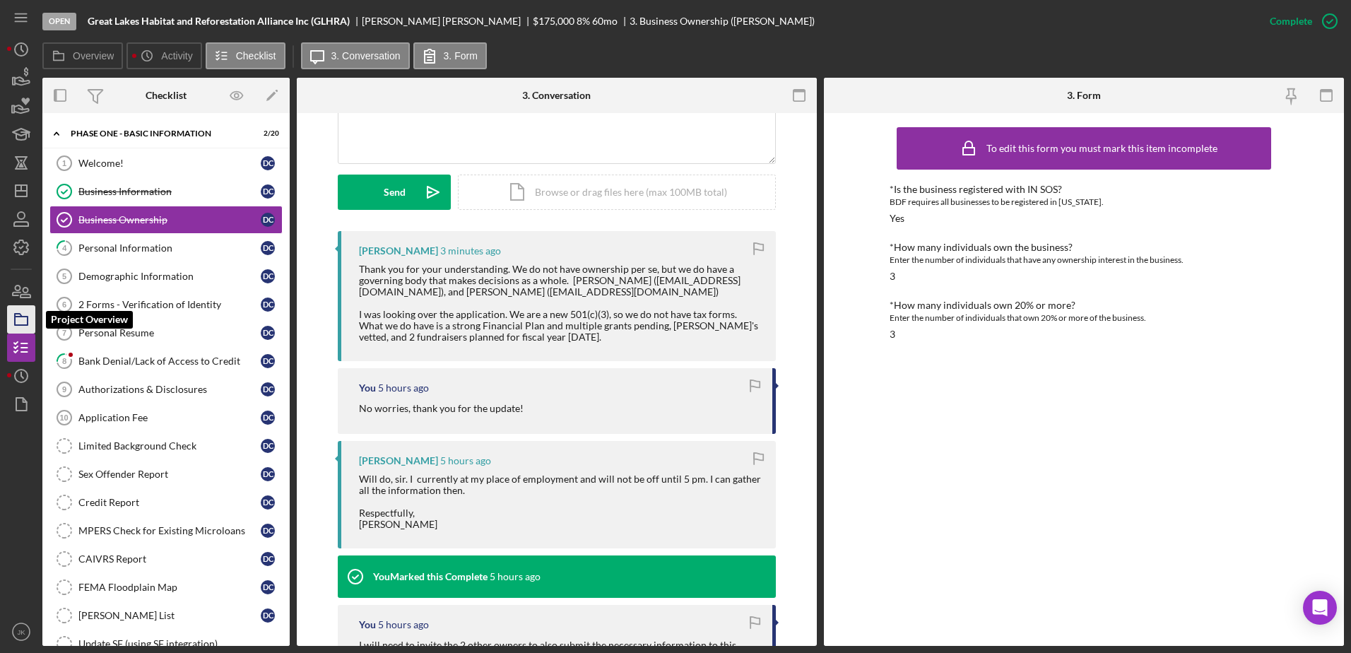
click at [30, 317] on icon "button" at bounding box center [21, 319] width 35 height 35
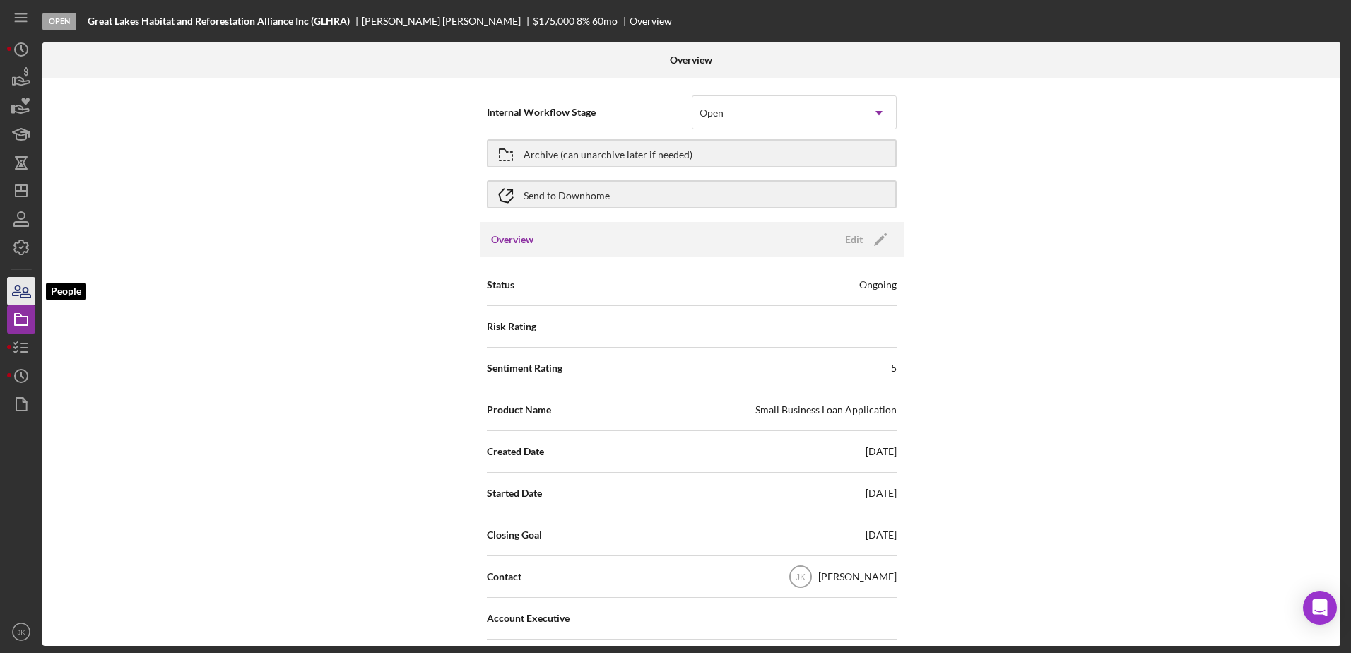
click at [20, 287] on icon "button" at bounding box center [17, 290] width 8 height 10
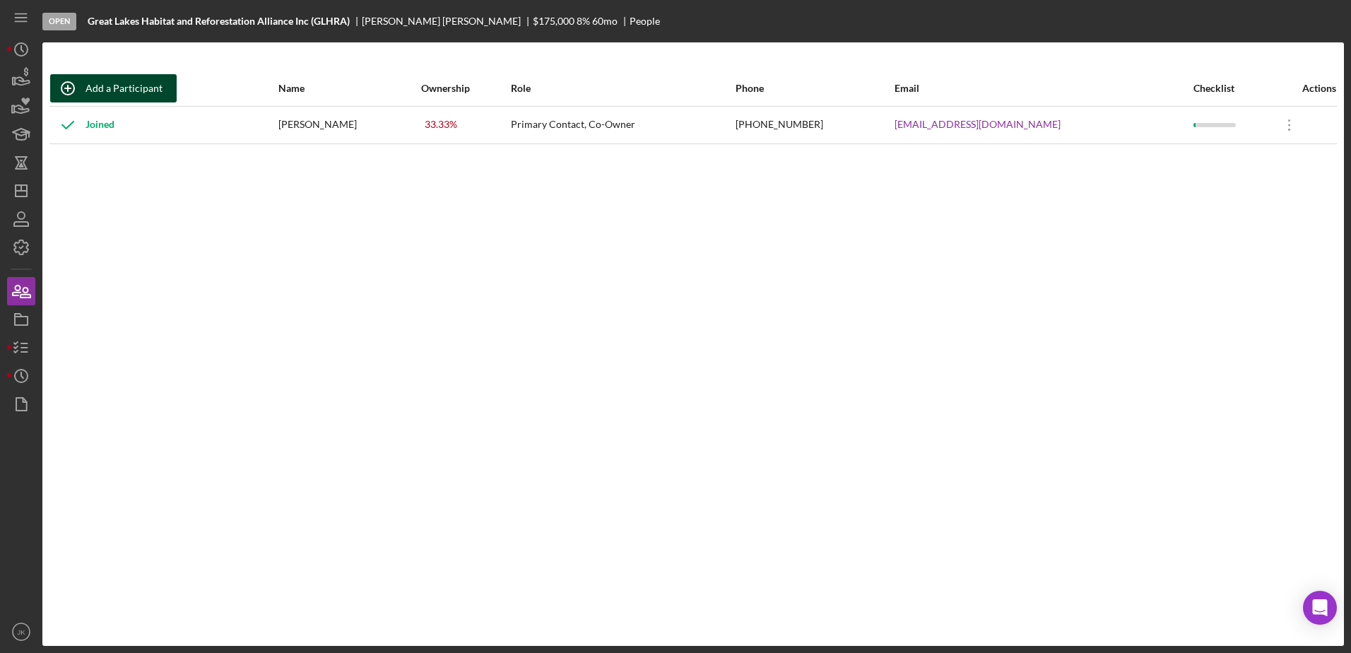
click at [143, 93] on div "Add a Participant" at bounding box center [123, 88] width 77 height 28
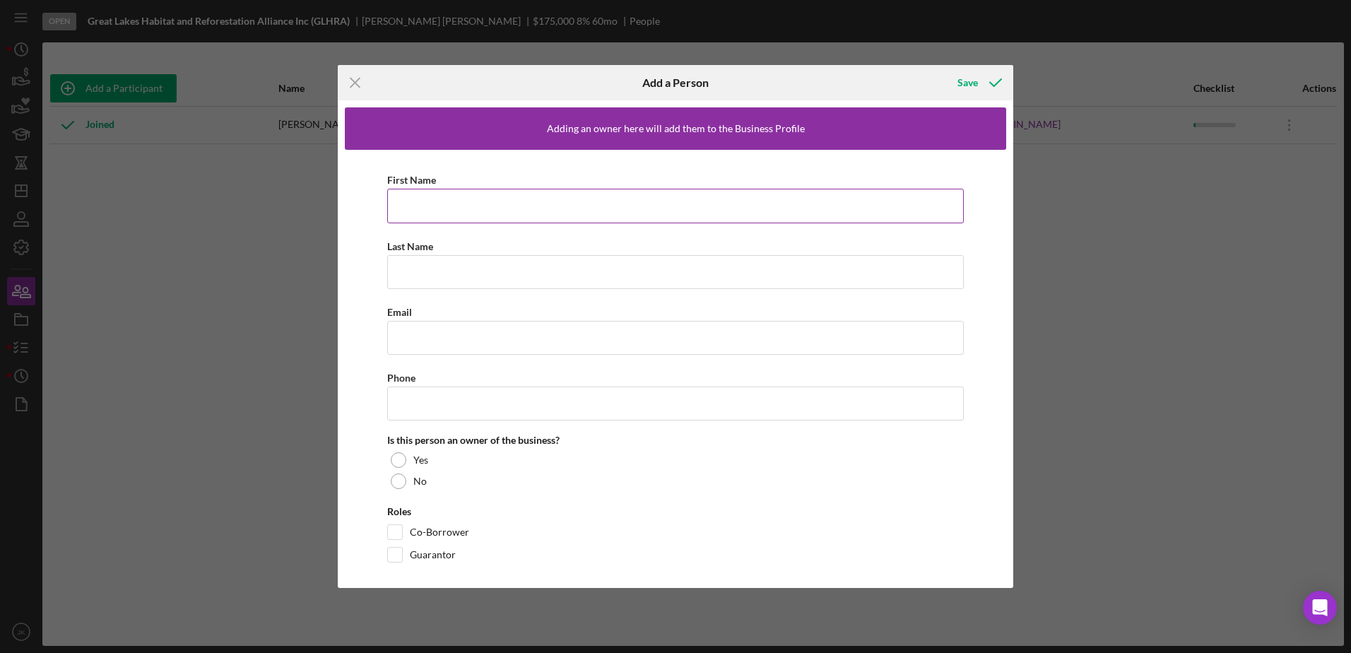
click at [523, 191] on input "First Name" at bounding box center [675, 206] width 576 height 34
type input "Jasmine"
type input "[PERSON_NAME]"
click at [502, 347] on input "Email" at bounding box center [675, 338] width 576 height 34
paste input "mailto:jcollins@greatlakeshra.org"
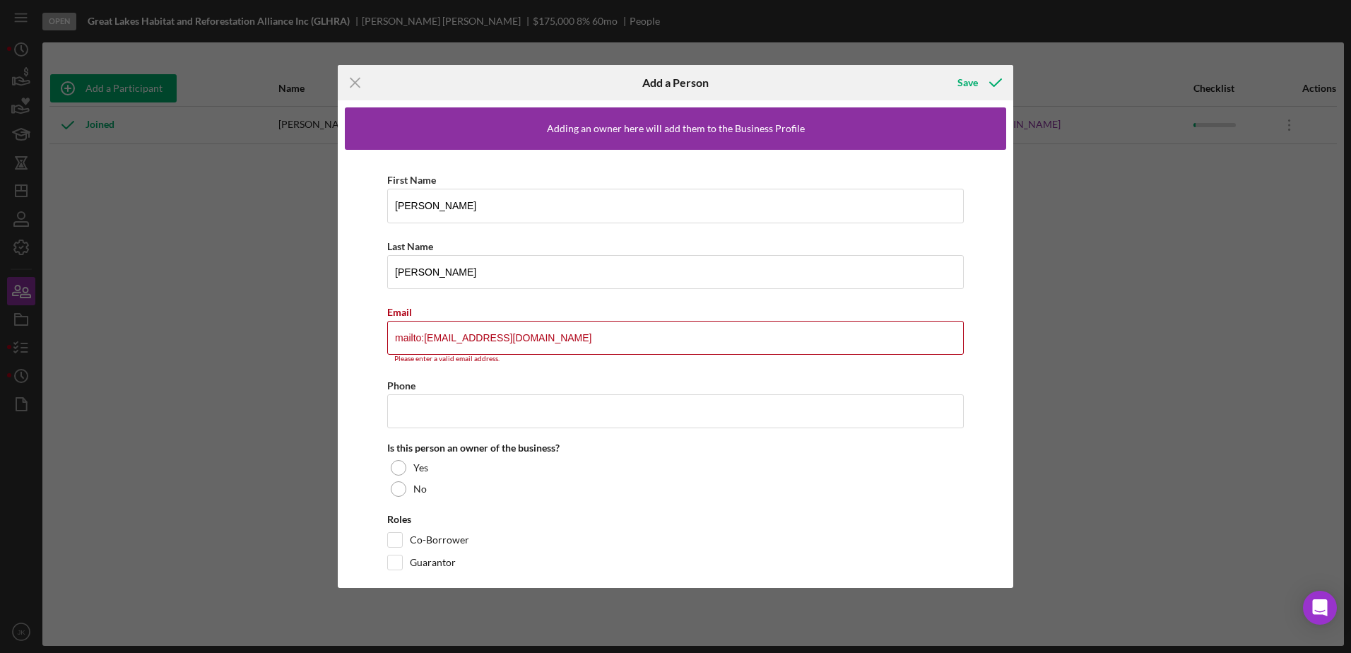
drag, startPoint x: 424, startPoint y: 340, endPoint x: 316, endPoint y: 334, distance: 108.3
click at [319, 338] on div "Icon/Menu Close Add a Person Save Adding an owner here will add them to the Bus…" at bounding box center [675, 326] width 1351 height 653
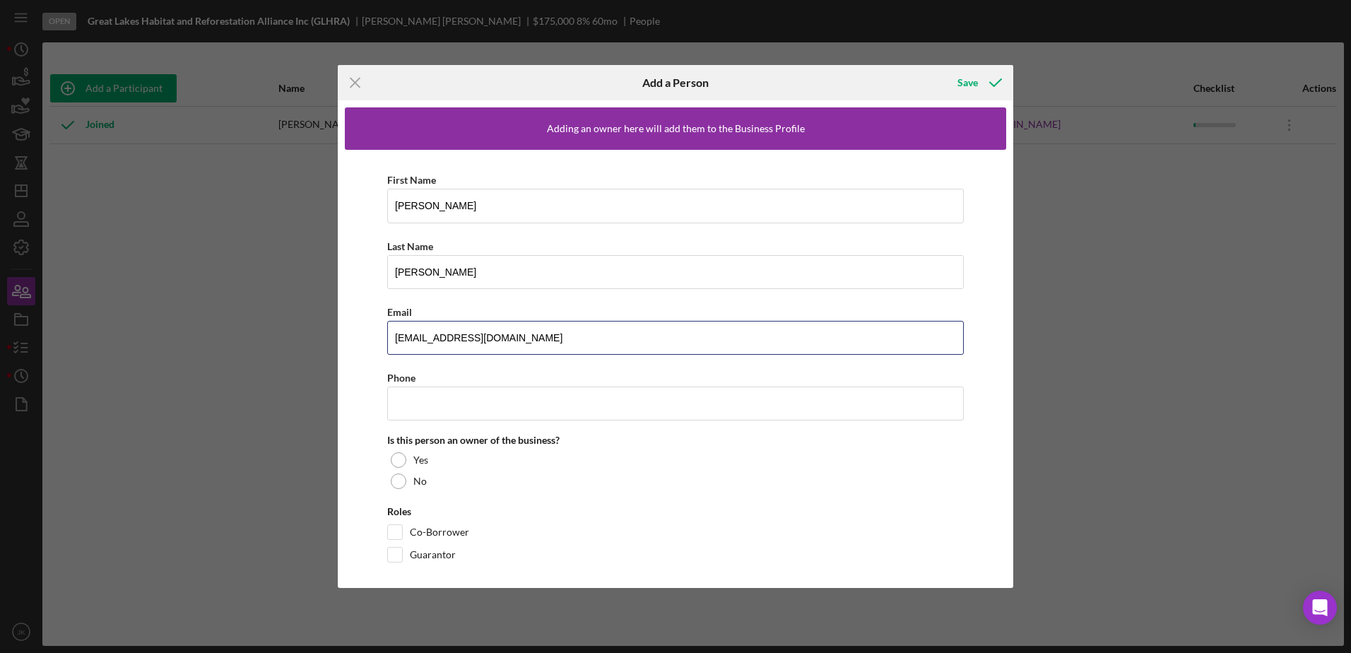
type input "jcollins@greatlakeshra.org"
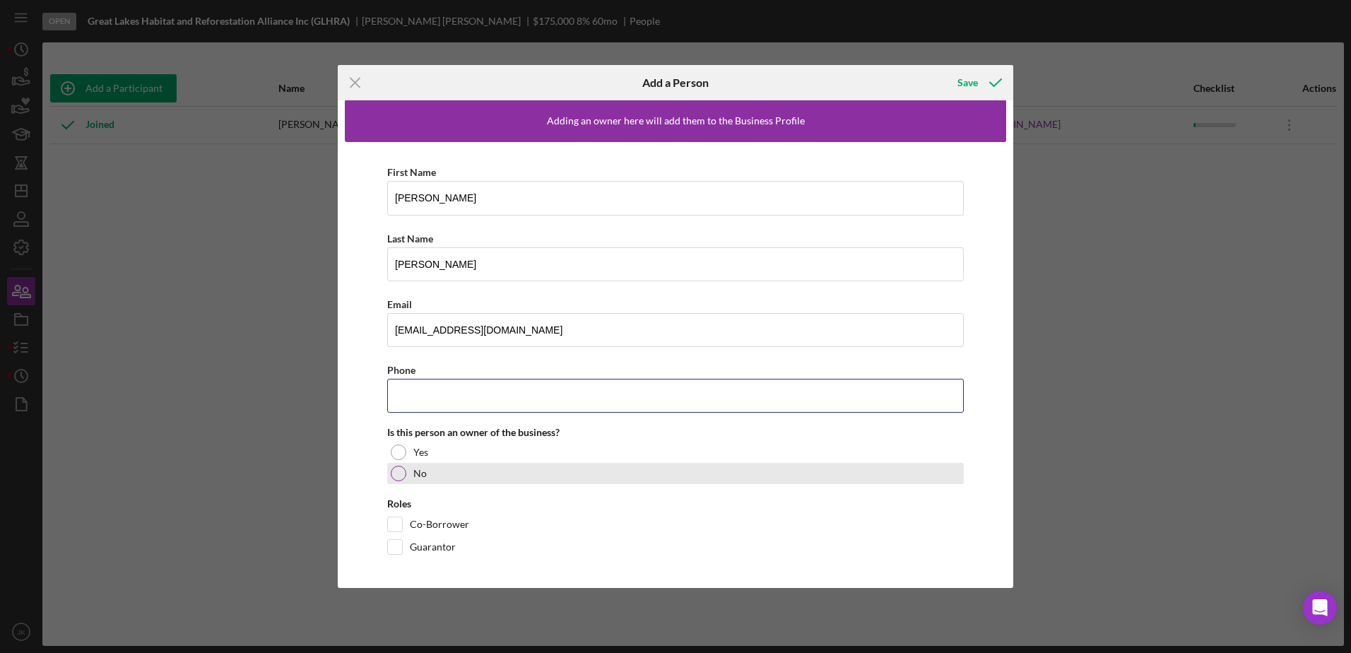
scroll to position [10, 0]
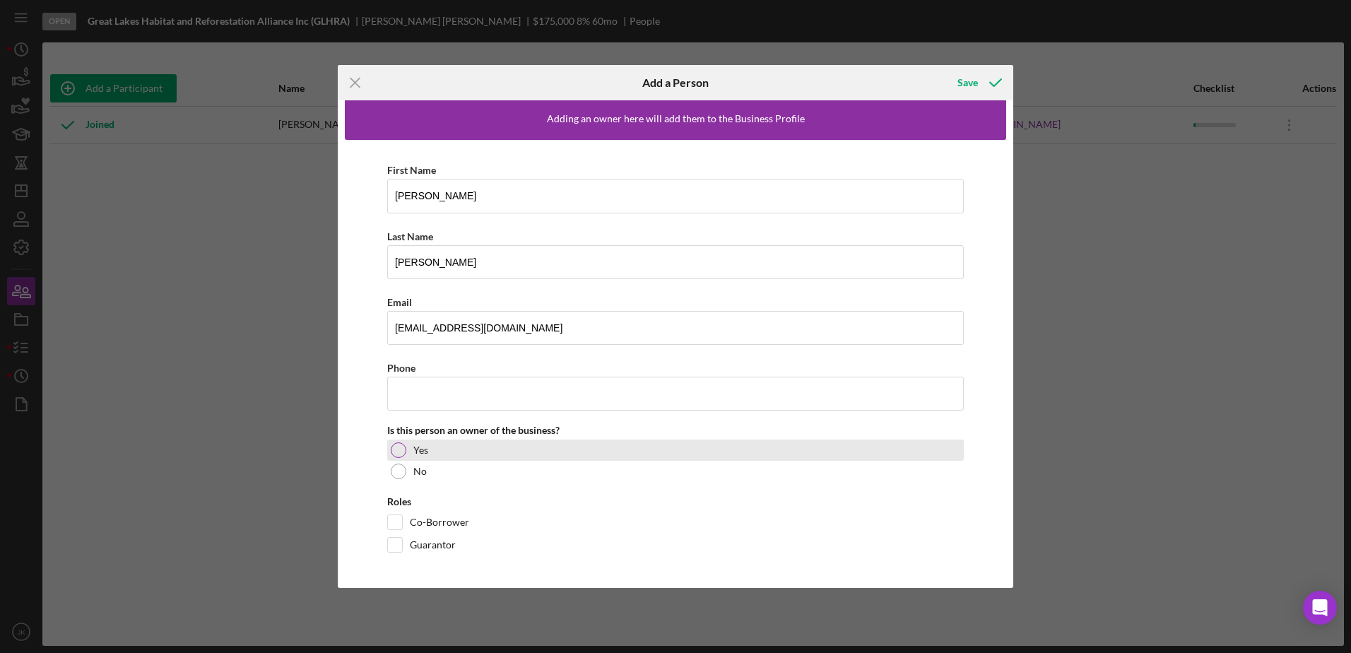
click at [398, 450] on div at bounding box center [399, 450] width 16 height 16
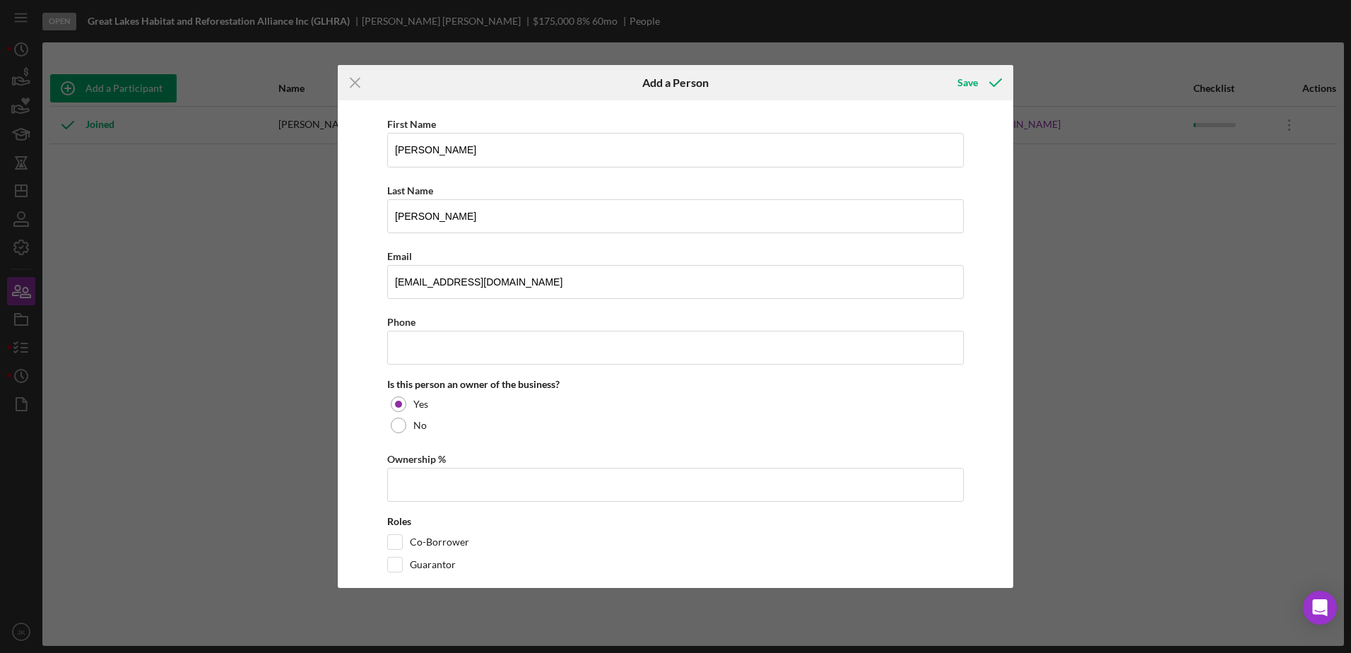
scroll to position [76, 0]
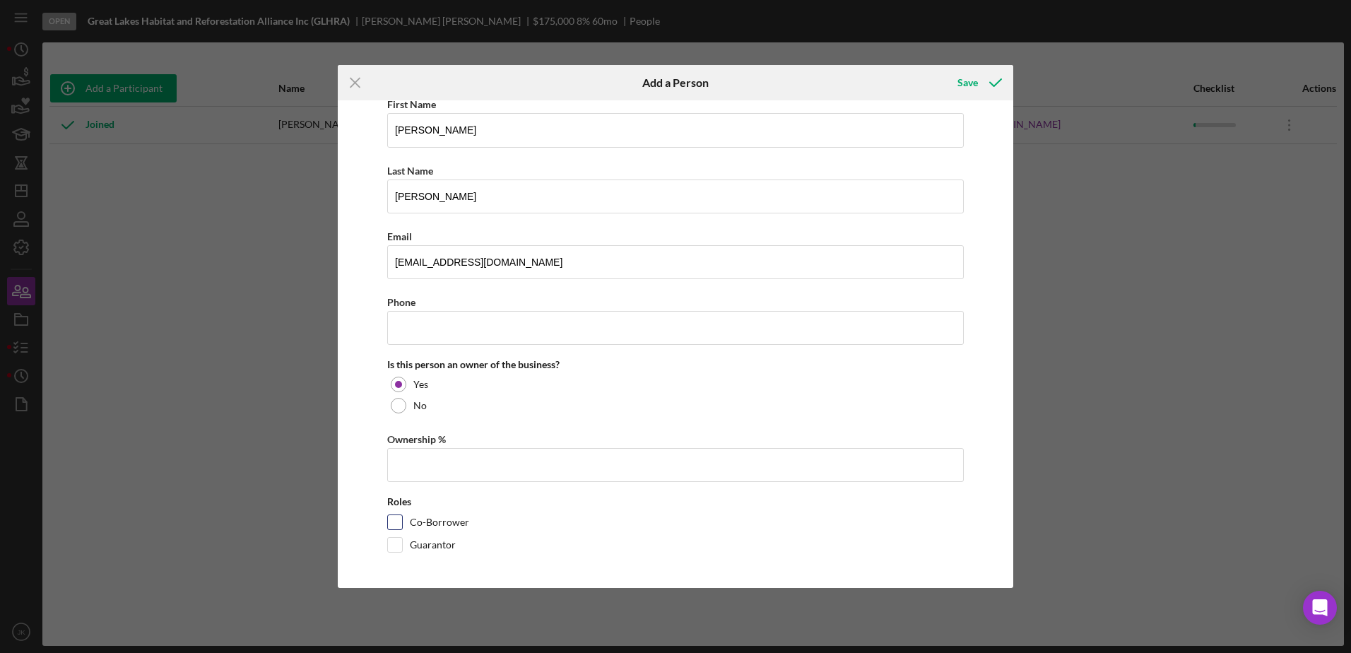
click at [437, 524] on label "Co-Borrower" at bounding box center [439, 522] width 59 height 14
click at [402, 524] on input "Co-Borrower" at bounding box center [395, 522] width 14 height 14
checkbox input "true"
click at [348, 78] on icon "Icon/Menu Close" at bounding box center [355, 82] width 35 height 35
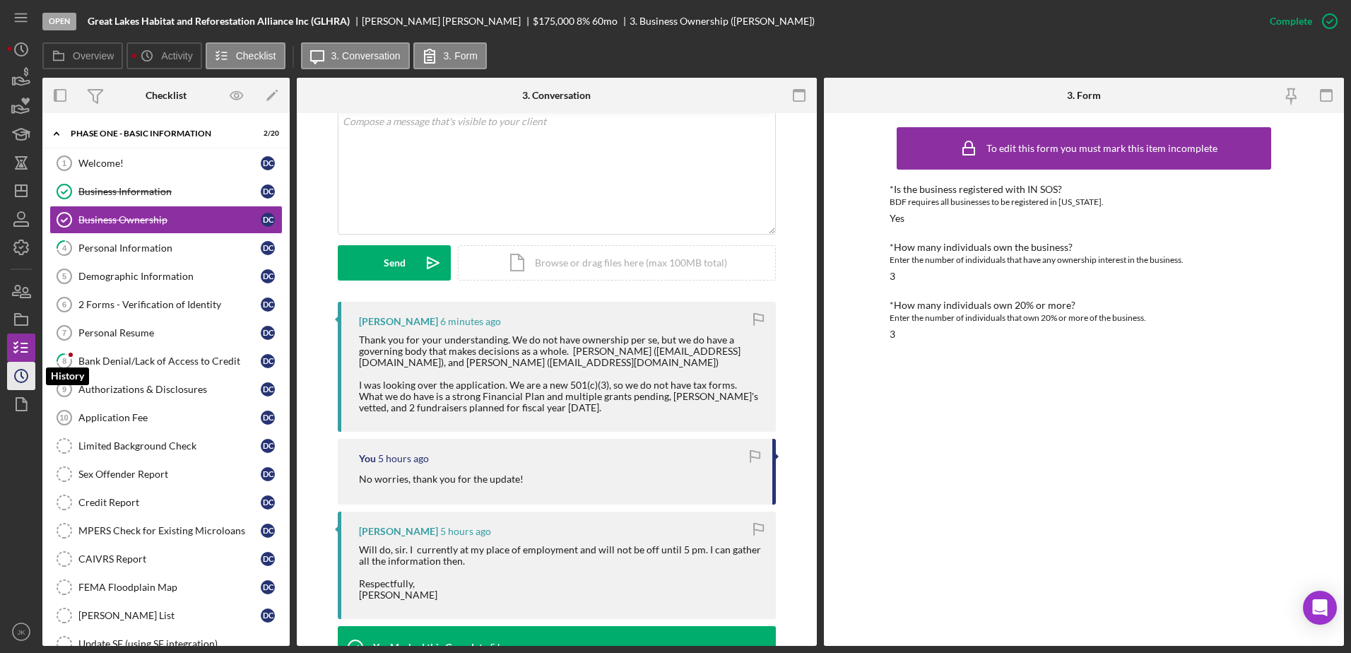
click at [20, 377] on icon "Icon/History" at bounding box center [21, 375] width 35 height 35
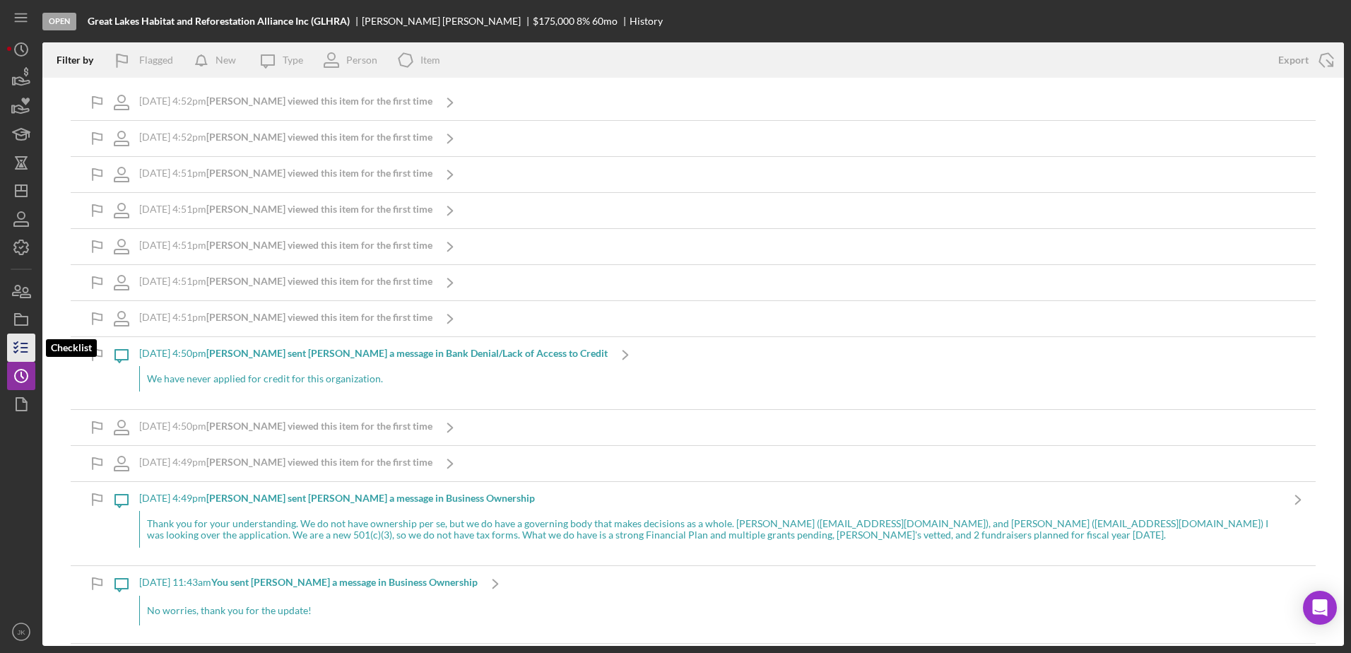
click at [17, 340] on icon "button" at bounding box center [21, 347] width 35 height 35
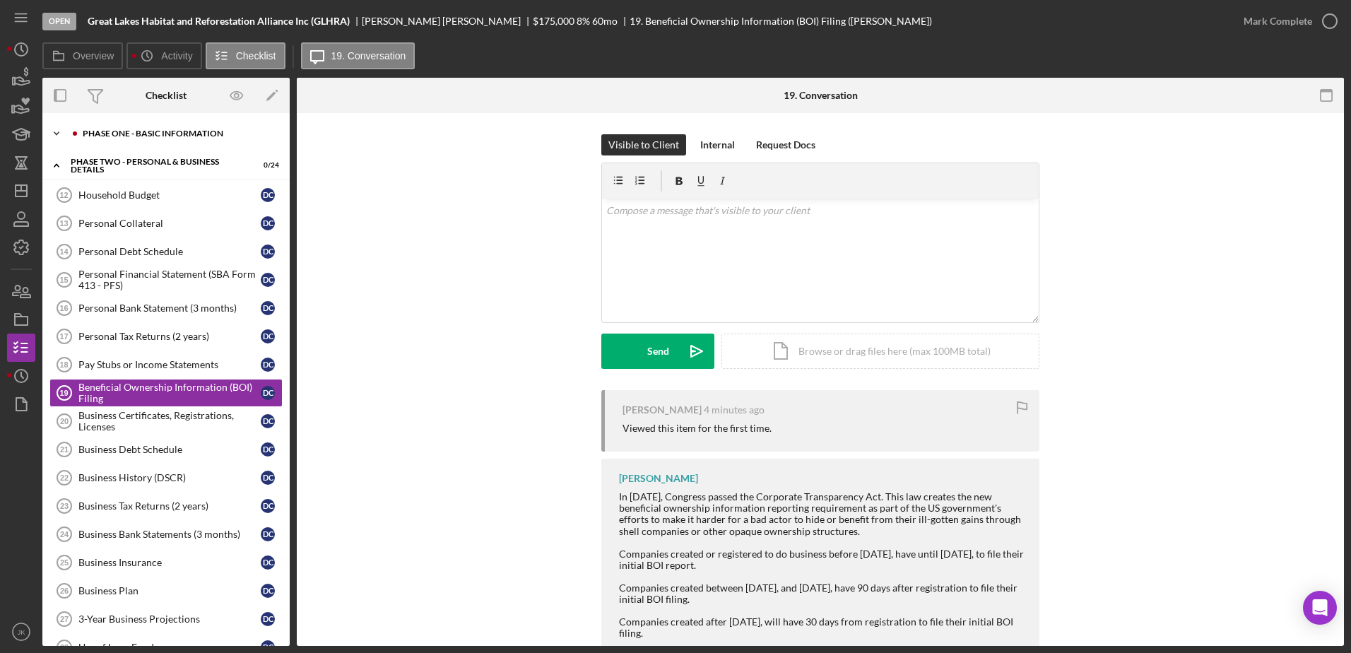
click at [146, 139] on div "Icon/Expander Phase One - Basic Information 2 / 20" at bounding box center [165, 133] width 247 height 28
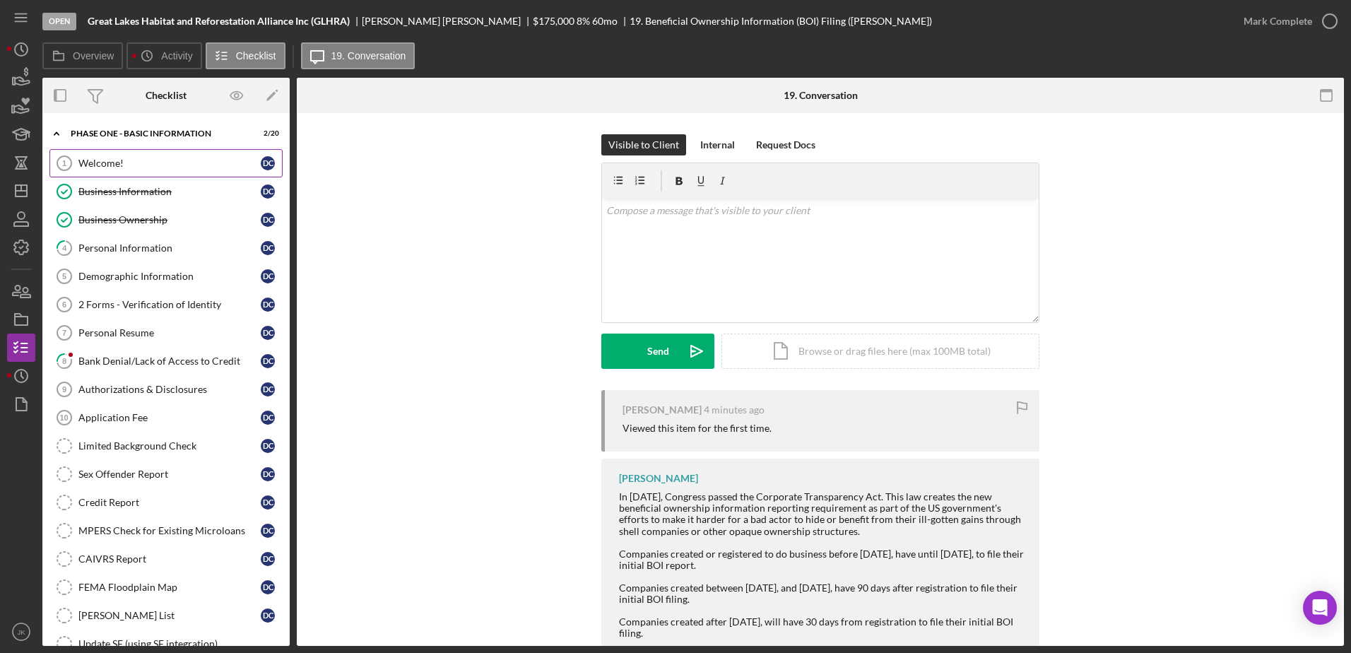
click at [145, 163] on div "Welcome!" at bounding box center [169, 163] width 182 height 11
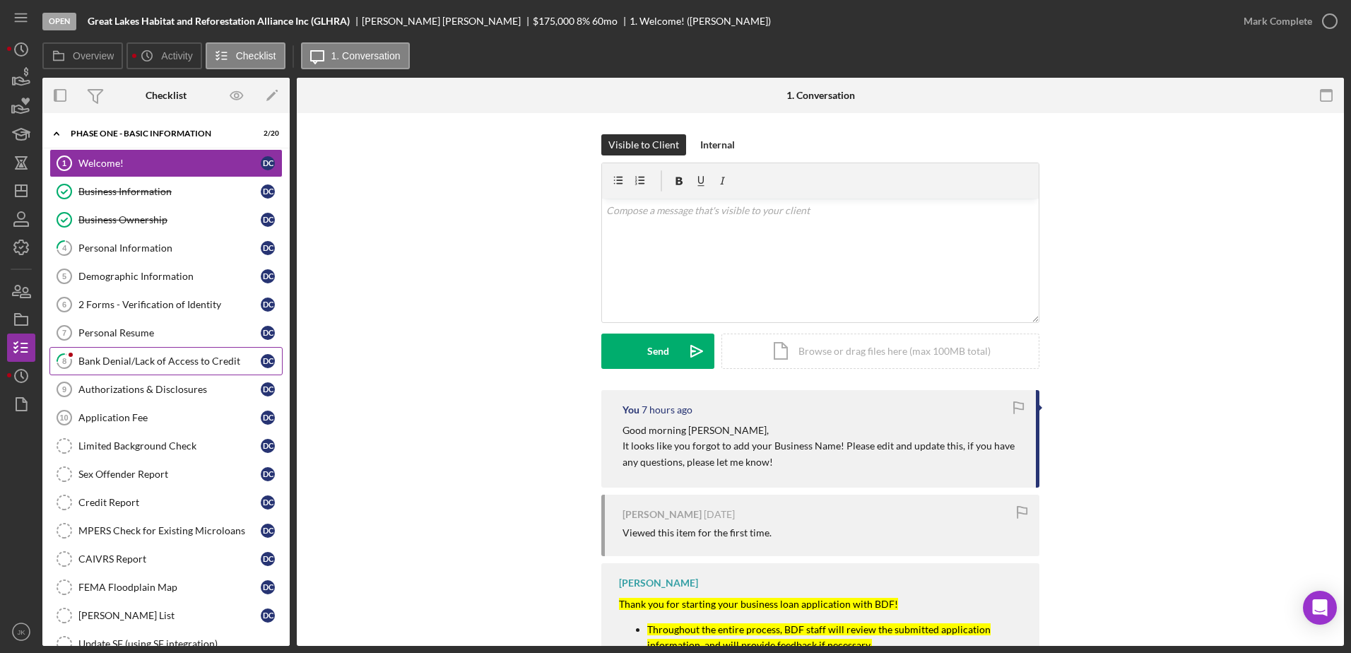
click at [136, 367] on link "8 Bank Denial/Lack of Access to Credit D C" at bounding box center [165, 361] width 233 height 28
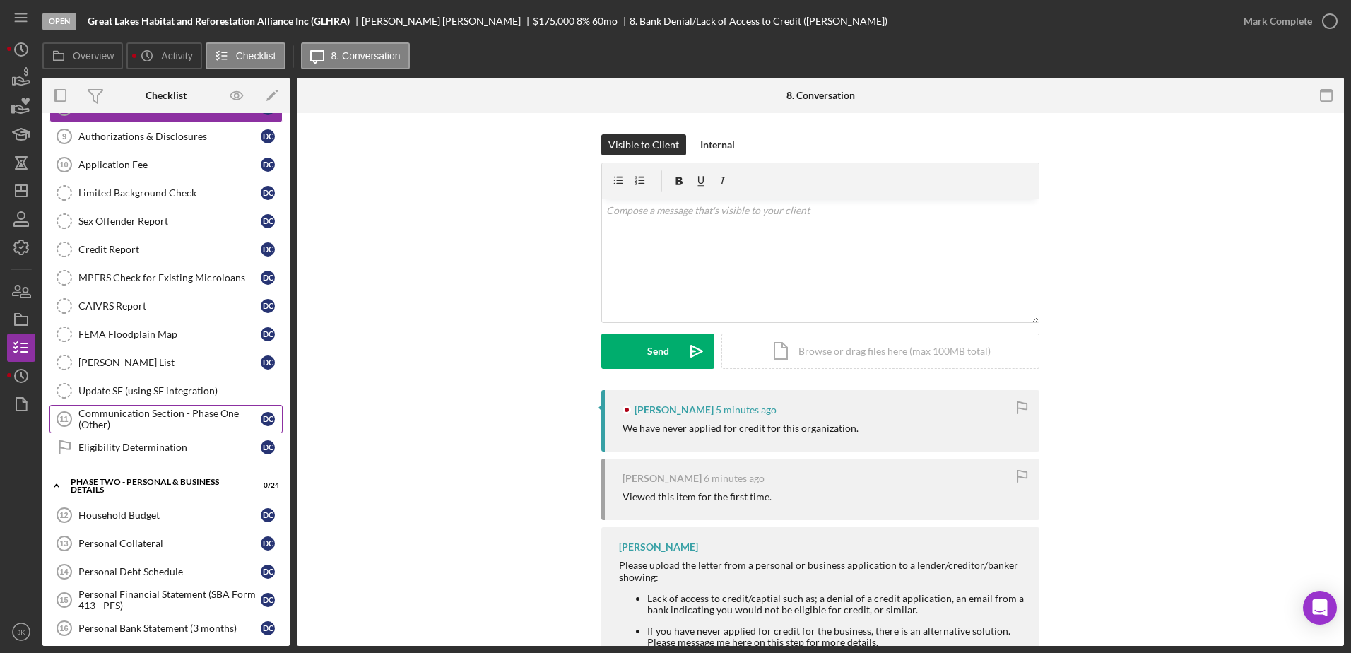
scroll to position [283, 0]
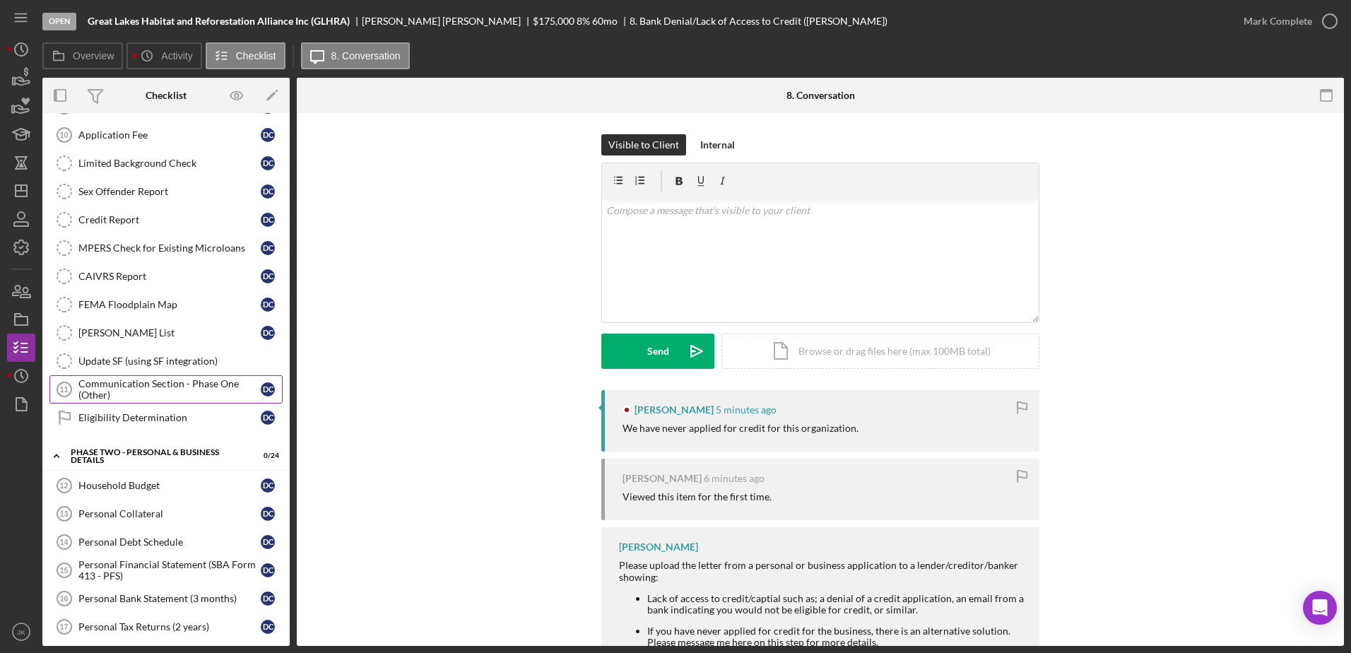
click at [149, 400] on link "Communication Section - Phase One (Other) 11 Communication Section - Phase One …" at bounding box center [165, 389] width 233 height 28
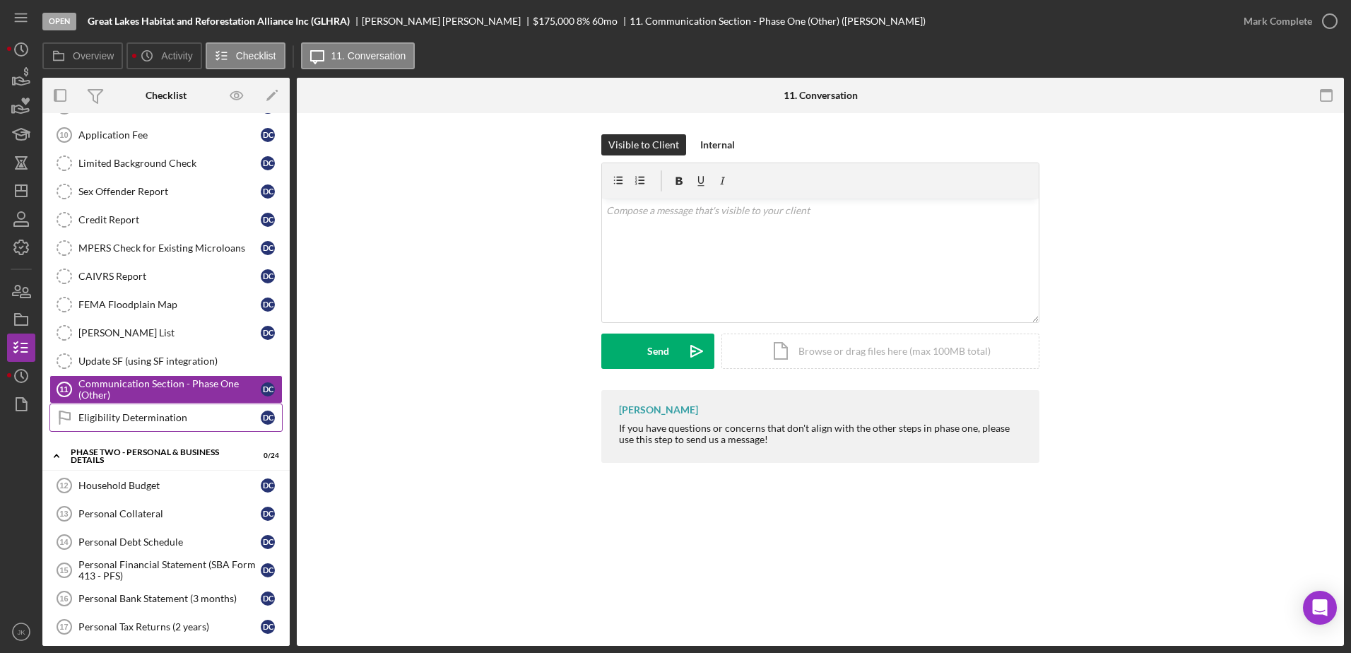
click at [162, 416] on div "Eligibility Determination" at bounding box center [169, 417] width 182 height 11
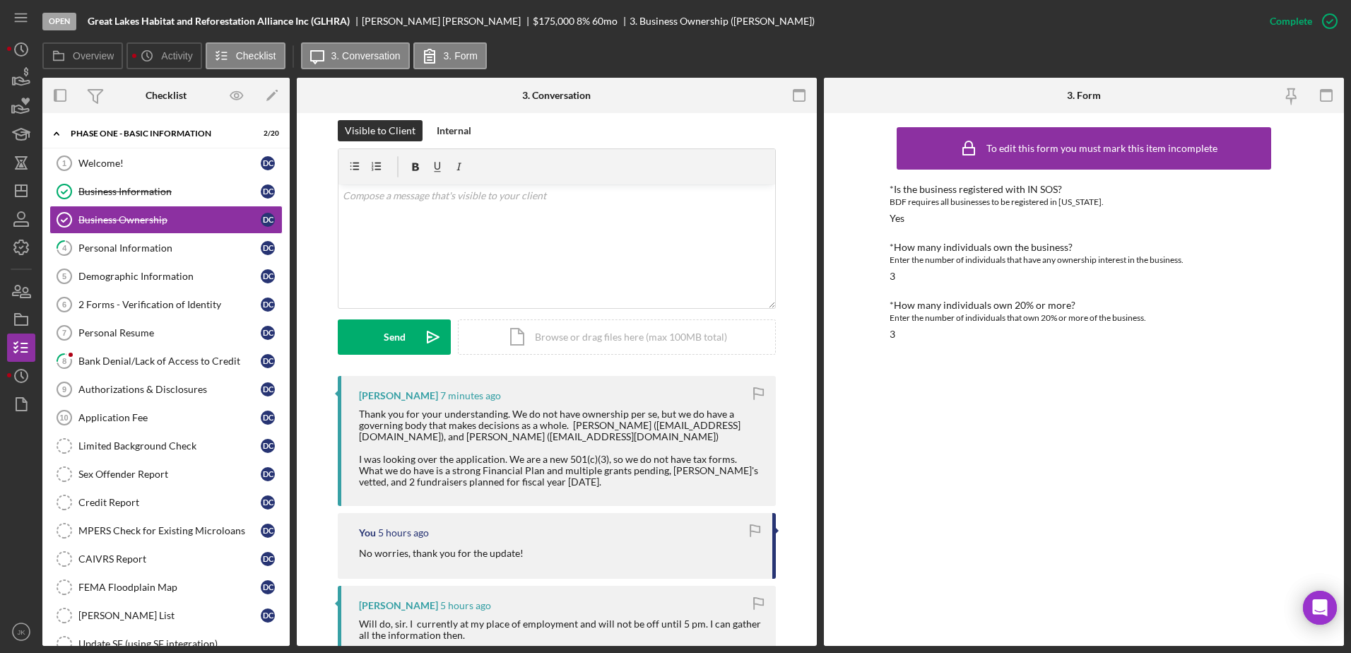
scroll to position [212, 0]
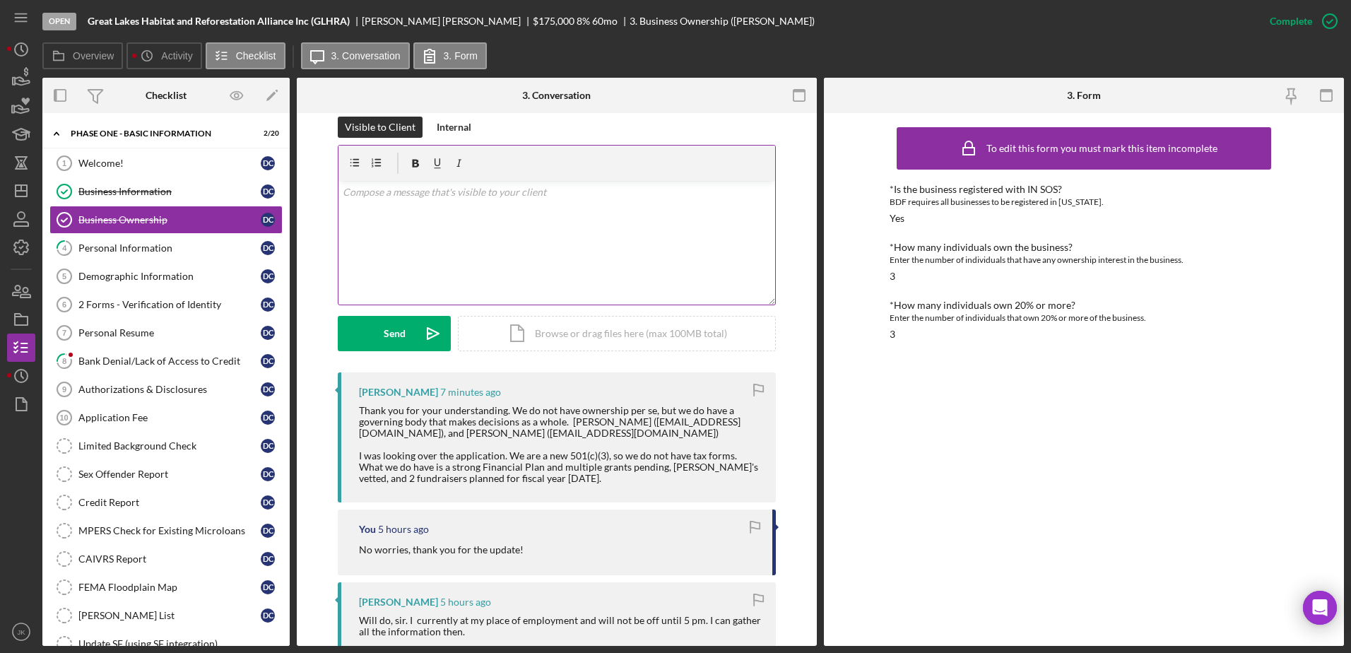
click at [608, 224] on div "v Color teal Color pink Remove color Add row above Add row below Add column bef…" at bounding box center [556, 243] width 437 height 124
click at [422, 331] on icon "Icon/icon-invite-send" at bounding box center [432, 333] width 35 height 35
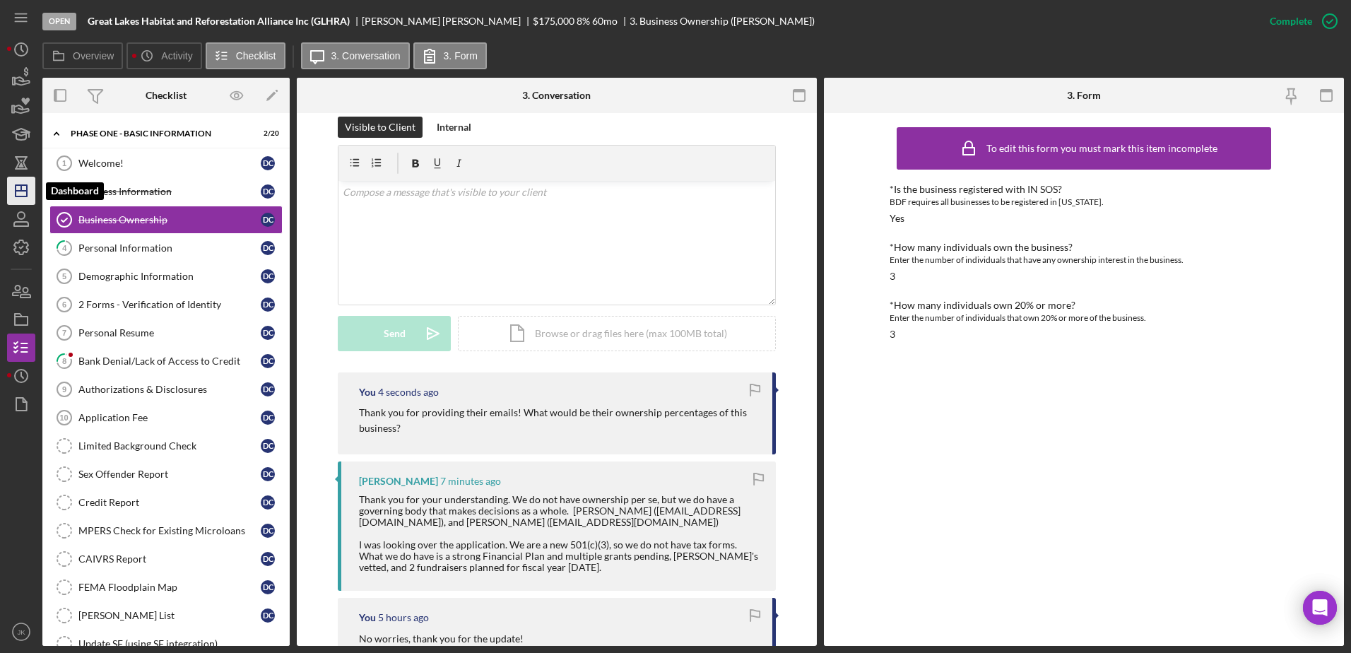
click at [30, 187] on icon "Icon/Dashboard" at bounding box center [21, 190] width 35 height 35
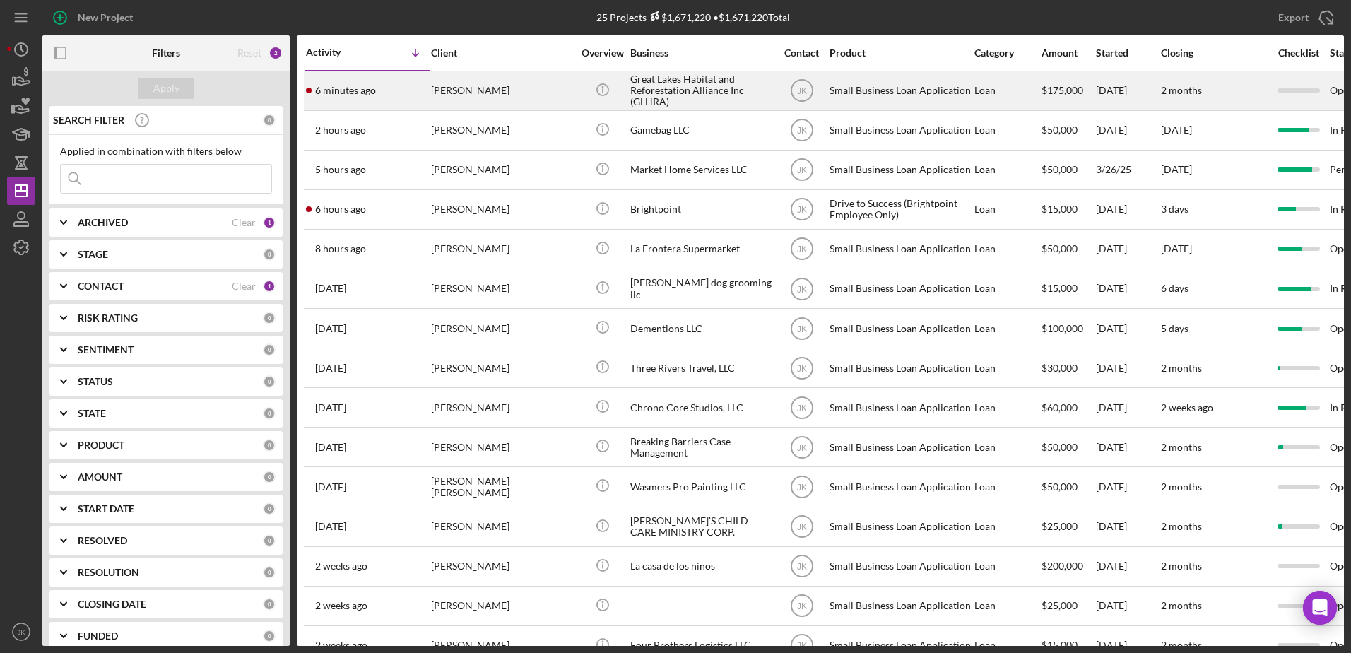
click at [528, 89] on div "[PERSON_NAME]" at bounding box center [501, 90] width 141 height 37
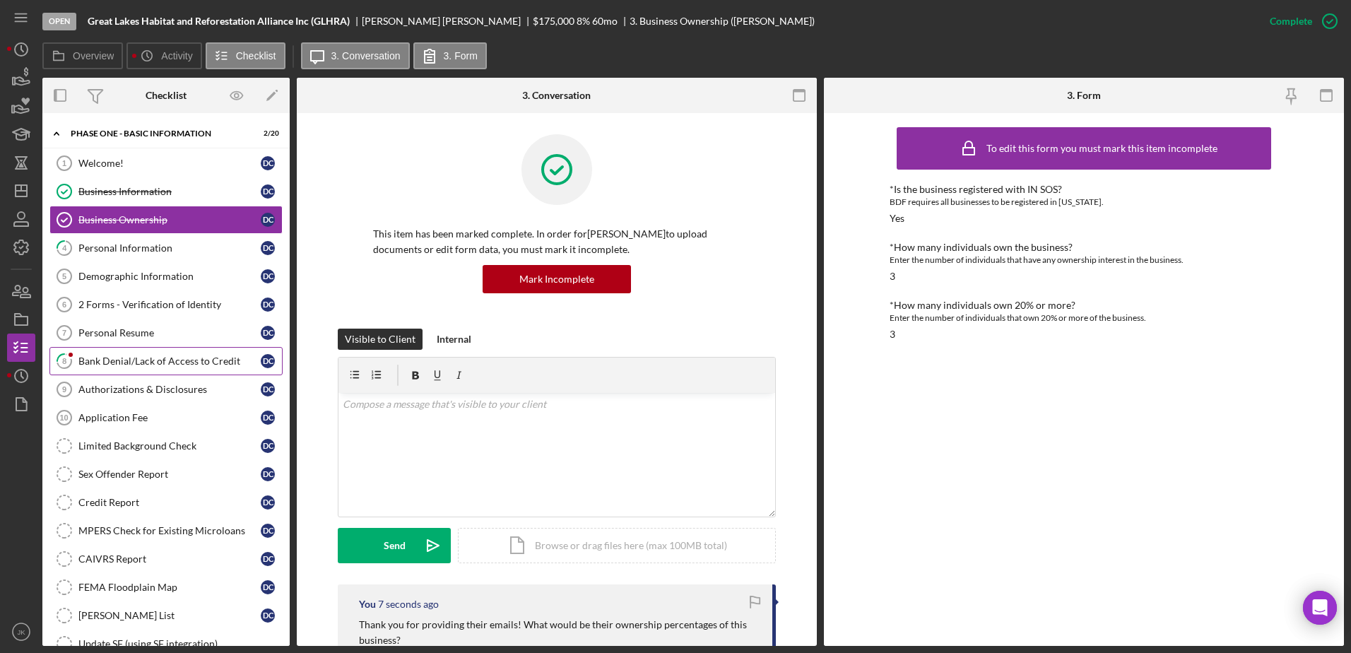
click at [129, 360] on div "Bank Denial/Lack of Access to Credit" at bounding box center [169, 360] width 182 height 11
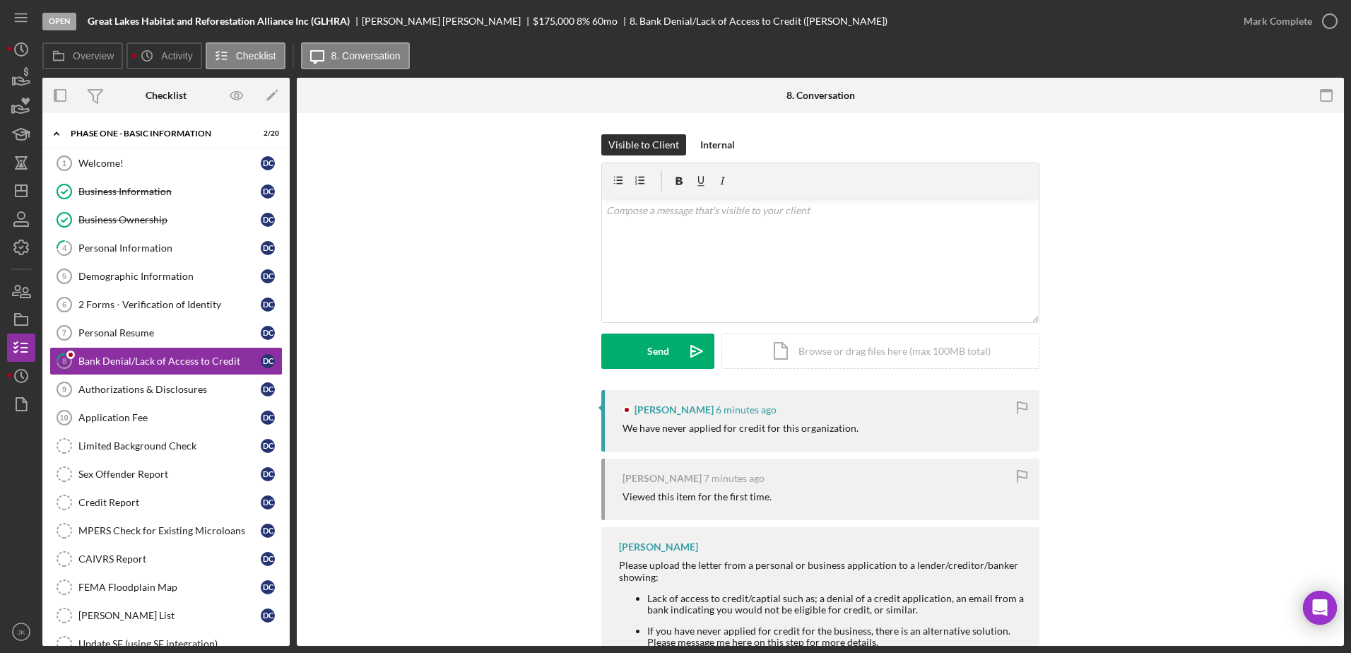
scroll to position [58, 0]
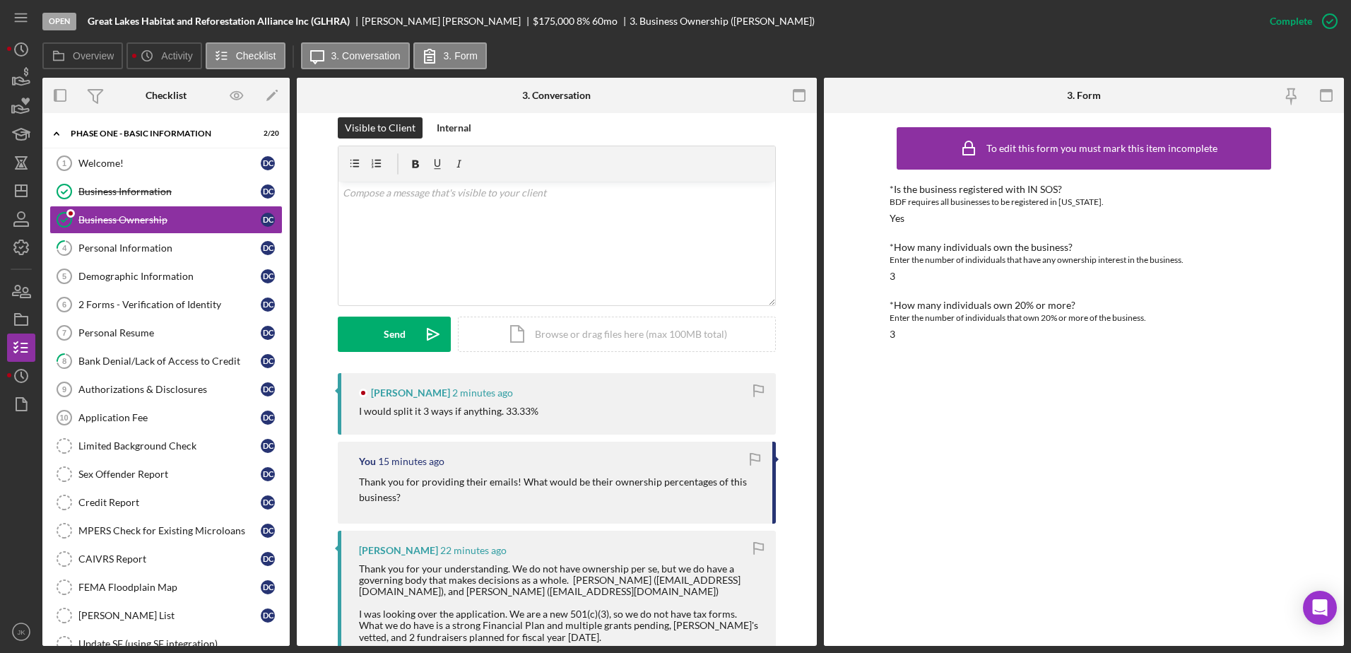
scroll to position [212, 0]
click at [508, 266] on div "v Color teal Color pink Remove color Add row above Add row below Add column bef…" at bounding box center [556, 243] width 437 height 124
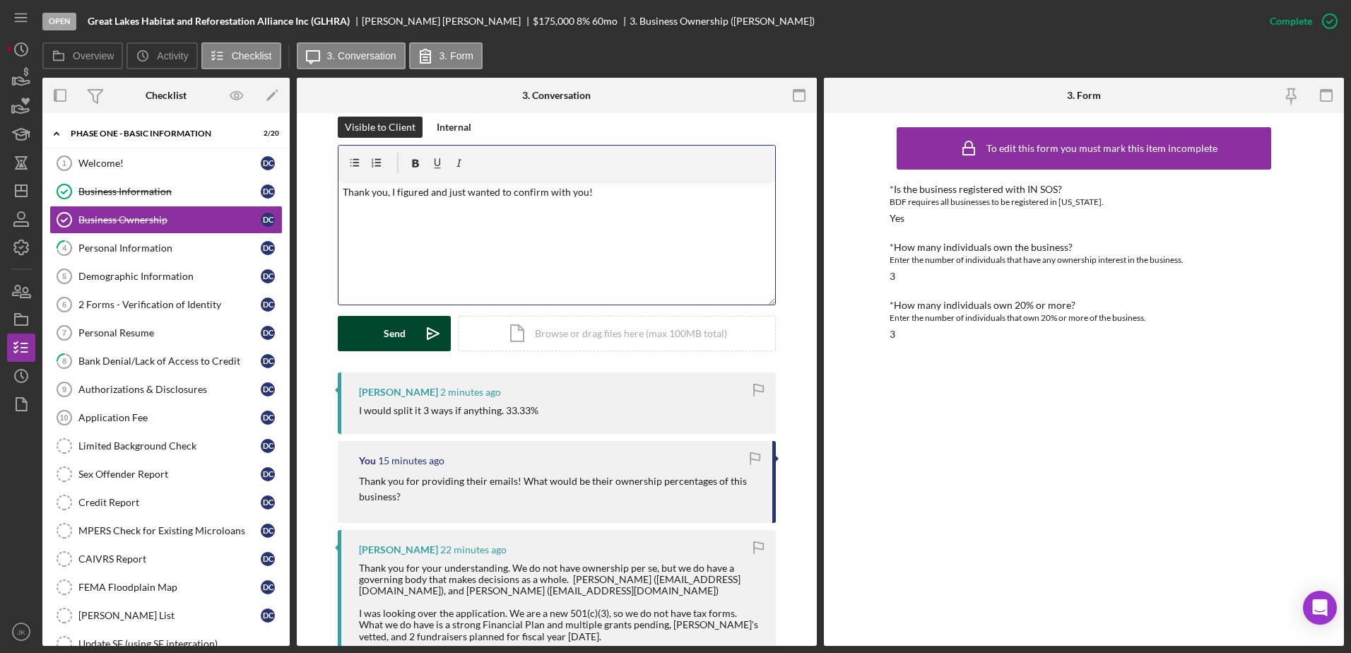
click at [411, 332] on button "Send Icon/icon-invite-send" at bounding box center [394, 333] width 113 height 35
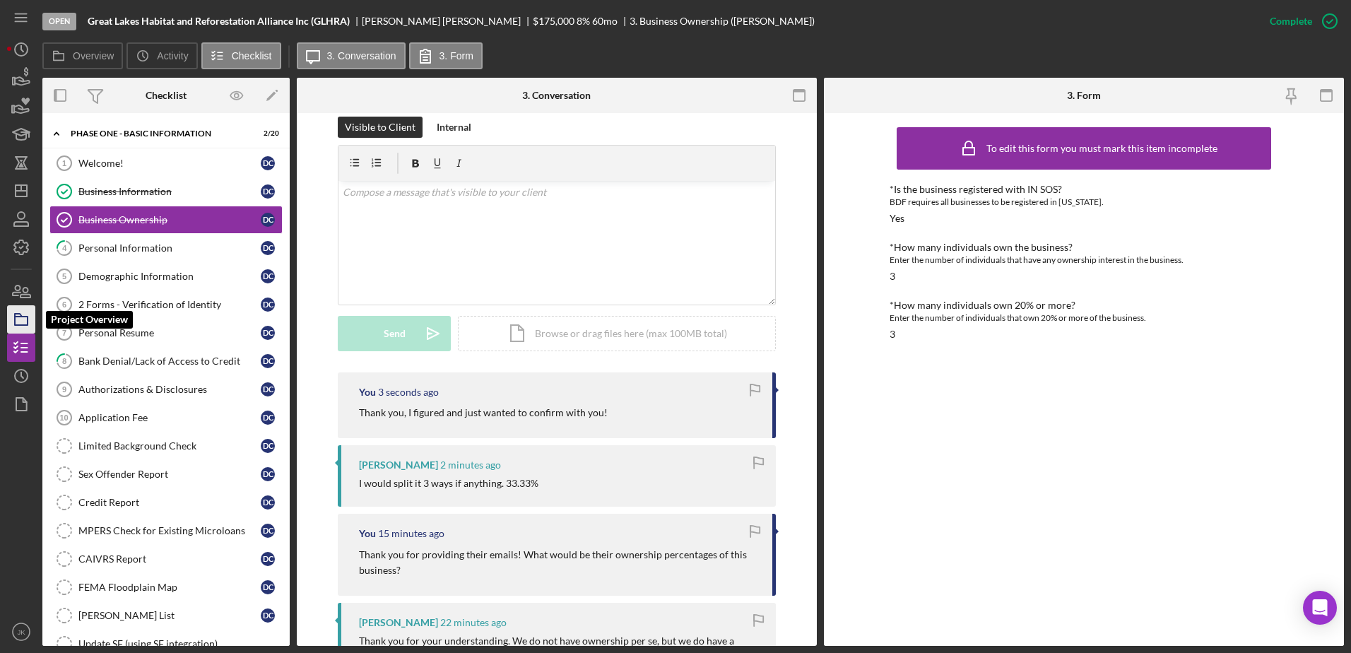
click at [21, 314] on icon "button" at bounding box center [21, 319] width 35 height 35
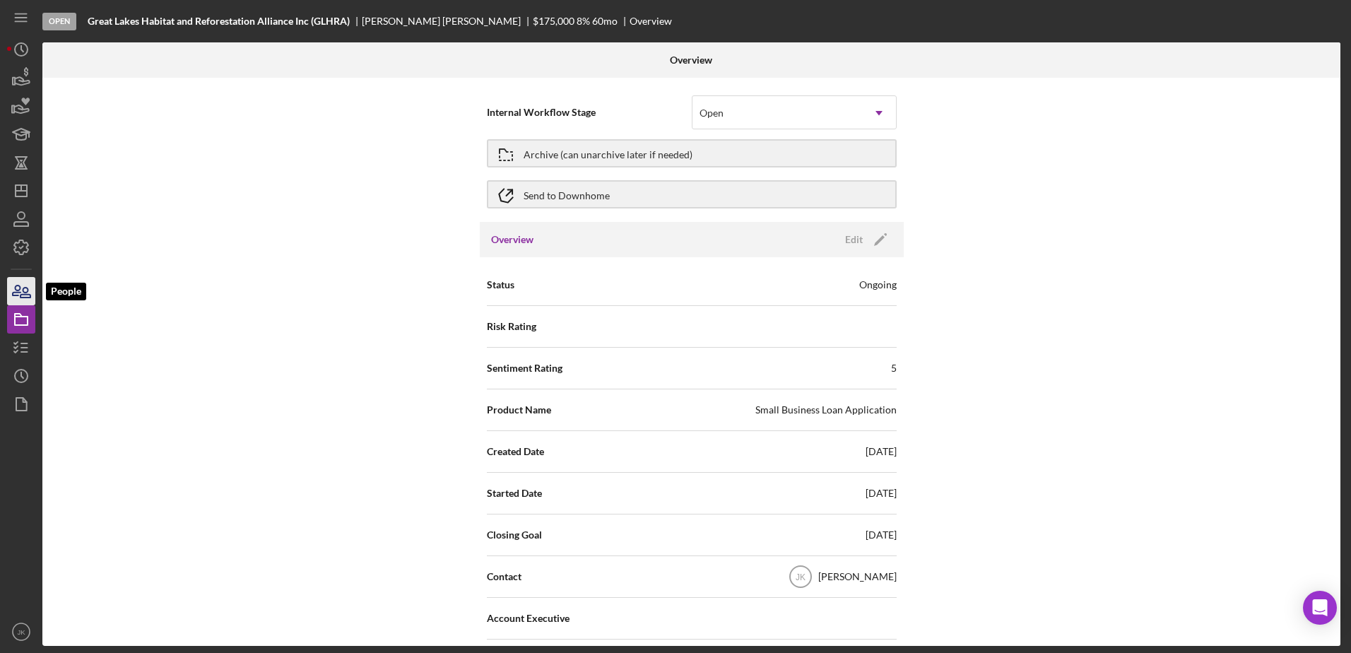
click at [21, 280] on icon "button" at bounding box center [21, 290] width 35 height 35
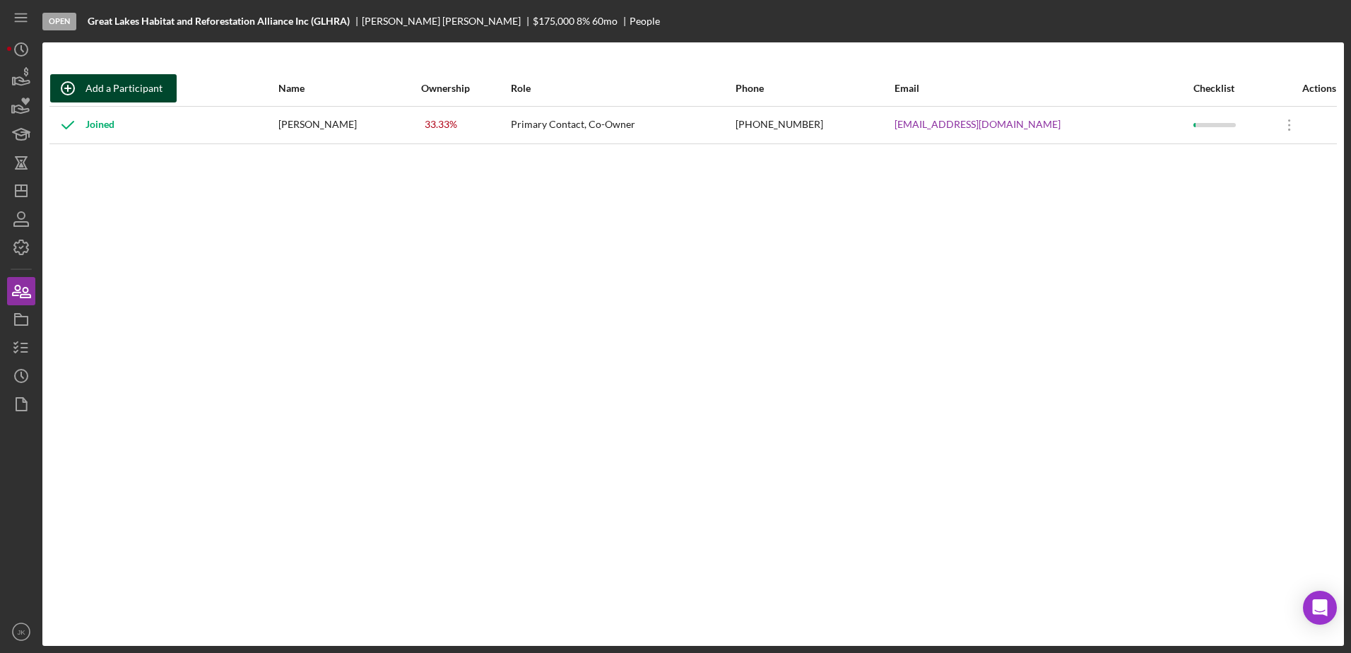
click at [119, 83] on div "Add a Participant" at bounding box center [123, 88] width 77 height 28
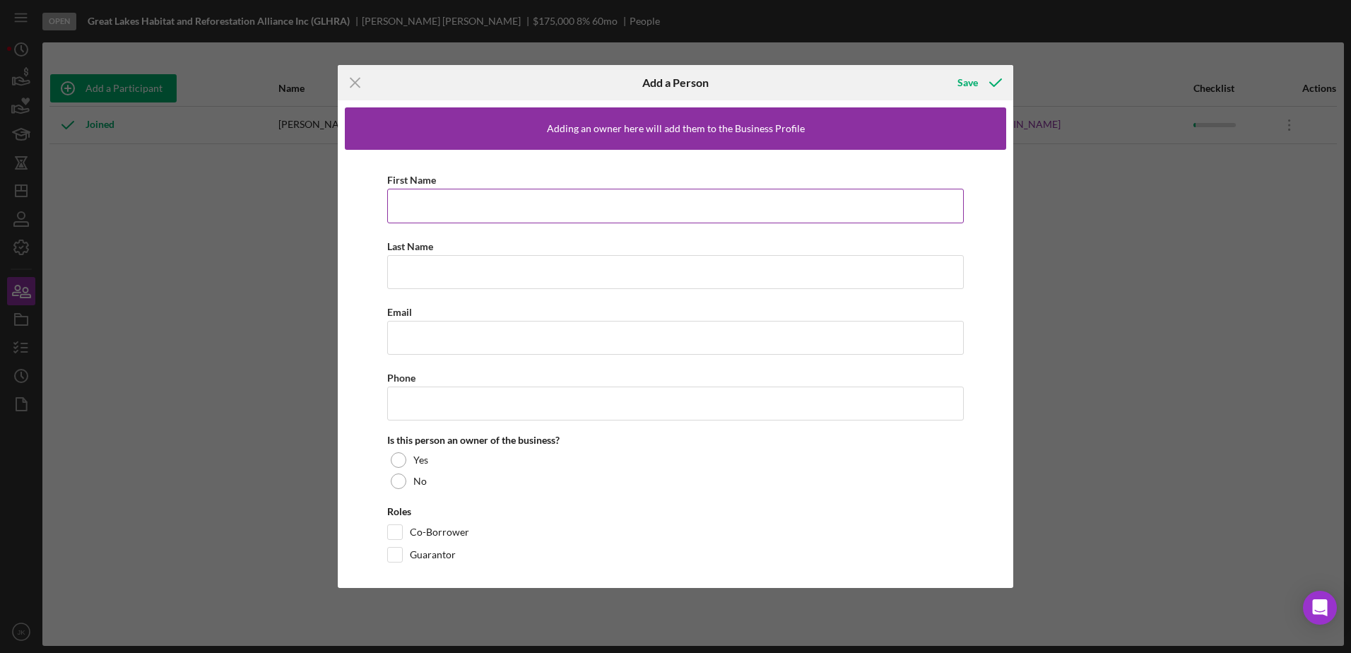
click at [539, 182] on div "First Name" at bounding box center [675, 180] width 576 height 18
click at [560, 206] on input "First Name" at bounding box center [675, 206] width 576 height 34
type input "[PERSON_NAME]"
type input "[EMAIL_ADDRESS][DOMAIN_NAME]"
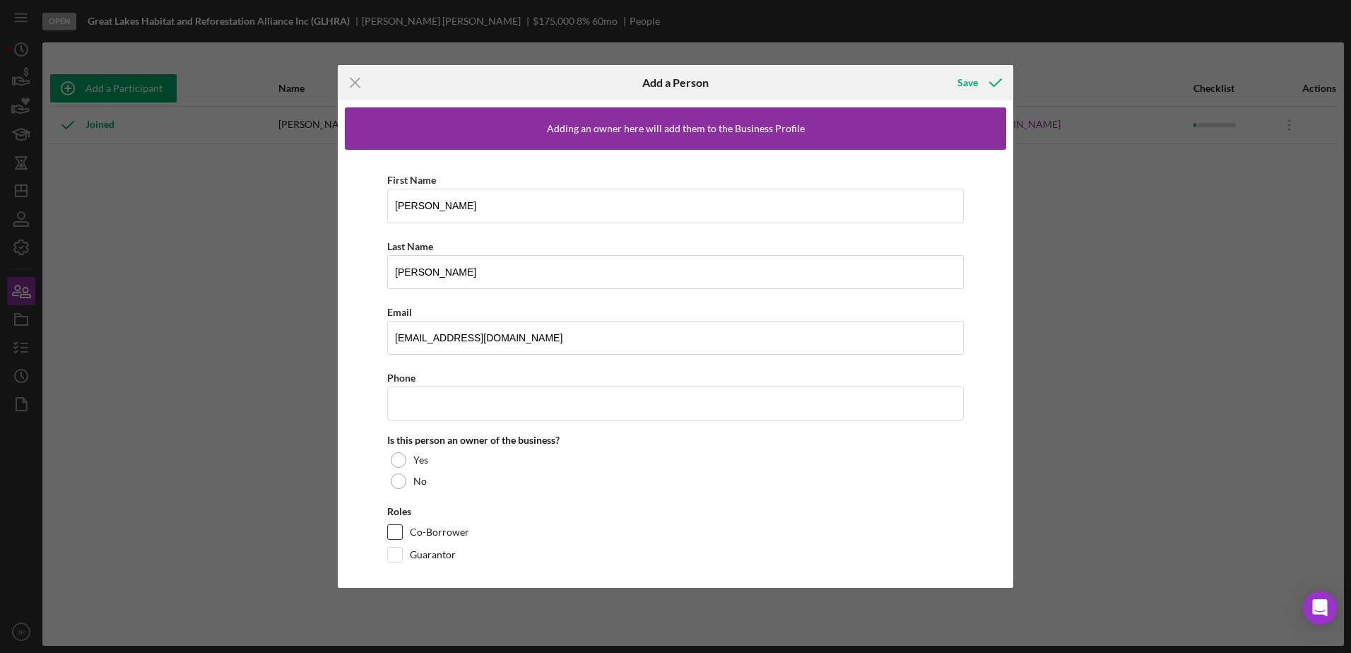
click at [458, 531] on label "Co-Borrower" at bounding box center [439, 532] width 59 height 14
click at [402, 531] on input "Co-Borrower" at bounding box center [395, 532] width 14 height 14
checkbox input "true"
click at [401, 458] on div at bounding box center [399, 460] width 16 height 16
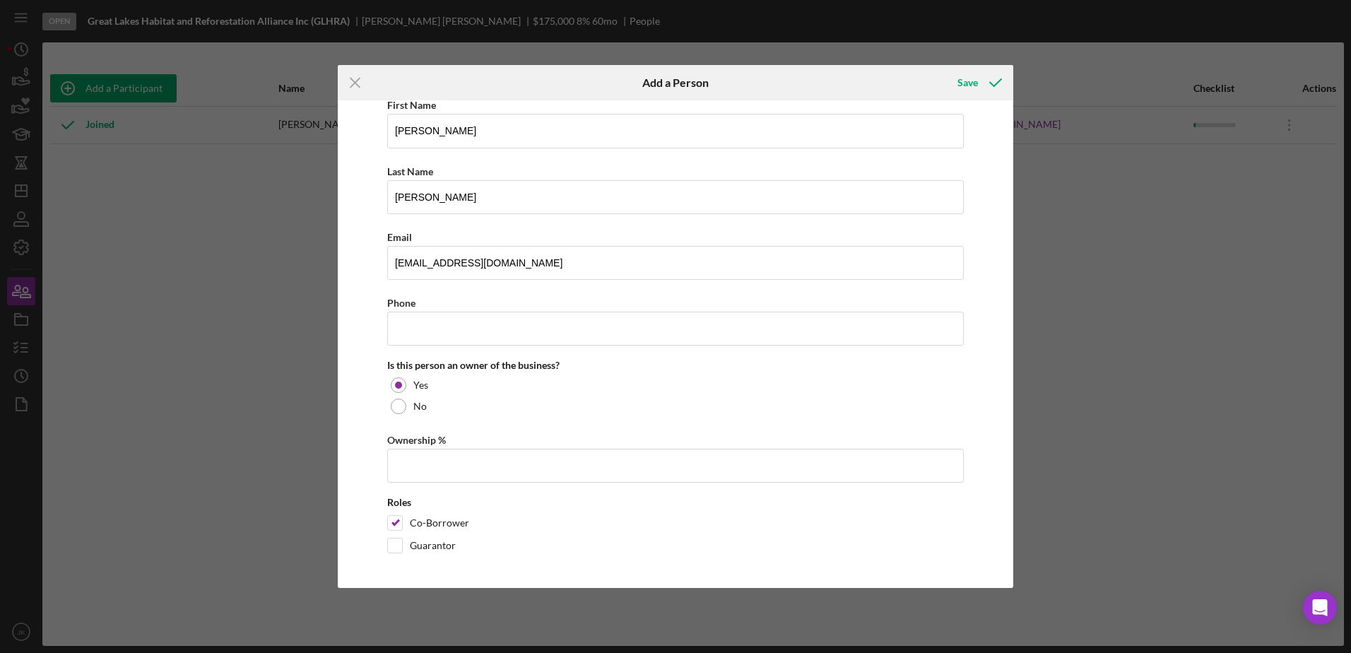
scroll to position [76, 0]
click at [470, 465] on input "Ownership %" at bounding box center [675, 465] width 576 height 34
type input "33.00%"
click at [493, 326] on input "Phone" at bounding box center [675, 328] width 576 height 34
click at [350, 241] on div "First Name [PERSON_NAME] Last Name [PERSON_NAME] Email [EMAIL_ADDRESS][DOMAIN_N…" at bounding box center [675, 327] width 661 height 506
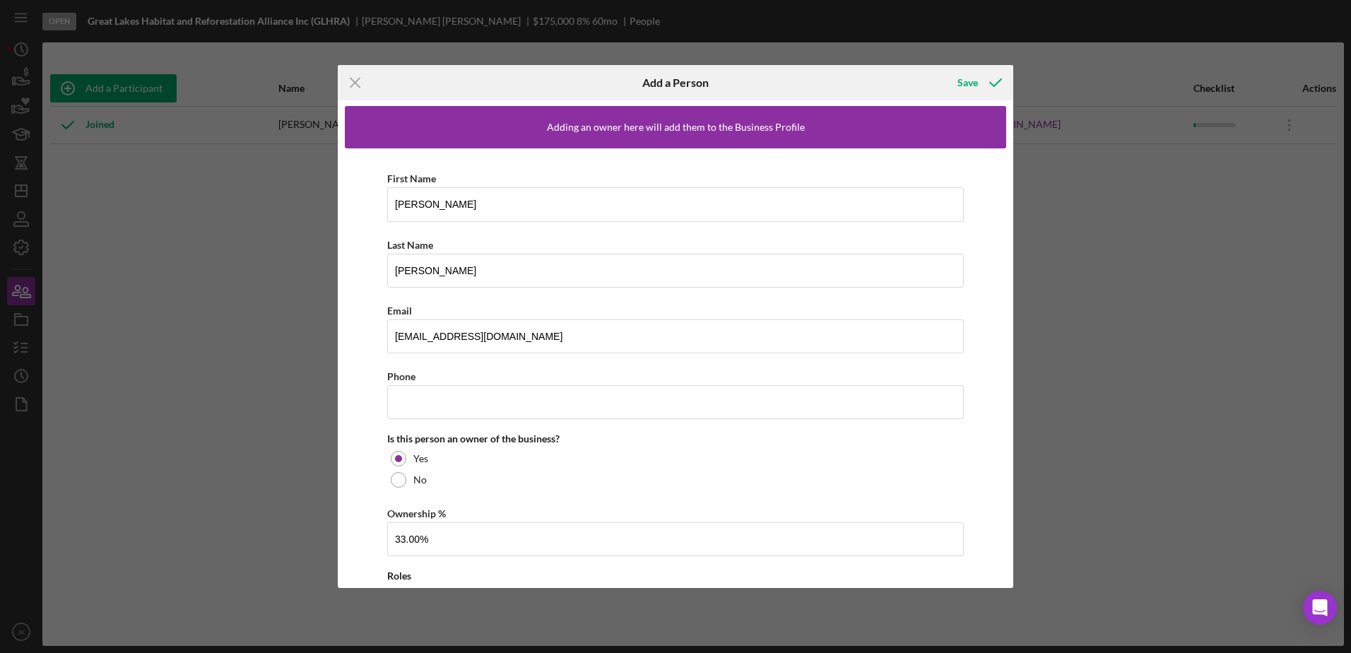
scroll to position [0, 0]
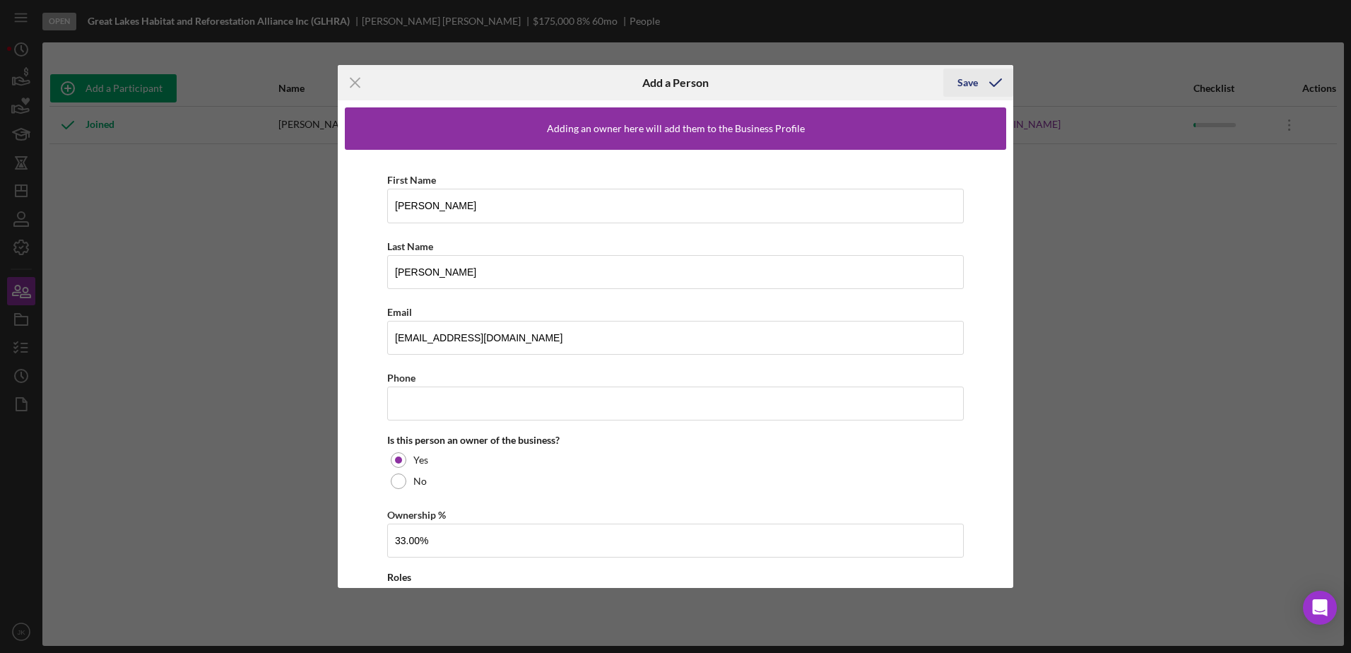
click at [963, 76] on div "Save" at bounding box center [967, 83] width 20 height 28
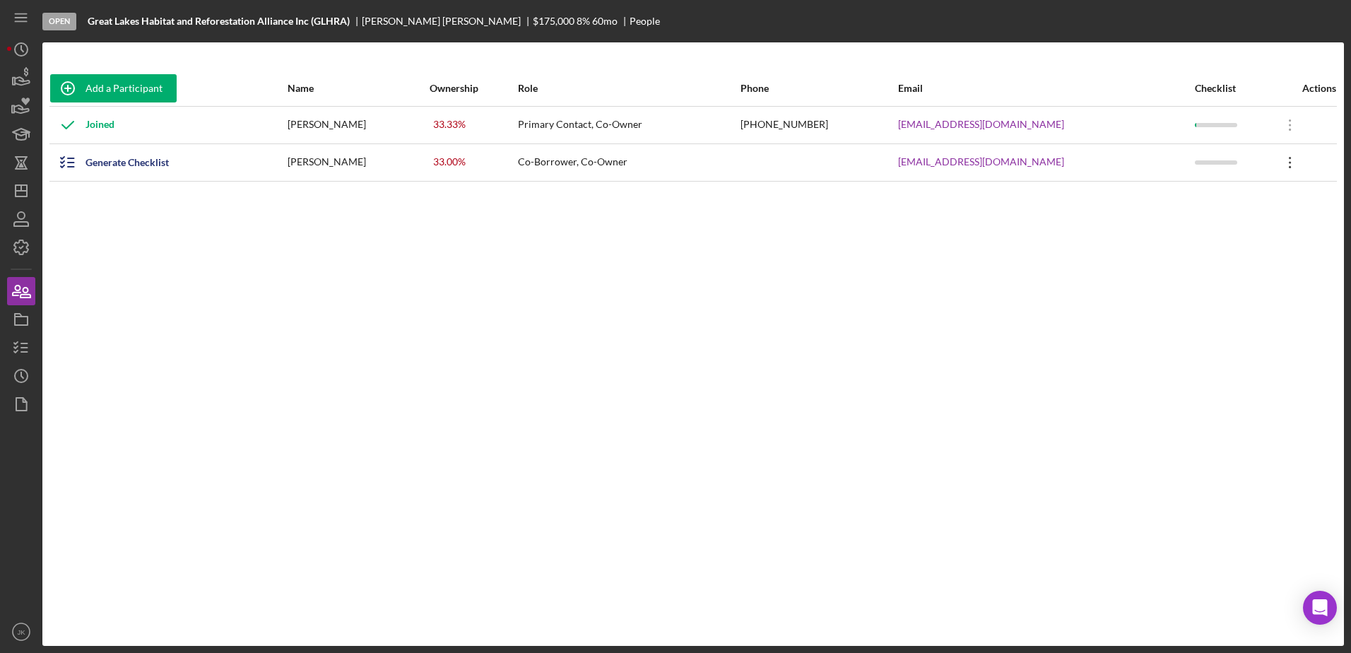
click at [1277, 156] on icon "Icon/Overflow" at bounding box center [1289, 162] width 35 height 35
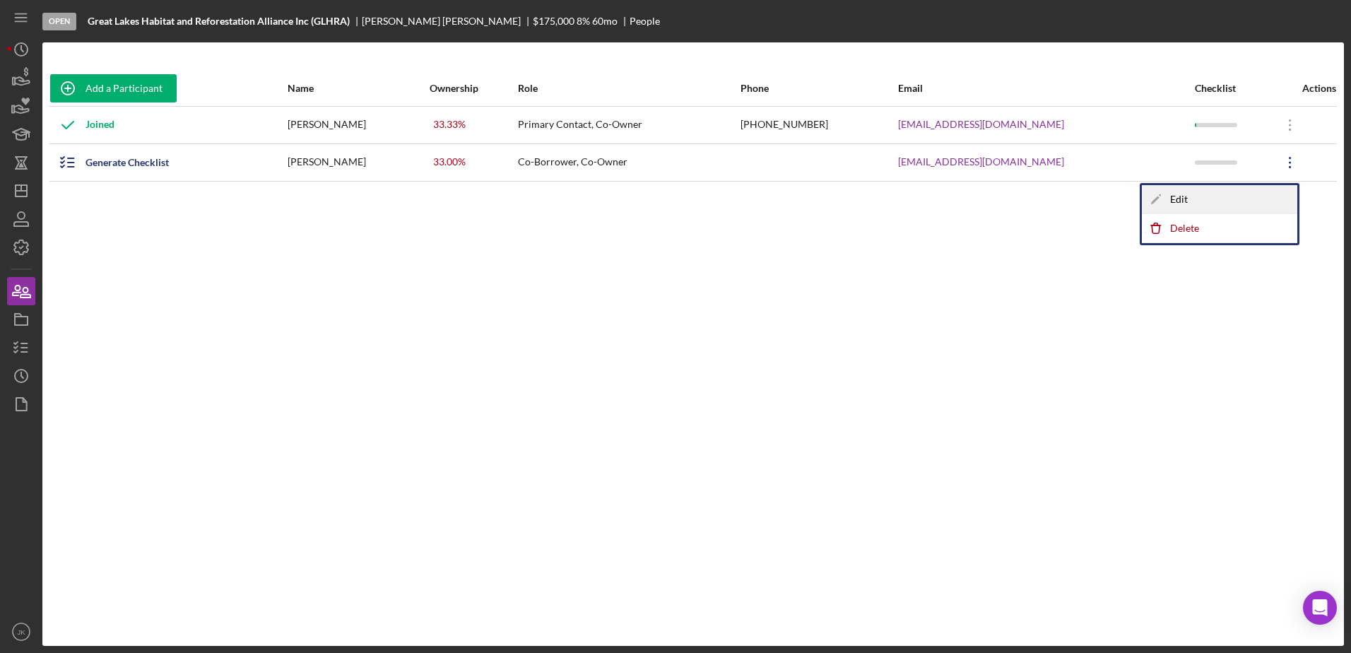
click at [1209, 201] on div "Icon/Edit Edit" at bounding box center [1218, 199] width 155 height 29
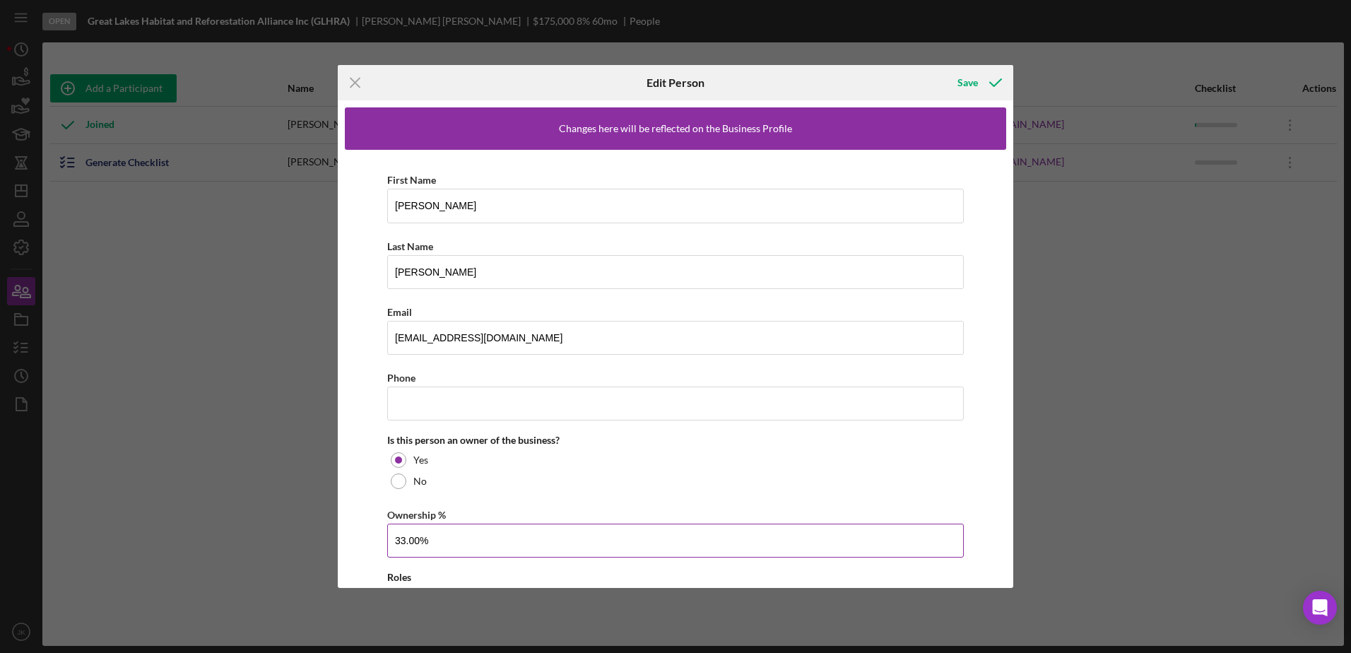
click at [418, 540] on input "33.00%" at bounding box center [675, 540] width 576 height 34
type input "33.33%"
click at [978, 82] on icon "button" at bounding box center [995, 82] width 35 height 35
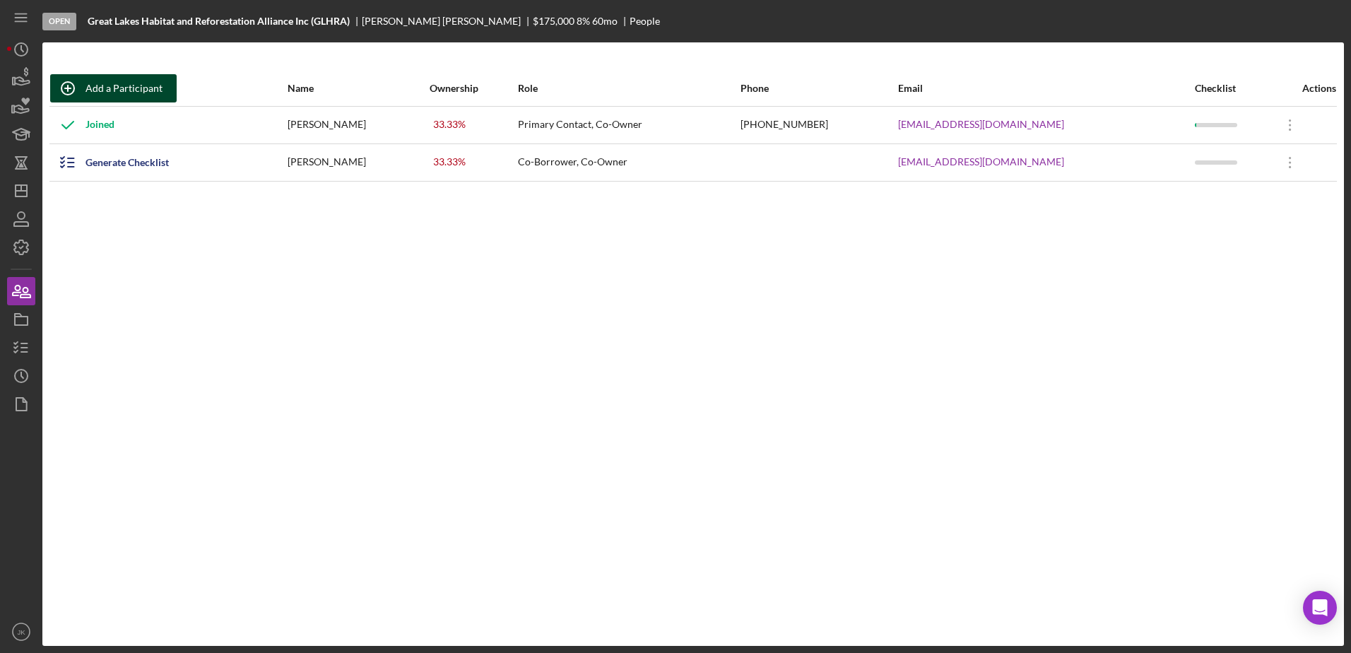
click at [117, 90] on div "Add a Participant" at bounding box center [123, 88] width 77 height 28
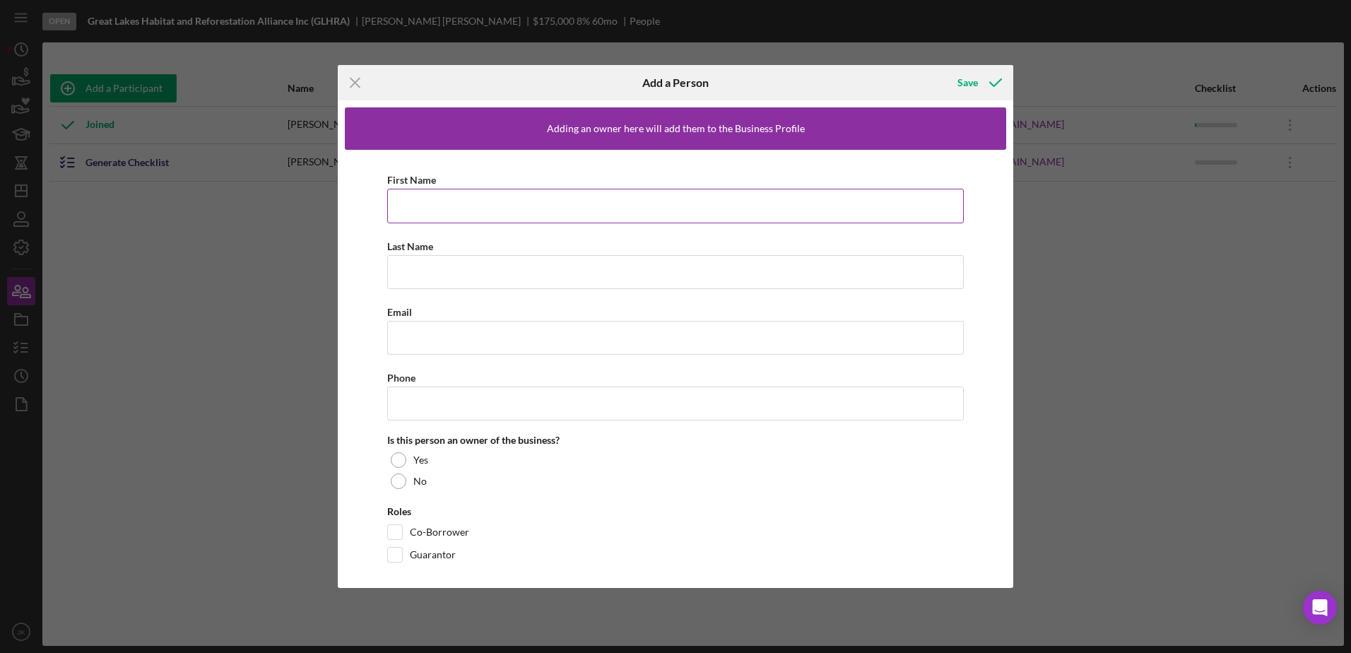
click at [457, 202] on input "First Name" at bounding box center [675, 206] width 576 height 34
type input "[PERSON_NAME]"
click at [583, 340] on input "Email" at bounding box center [675, 338] width 576 height 34
paste input "mailto:[EMAIL_ADDRESS][DOMAIN_NAME]"
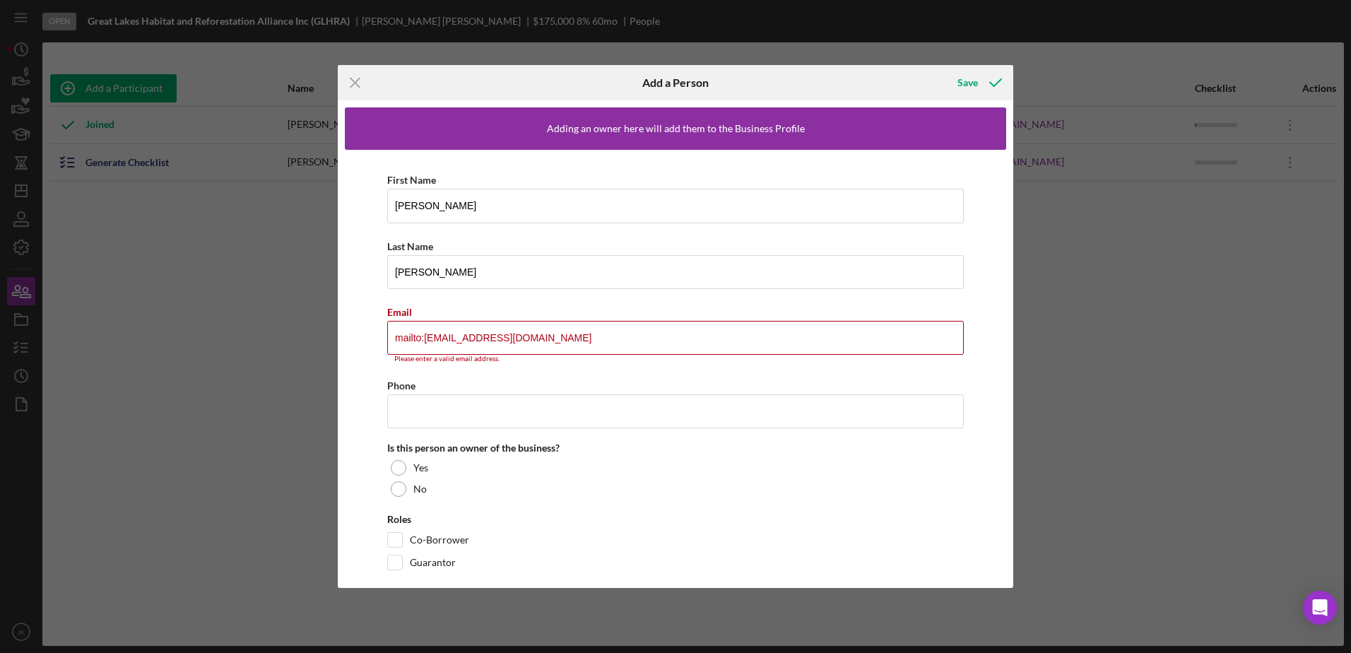
drag, startPoint x: 423, startPoint y: 338, endPoint x: 257, endPoint y: 343, distance: 166.1
click at [266, 343] on div "Icon/Menu Close Add a Person Save Adding an owner here will add them to the Bus…" at bounding box center [675, 326] width 1351 height 653
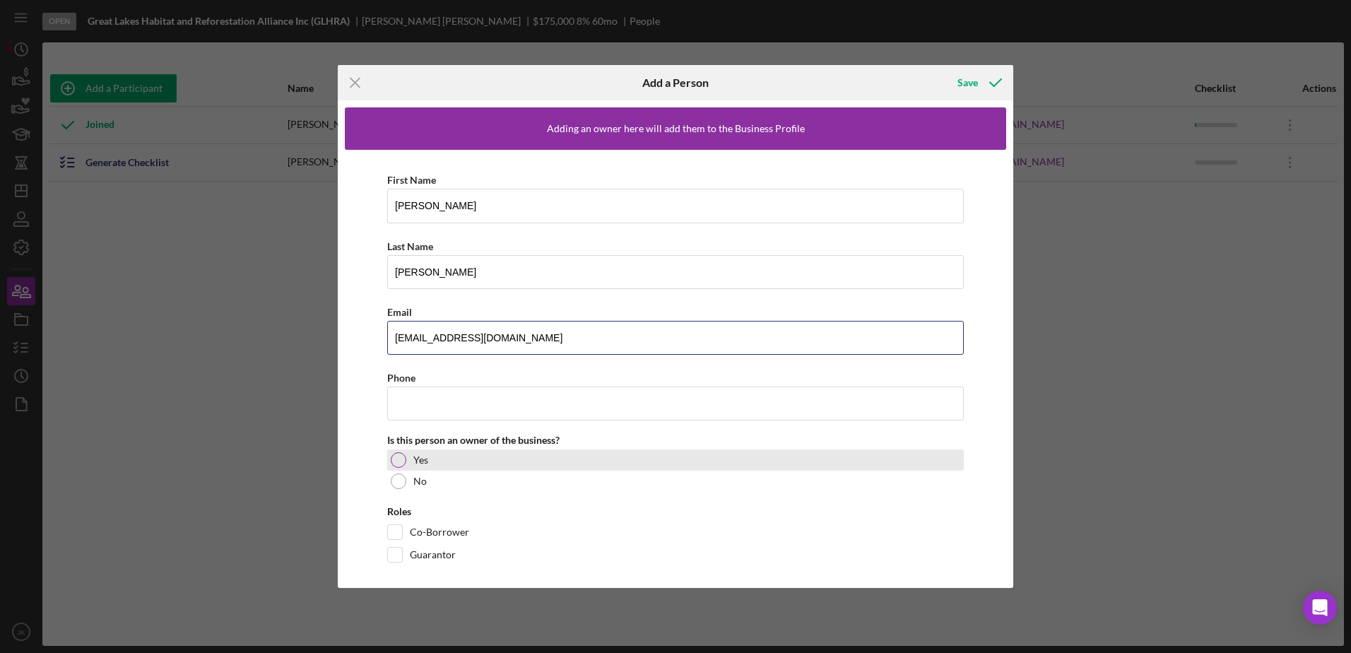
type input "[EMAIL_ADDRESS][DOMAIN_NAME]"
click at [436, 465] on div "Yes" at bounding box center [675, 459] width 576 height 21
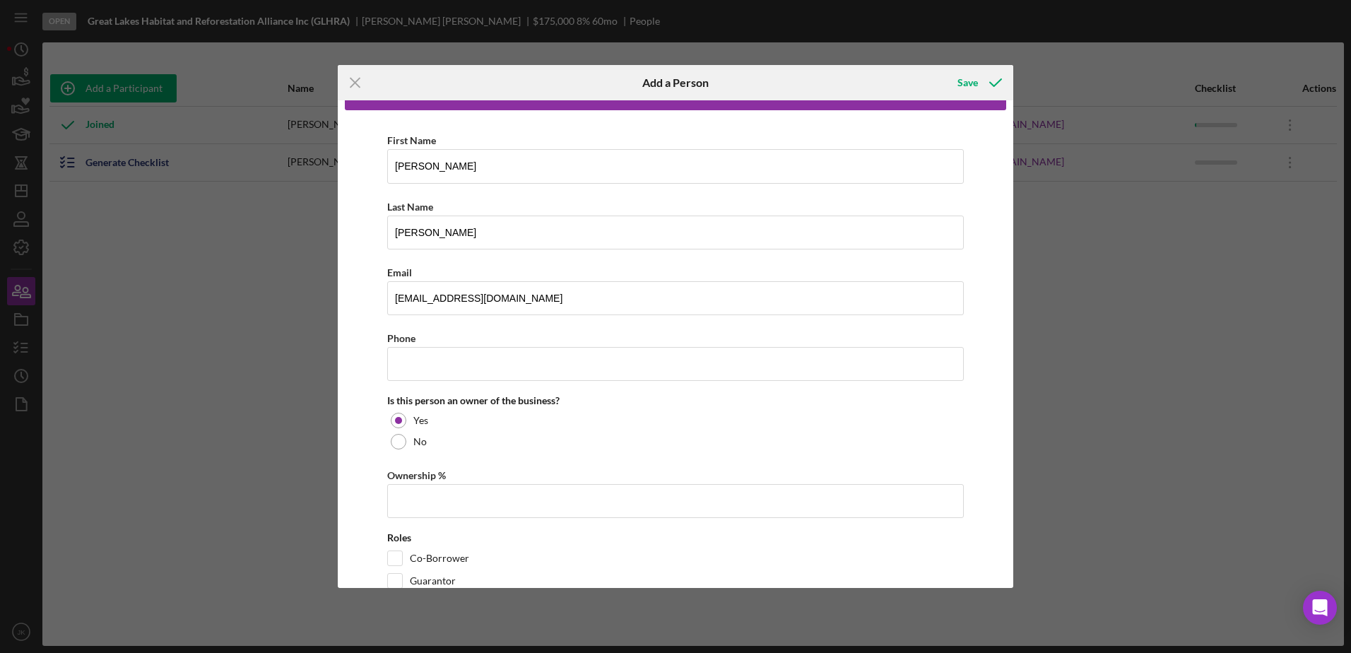
scroll to position [76, 0]
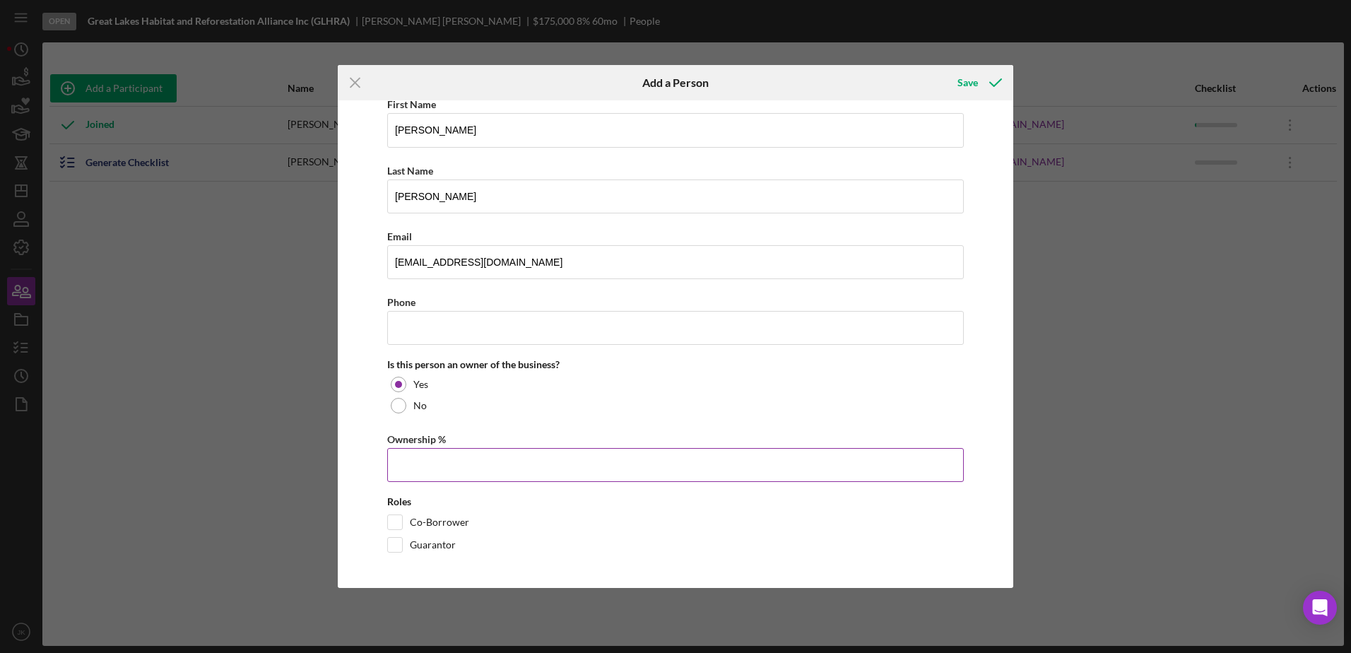
click at [479, 475] on input "Ownership %" at bounding box center [675, 465] width 576 height 34
type input "33.33%"
click at [390, 520] on input "Co-Borrower" at bounding box center [395, 522] width 14 height 14
checkbox input "true"
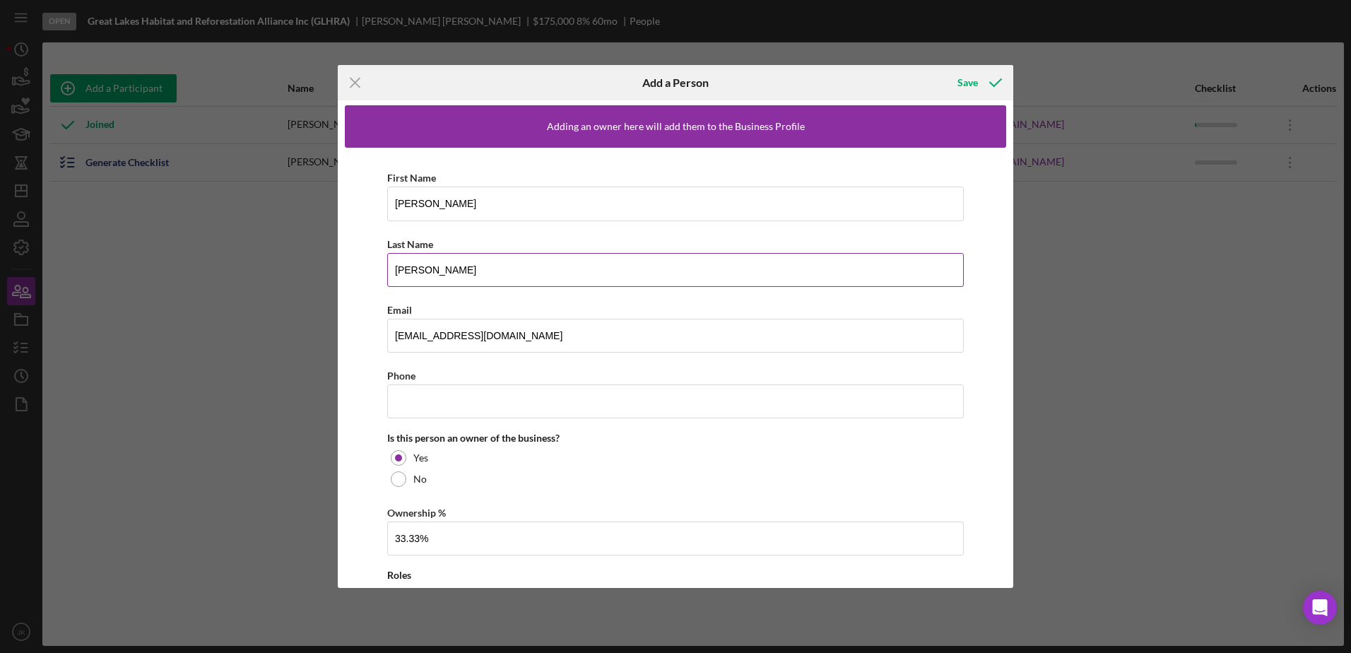
scroll to position [0, 0]
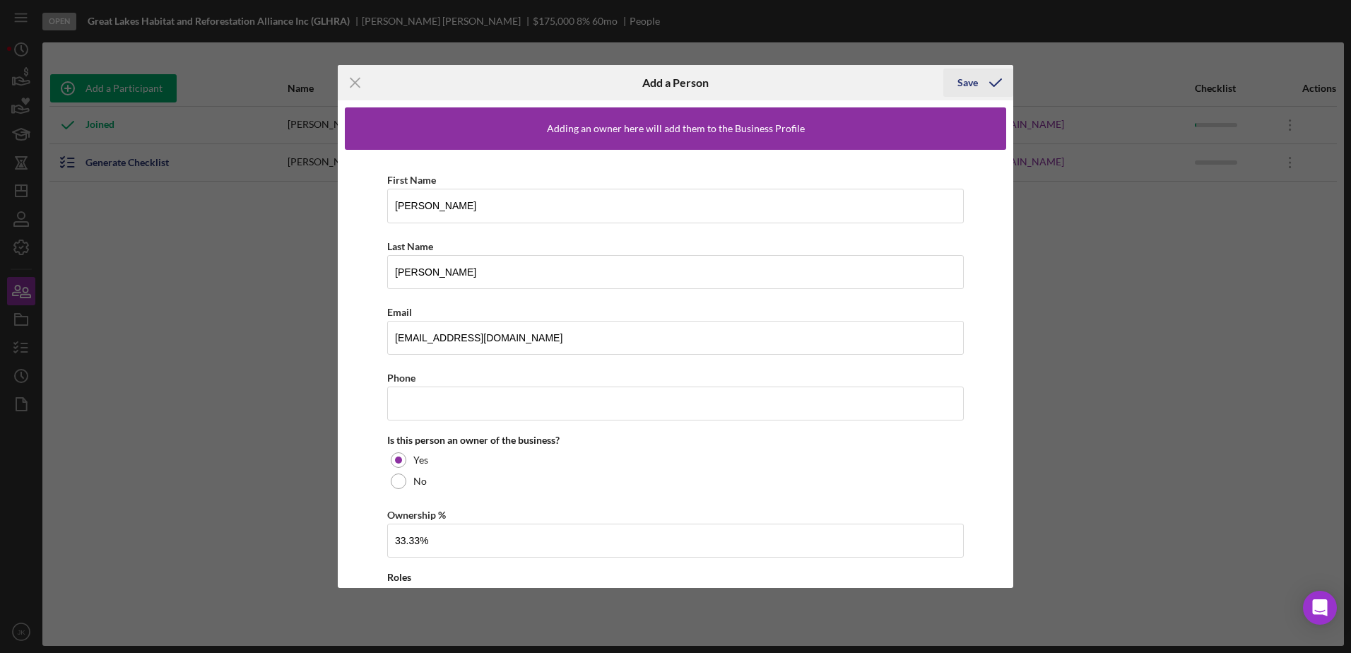
click at [966, 88] on div "Save" at bounding box center [967, 83] width 20 height 28
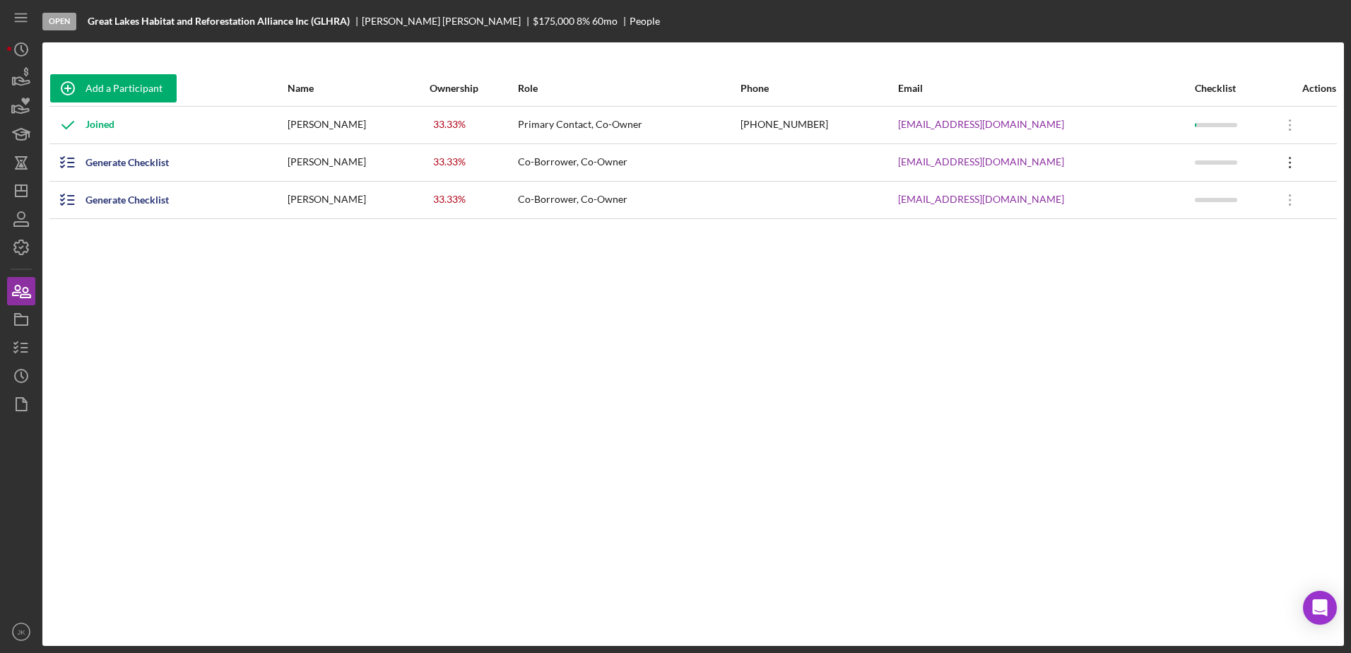
click at [1277, 158] on icon "Icon/Overflow" at bounding box center [1289, 162] width 35 height 35
click at [1008, 384] on div "Add a Participant Name Ownership Role Phone Email Checklist Actions Joined [PER…" at bounding box center [692, 344] width 1301 height 547
click at [104, 162] on div "Generate Checklist" at bounding box center [126, 162] width 83 height 28
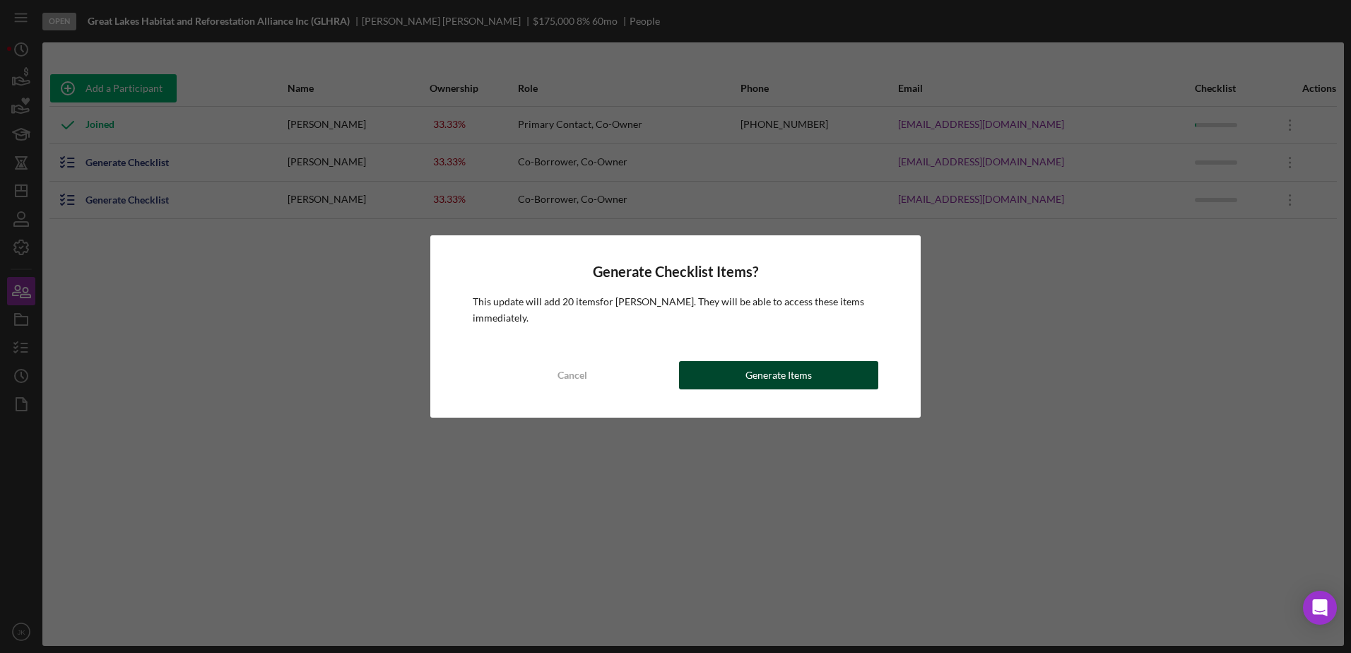
click at [767, 373] on div "Generate Items" at bounding box center [778, 375] width 66 height 28
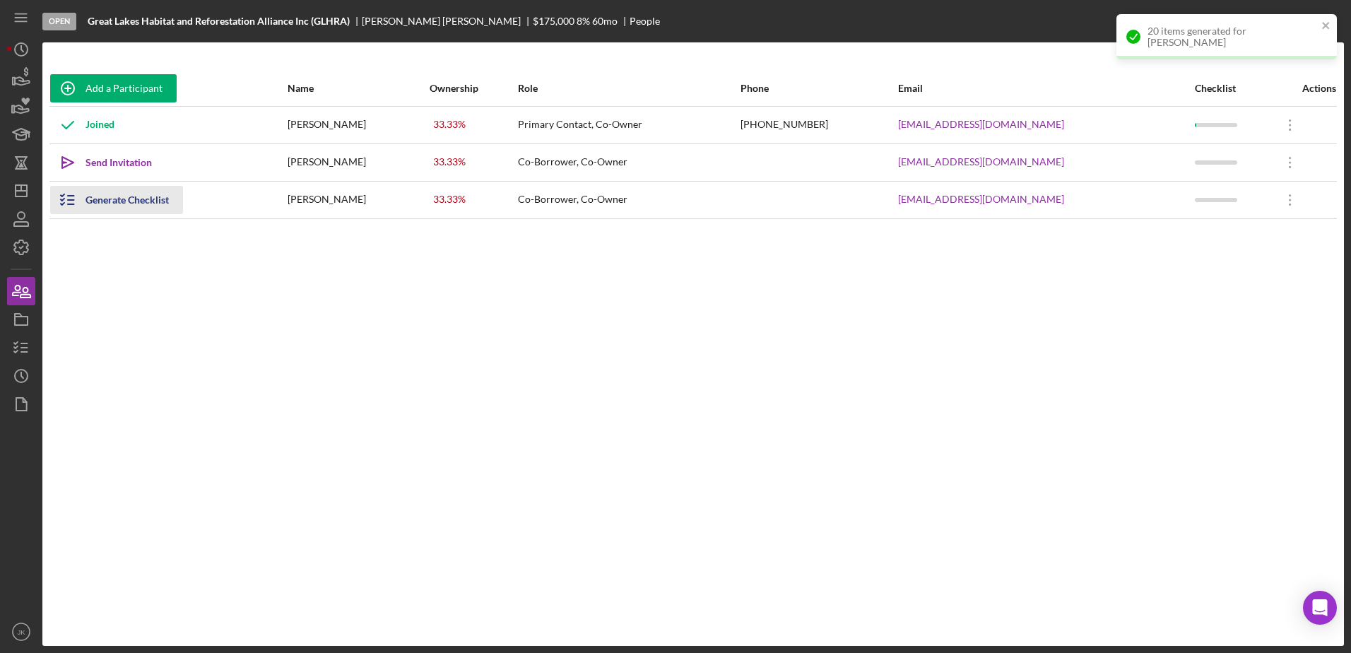
click at [142, 200] on div "Generate Checklist" at bounding box center [126, 200] width 83 height 28
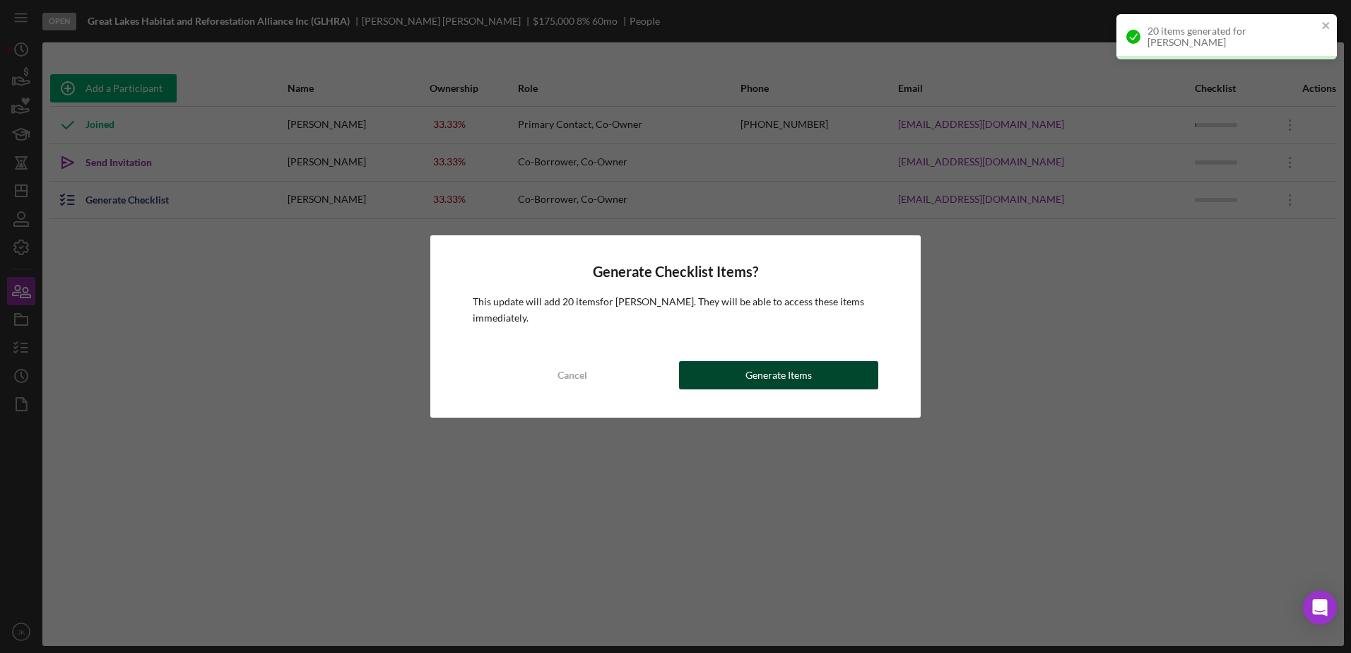
click at [814, 384] on button "Generate Items" at bounding box center [778, 375] width 199 height 28
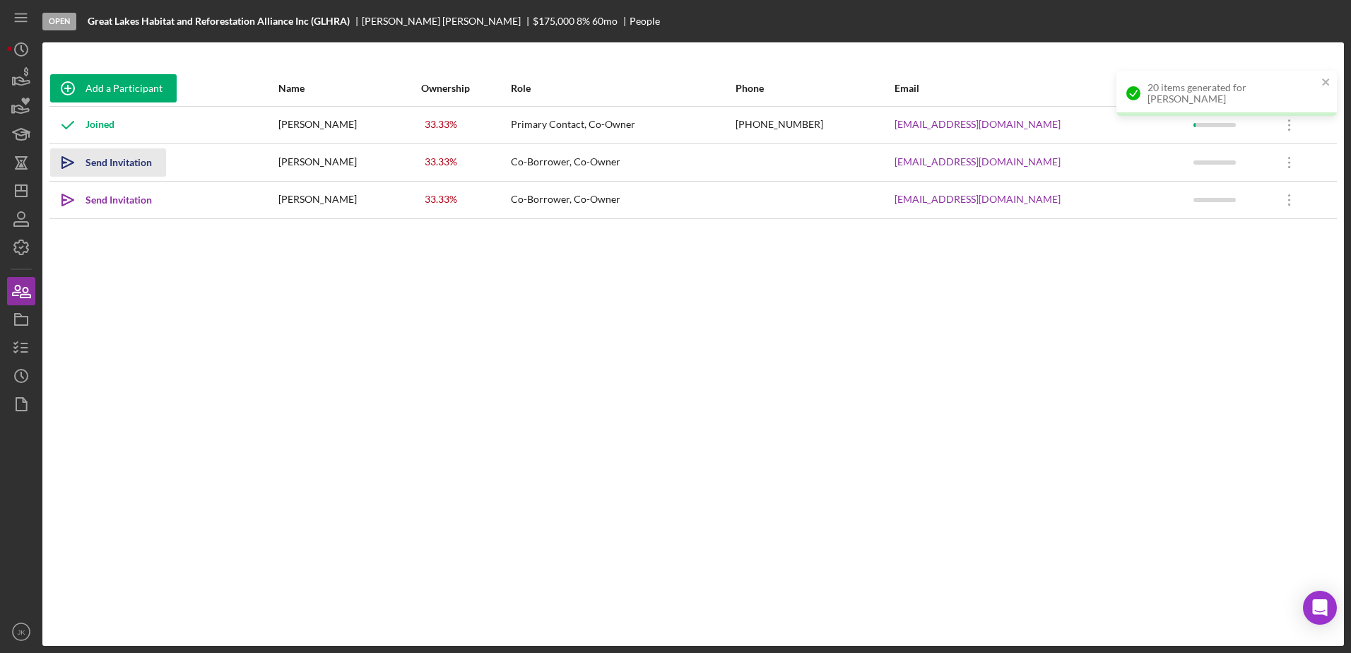
click at [109, 162] on div "Send Invitation" at bounding box center [118, 162] width 66 height 28
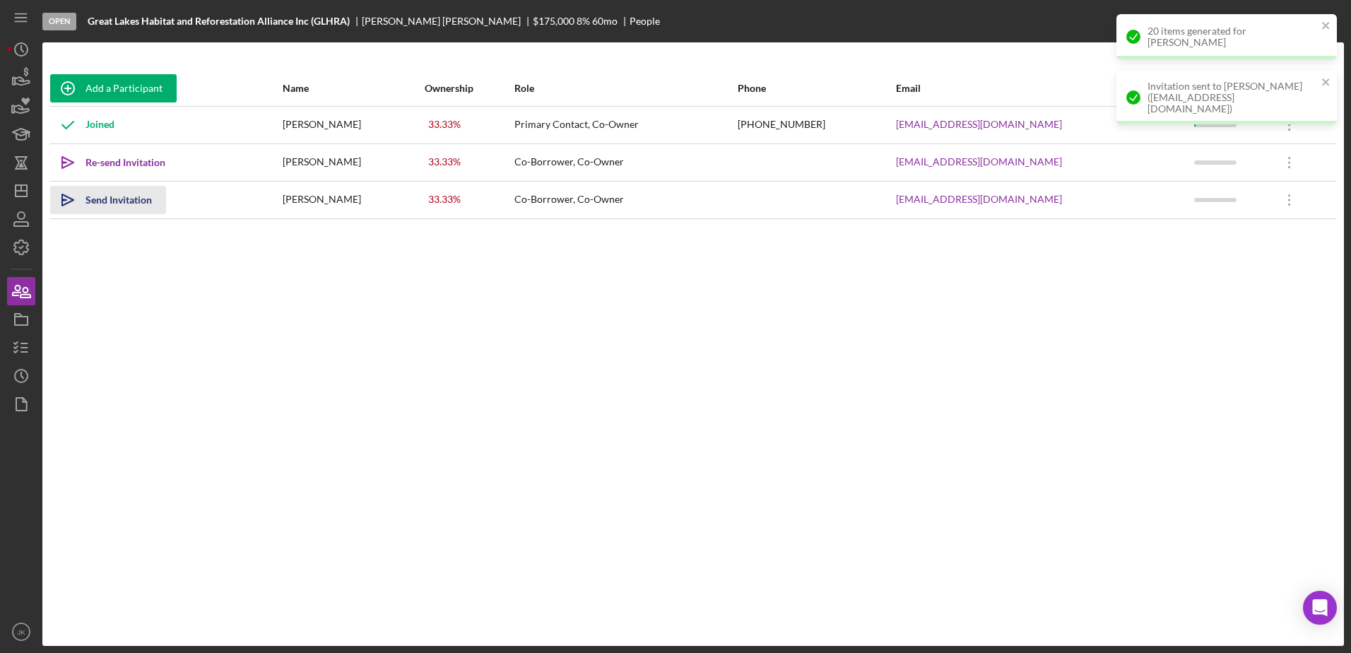
click at [126, 198] on div "Send Invitation" at bounding box center [118, 200] width 66 height 28
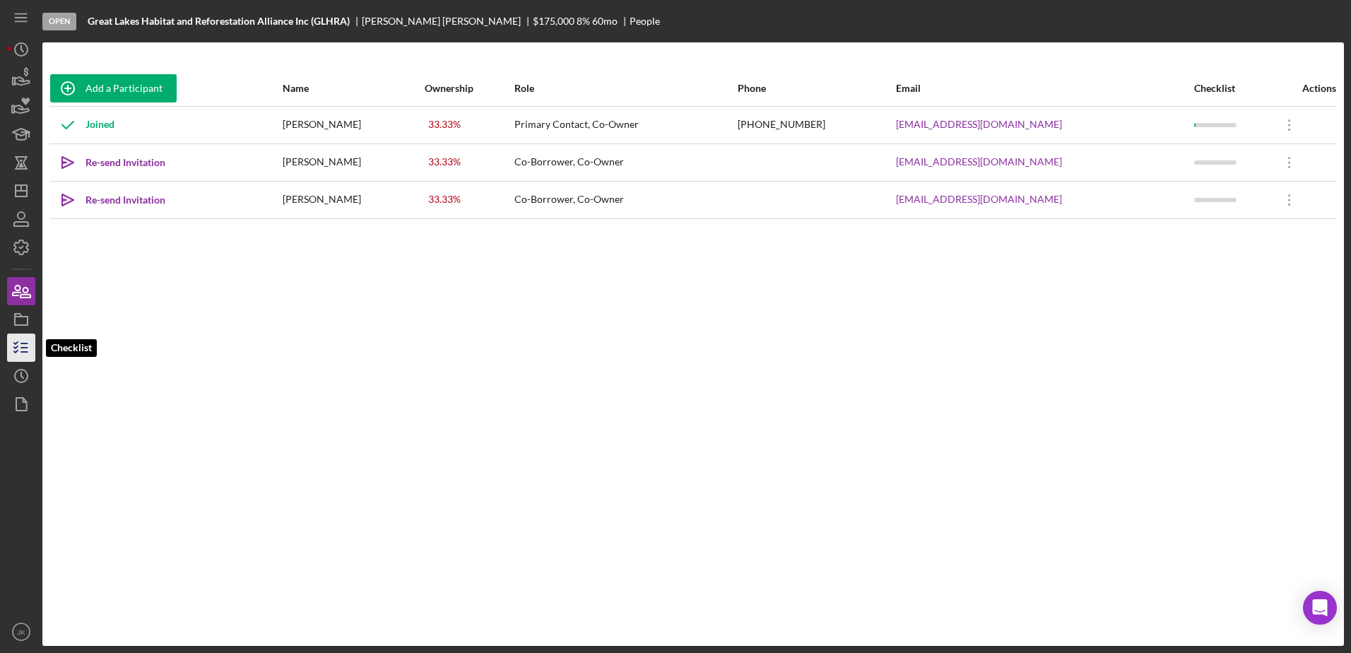
click at [23, 352] on line "button" at bounding box center [24, 352] width 6 height 0
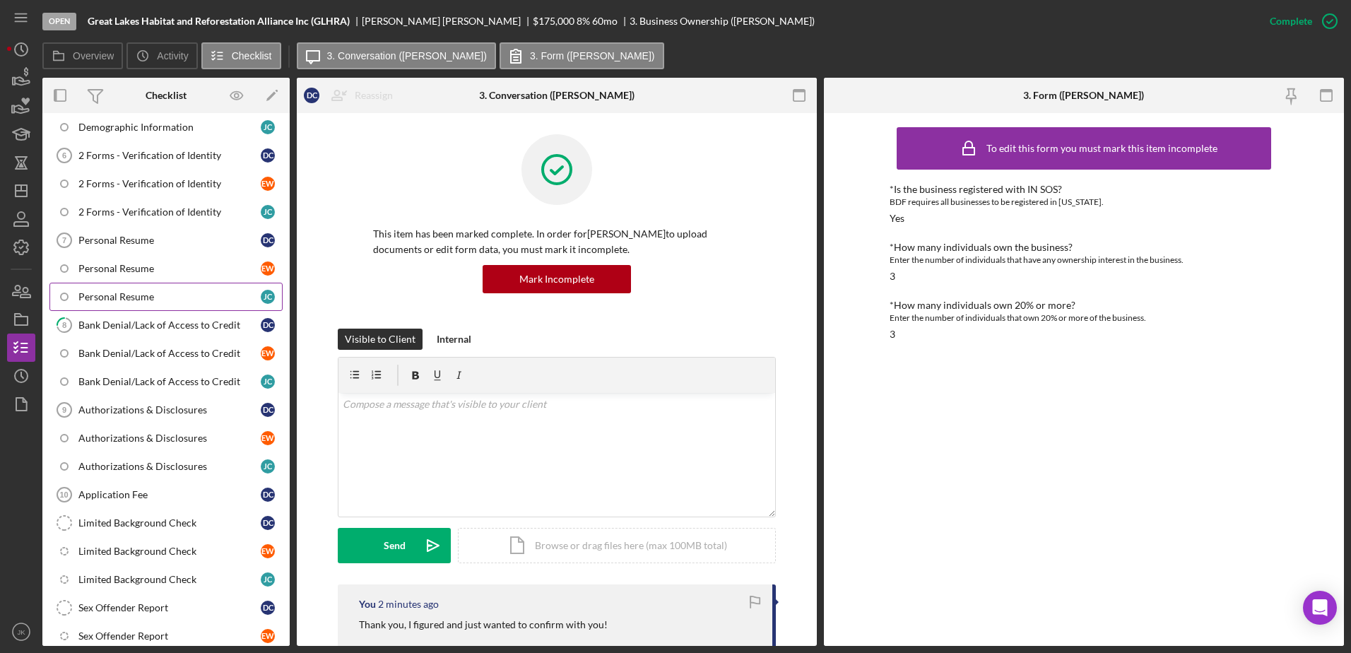
scroll to position [283, 0]
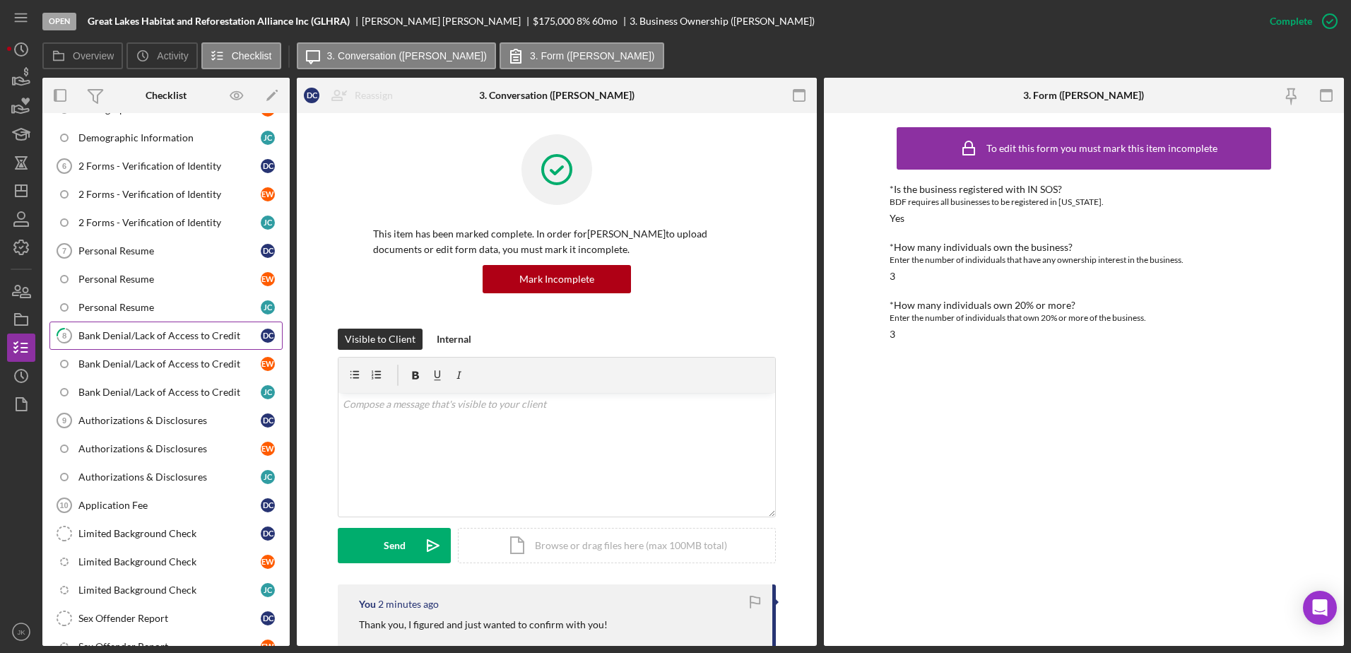
click at [154, 331] on div "Bank Denial/Lack of Access to Credit" at bounding box center [169, 335] width 182 height 11
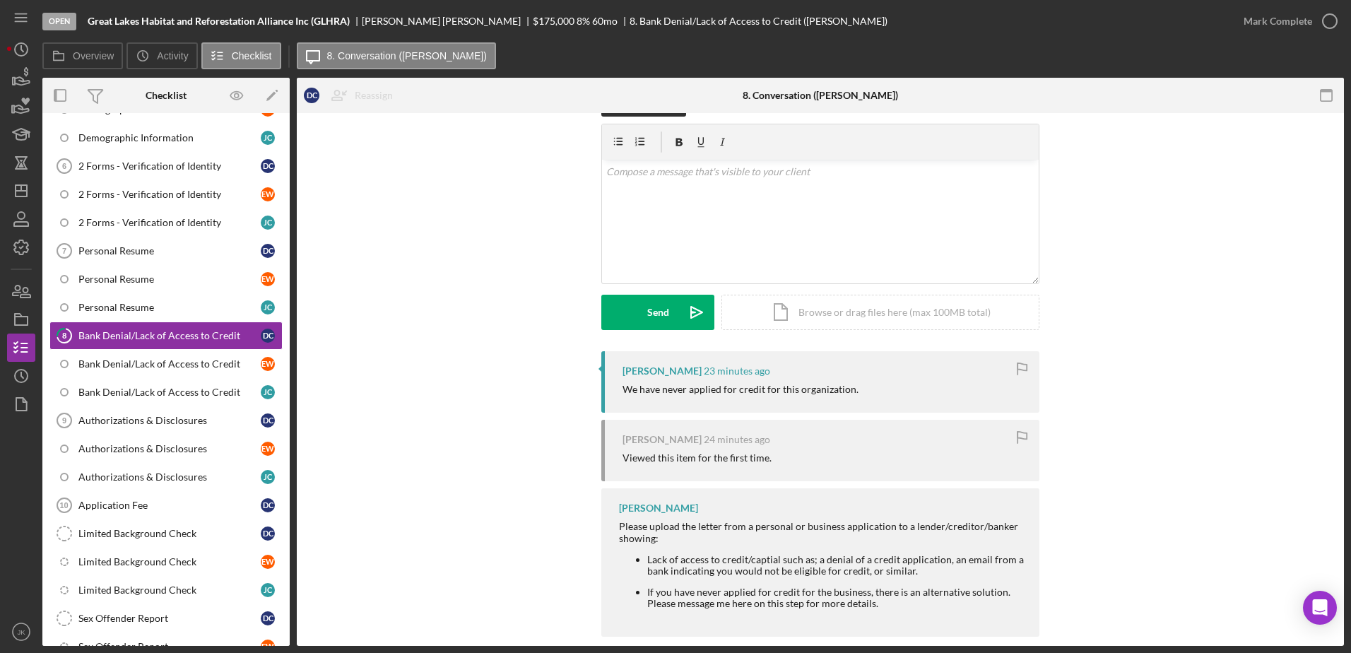
scroll to position [58, 0]
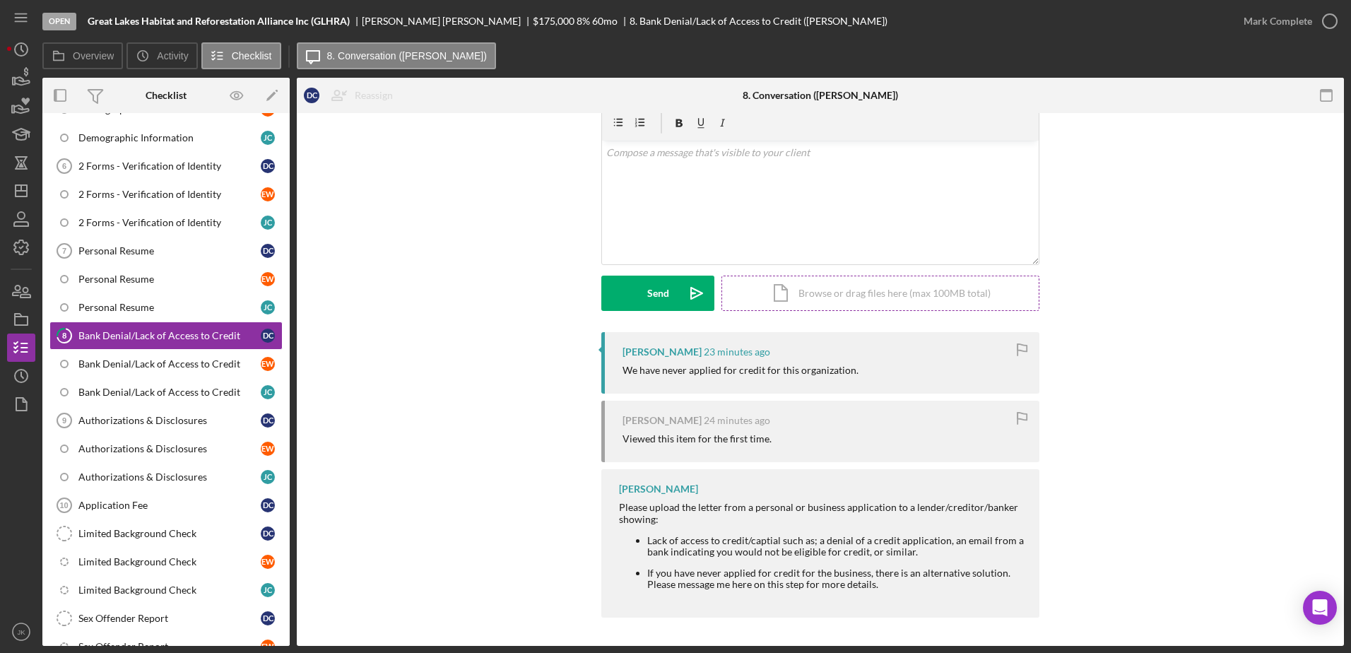
click at [780, 301] on div "Icon/Document Browse or drag files here (max 100MB total) Tap to choose files o…" at bounding box center [880, 292] width 318 height 35
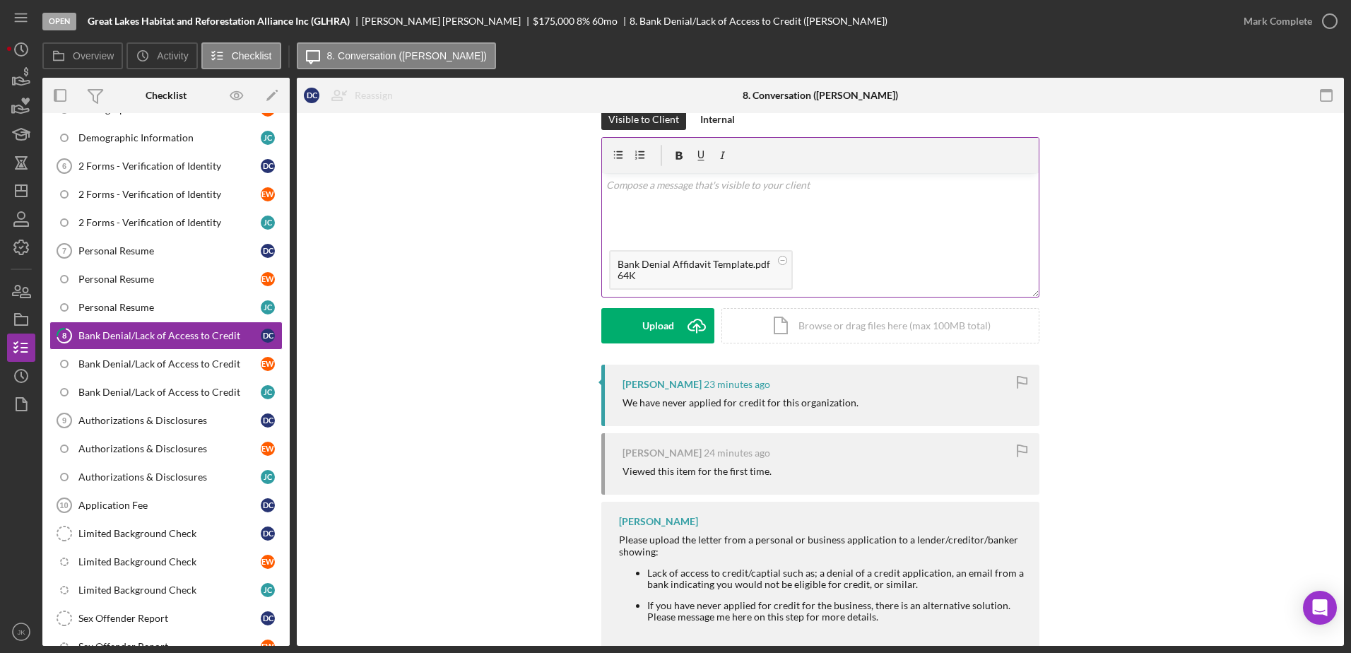
scroll to position [0, 0]
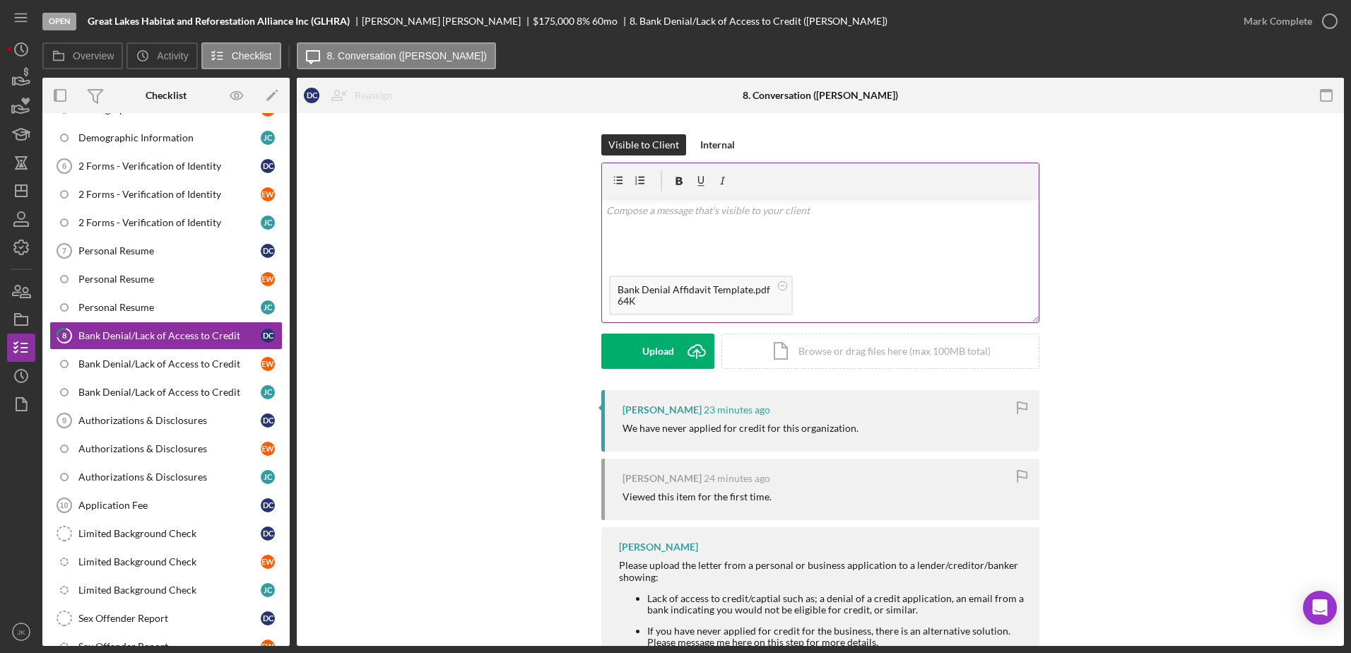
click at [855, 233] on div "v Color teal Color pink Remove color Add row above Add row below Add column bef…" at bounding box center [820, 233] width 437 height 70
click at [781, 218] on div "v Color teal Color pink Remove color Add row above Add row below Add column bef…" at bounding box center [820, 233] width 437 height 70
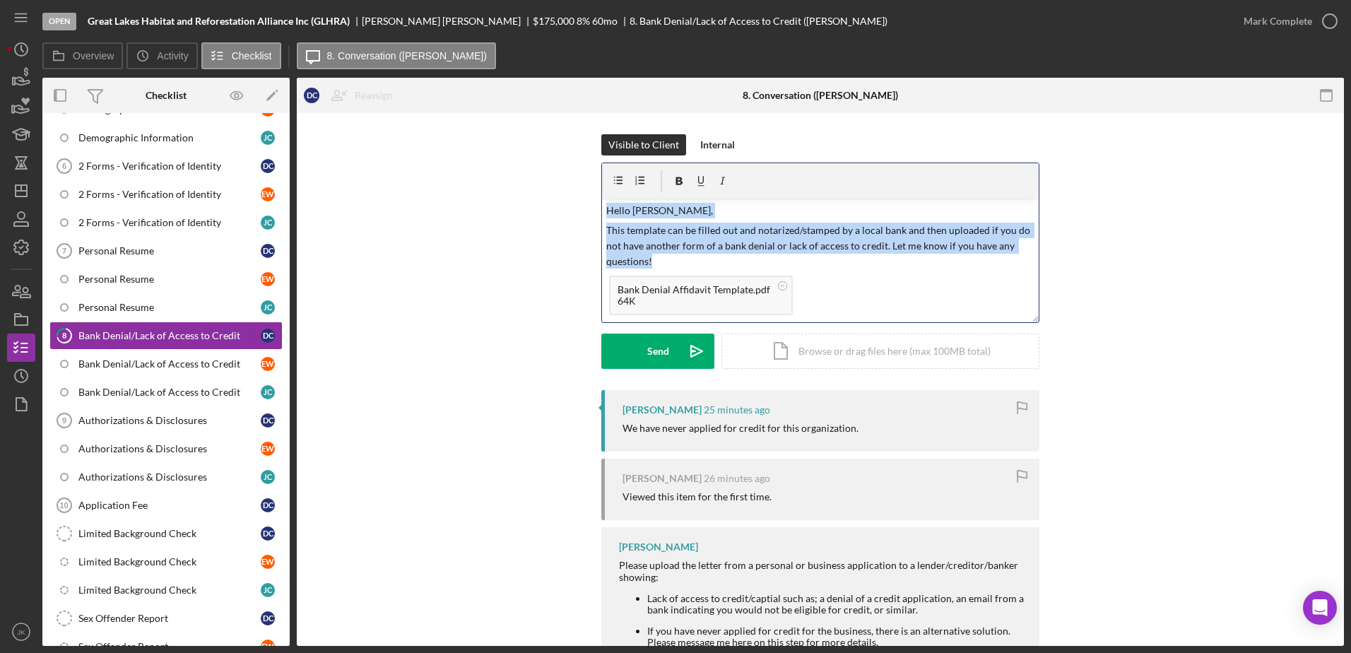
drag, startPoint x: 749, startPoint y: 263, endPoint x: 489, endPoint y: 189, distance: 271.0
click at [489, 189] on div "Visible to Client Internal v Color teal Color pink Remove color Add row above A…" at bounding box center [820, 262] width 1004 height 256
copy div "Hello [PERSON_NAME], This template can be filled out and notarized/stamped by a…"
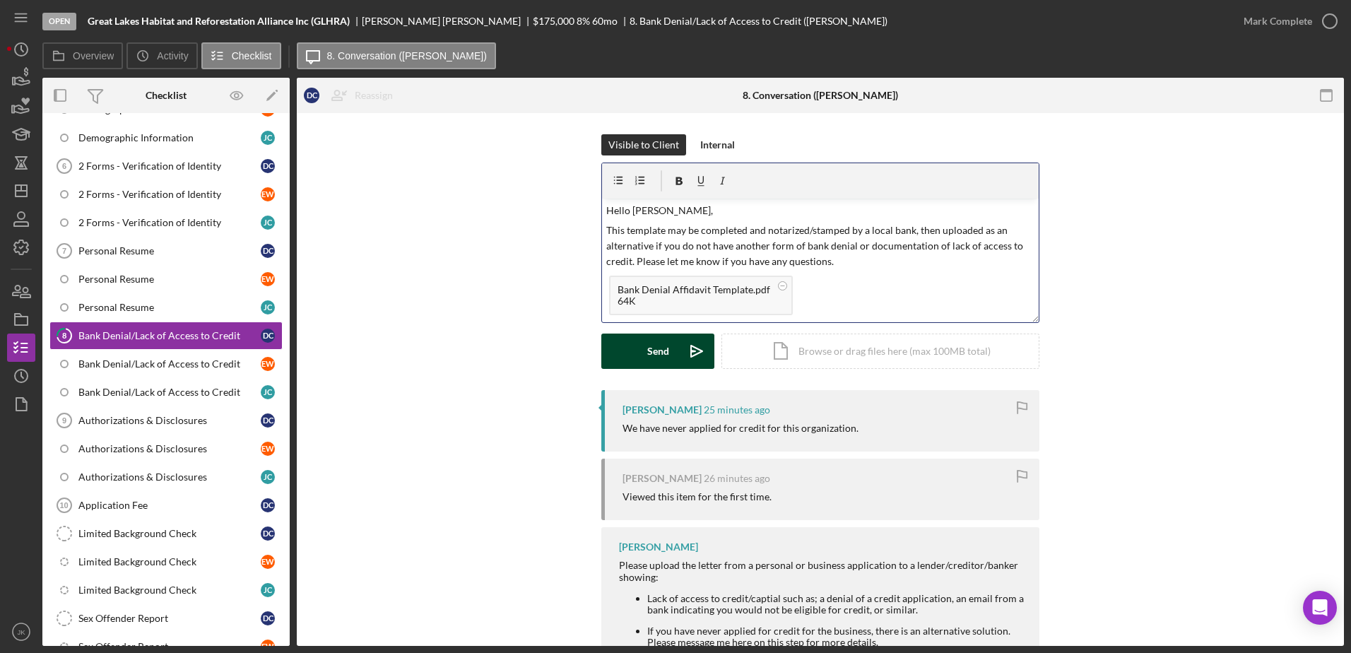
click at [672, 359] on button "Send Icon/icon-invite-send" at bounding box center [657, 350] width 113 height 35
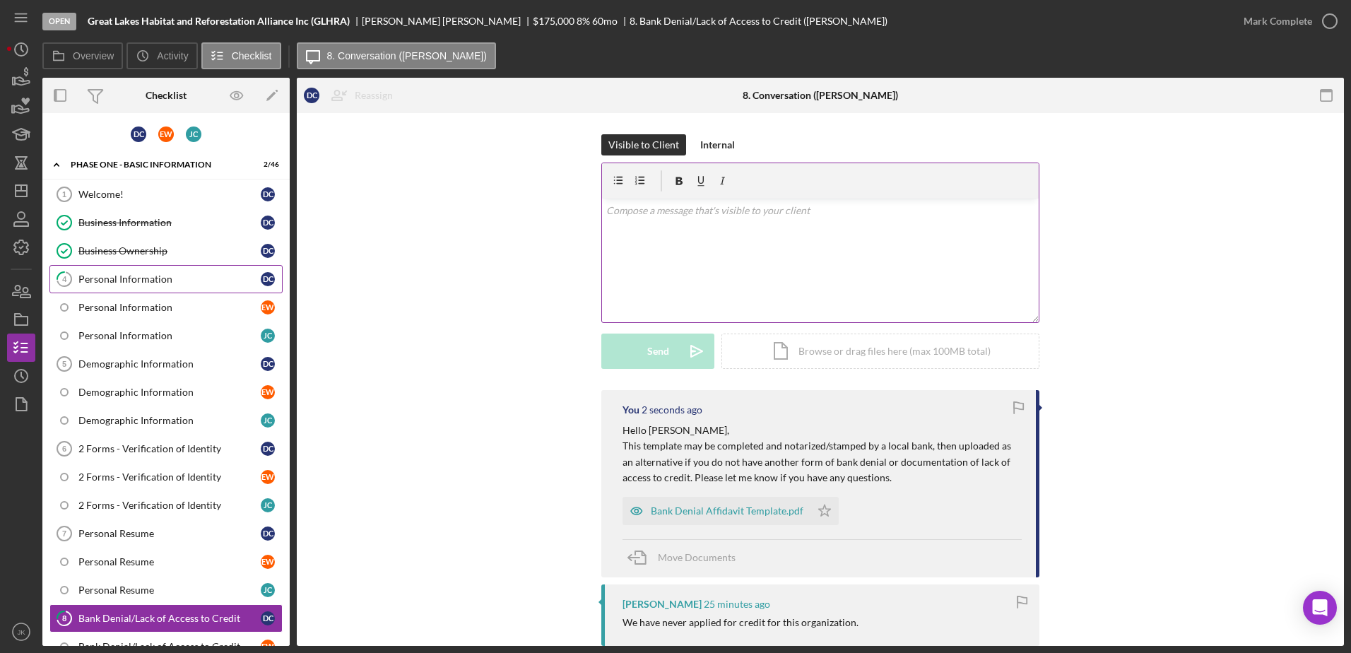
click at [127, 283] on div "Personal Information" at bounding box center [169, 278] width 182 height 11
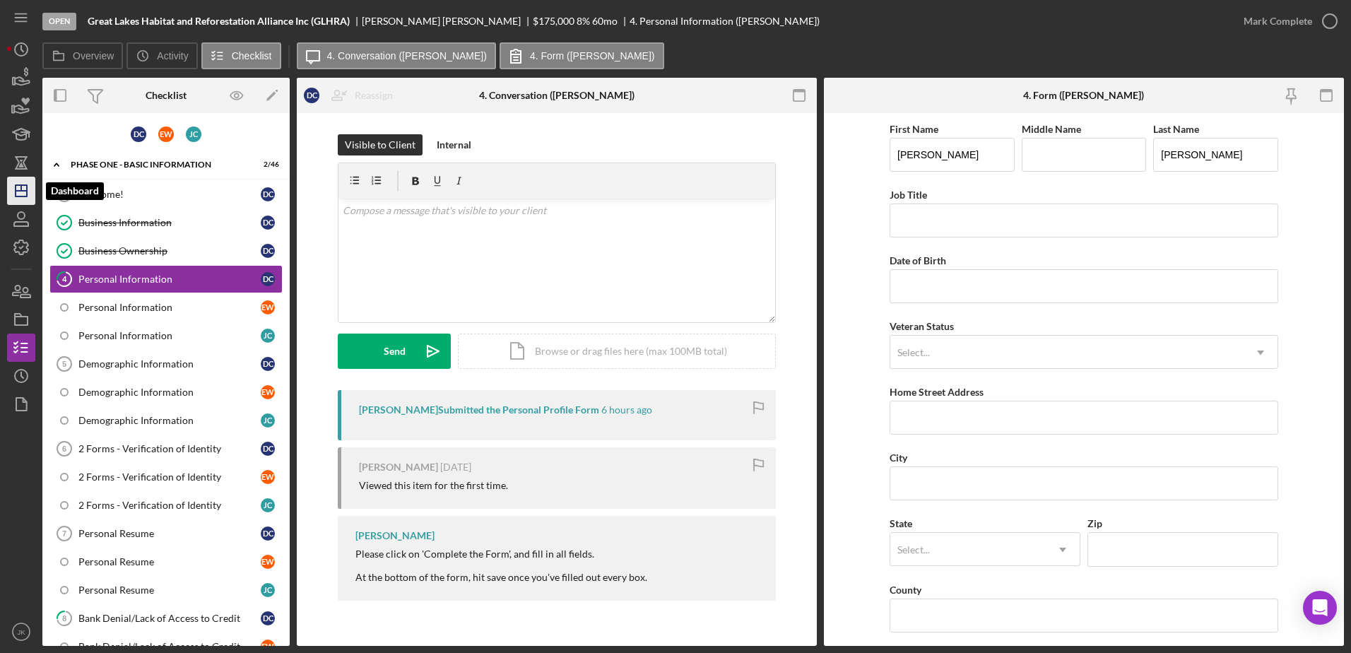
click at [24, 194] on icon "Icon/Dashboard" at bounding box center [21, 190] width 35 height 35
